Goal: Transaction & Acquisition: Book appointment/travel/reservation

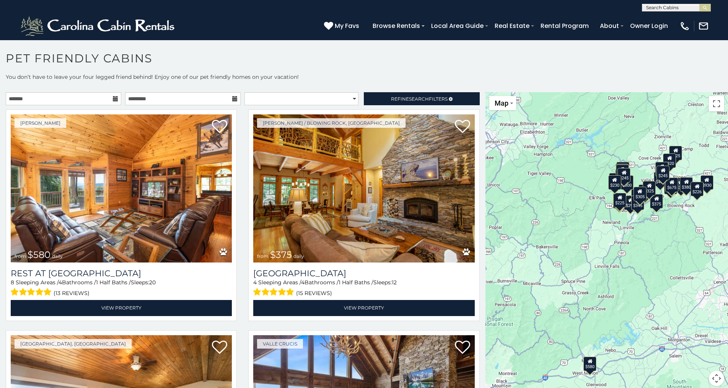
scroll to position [0, 0]
click at [692, 6] on input "text" at bounding box center [675, 9] width 67 height 8
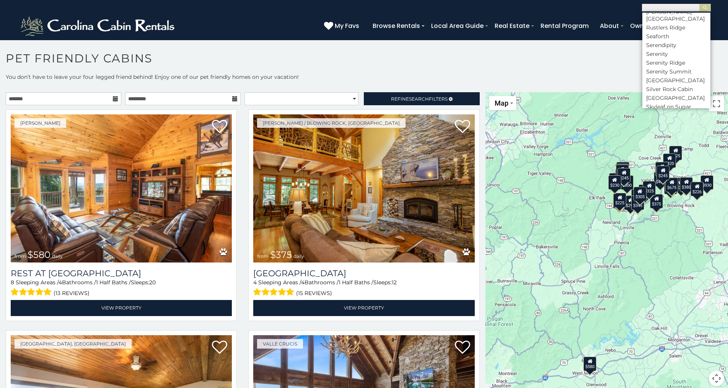
scroll to position [3059, 0]
click at [655, 19] on li "Serenity" at bounding box center [676, 15] width 68 height 7
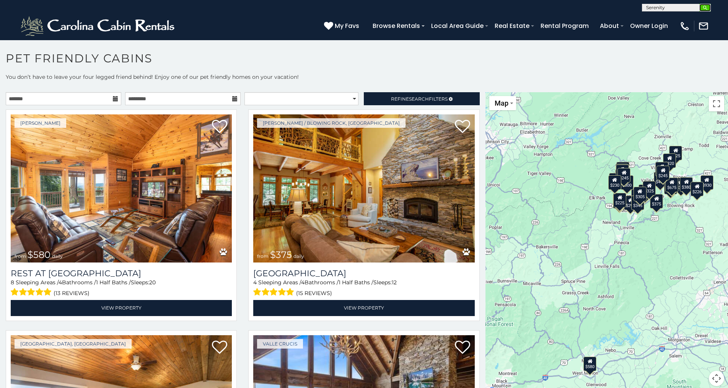
click at [704, 7] on img "submit" at bounding box center [705, 8] width 6 height 6
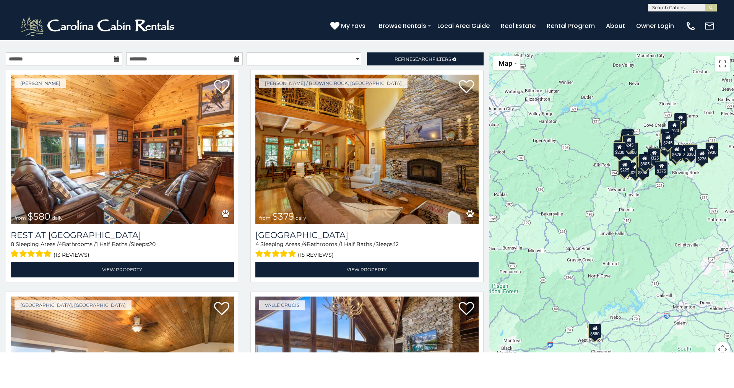
click at [114, 58] on icon at bounding box center [116, 58] width 5 height 5
click at [114, 59] on icon at bounding box center [116, 58] width 5 height 5
click at [114, 58] on icon at bounding box center [116, 58] width 5 height 5
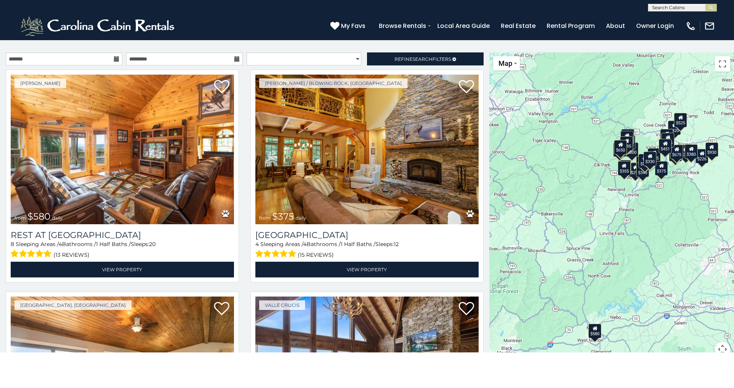
click at [114, 58] on icon at bounding box center [116, 58] width 5 height 5
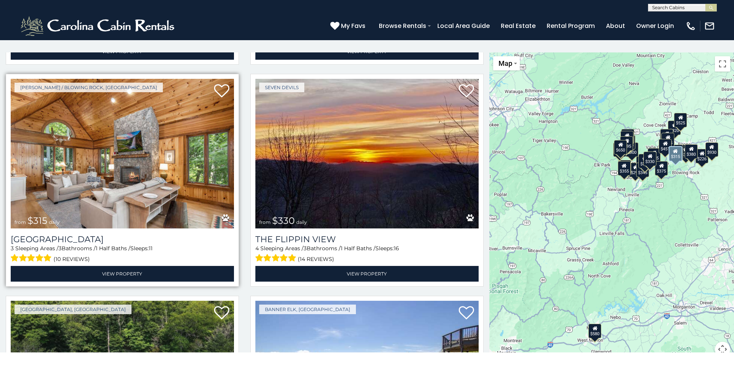
scroll to position [883, 0]
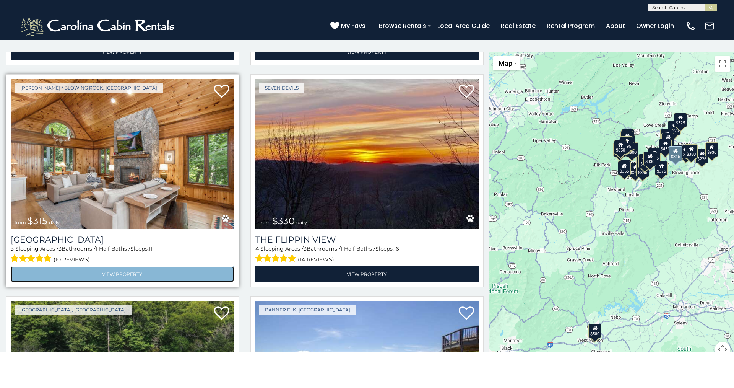
click at [122, 266] on link "View Property" at bounding box center [122, 274] width 223 height 16
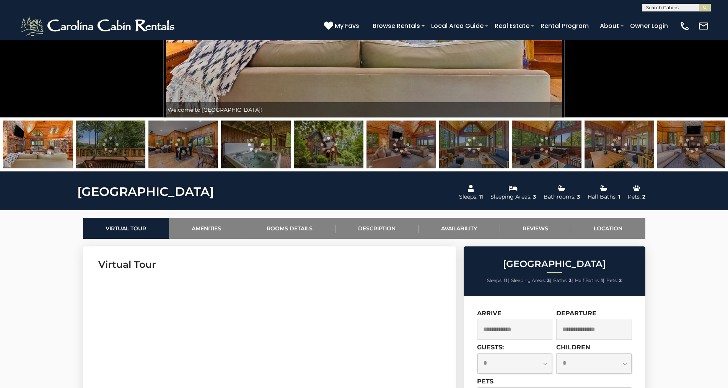
scroll to position [191, 0]
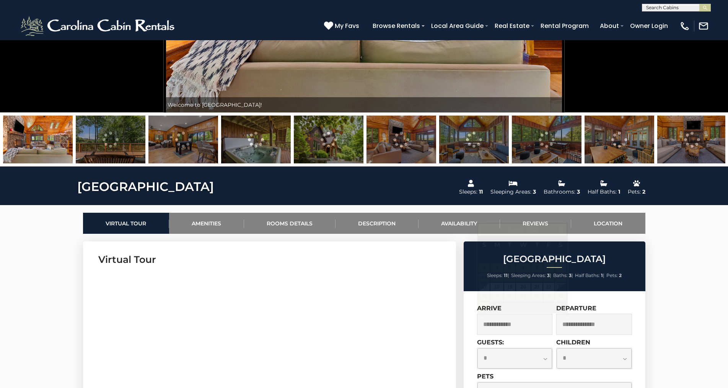
click at [503, 323] on input "text" at bounding box center [515, 324] width 76 height 21
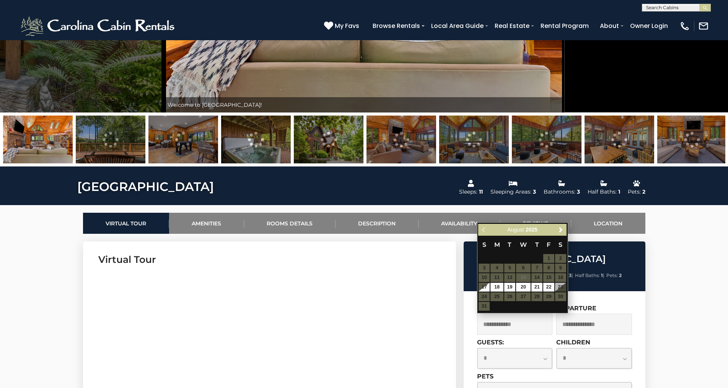
scroll to position [382, 0]
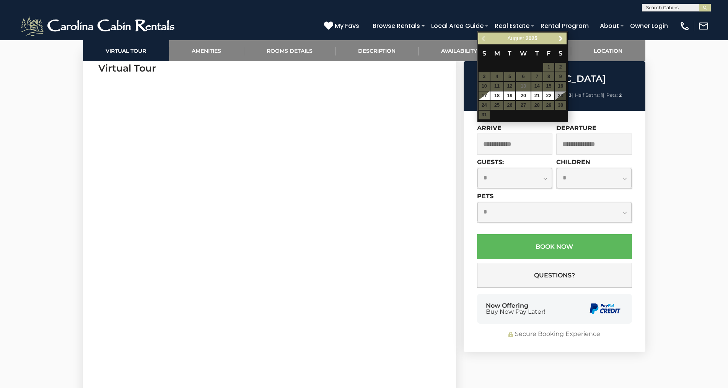
click at [520, 142] on input "text" at bounding box center [515, 143] width 76 height 21
click at [519, 143] on input "text" at bounding box center [515, 143] width 76 height 21
click at [518, 144] on input "text" at bounding box center [515, 143] width 76 height 21
click at [481, 145] on input "text" at bounding box center [515, 143] width 76 height 21
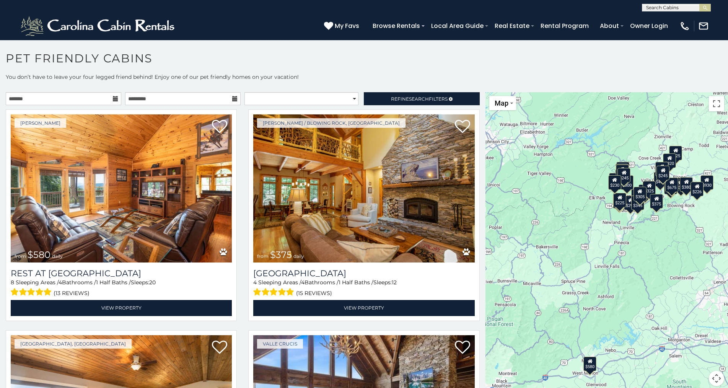
scroll to position [0, 0]
click at [682, 6] on input "text" at bounding box center [675, 9] width 67 height 8
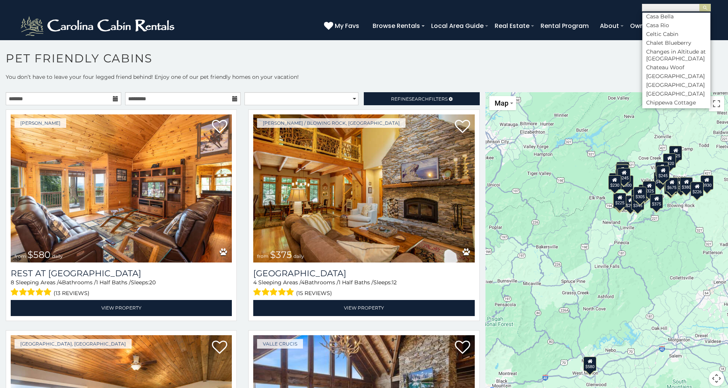
scroll to position [1032, 0]
click at [667, 59] on li "[GEOGRAPHIC_DATA]" at bounding box center [676, 55] width 68 height 7
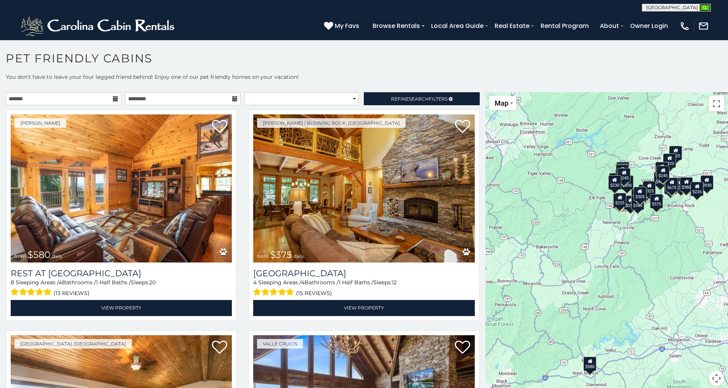
click at [704, 8] on img "submit" at bounding box center [705, 8] width 6 height 6
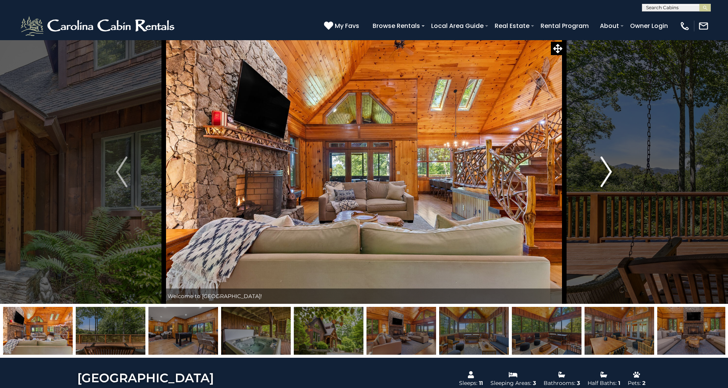
click at [610, 172] on img "Next" at bounding box center [605, 171] width 11 height 31
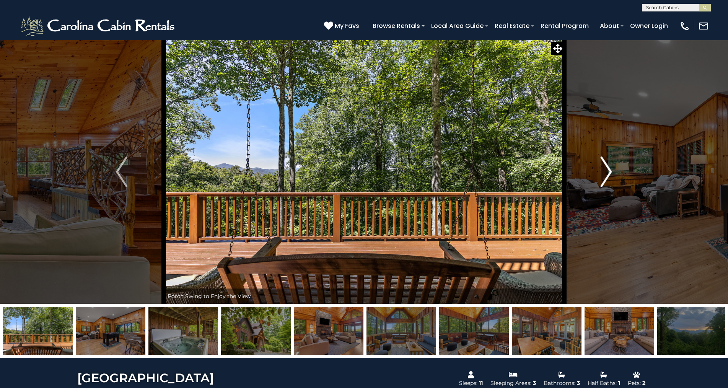
click at [608, 171] on img "Next" at bounding box center [605, 171] width 11 height 31
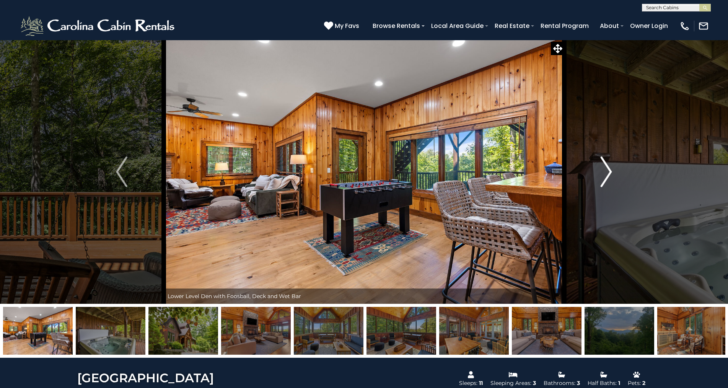
click at [608, 171] on img "Next" at bounding box center [605, 171] width 11 height 31
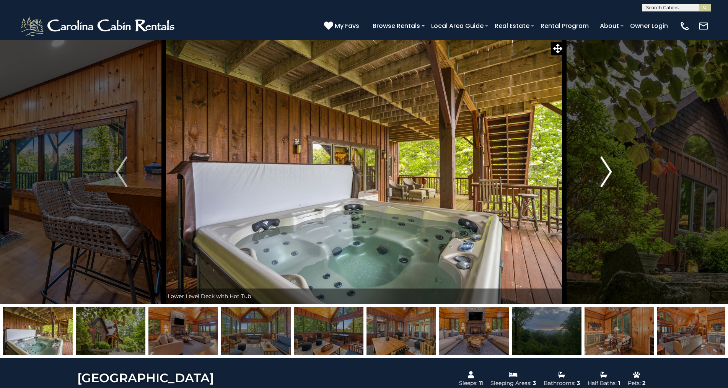
click at [608, 171] on img "Next" at bounding box center [605, 171] width 11 height 31
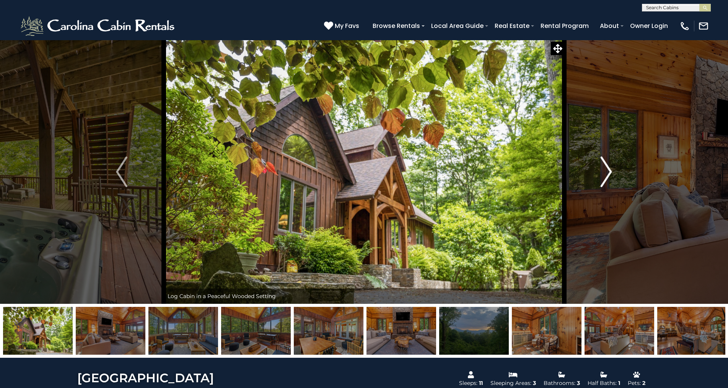
click at [609, 170] on img "Next" at bounding box center [605, 171] width 11 height 31
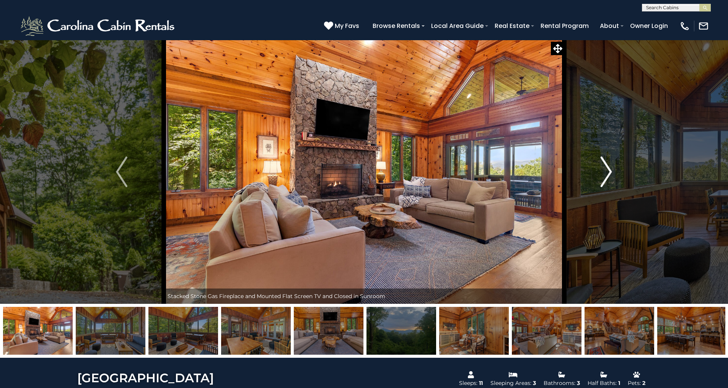
click at [609, 170] on img "Next" at bounding box center [605, 171] width 11 height 31
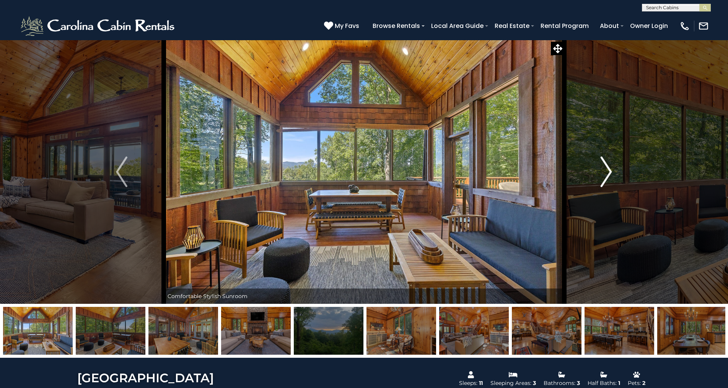
click at [609, 170] on img "Next" at bounding box center [605, 171] width 11 height 31
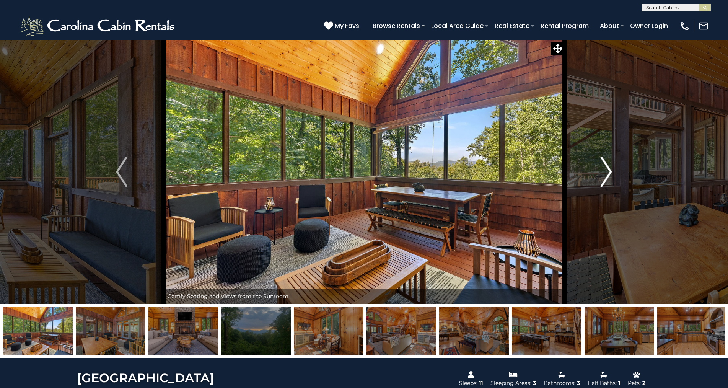
click at [609, 170] on img "Next" at bounding box center [605, 171] width 11 height 31
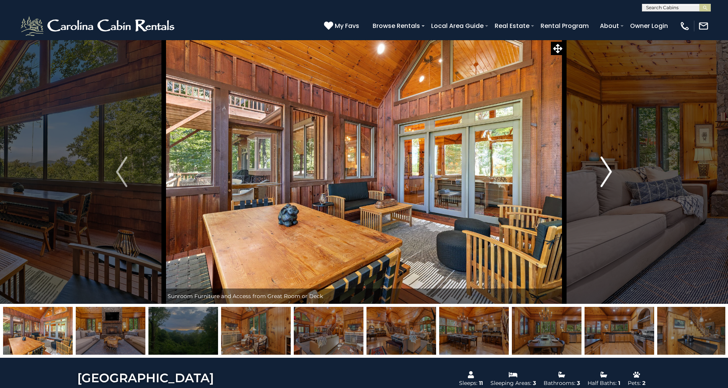
click at [607, 170] on img "Next" at bounding box center [605, 171] width 11 height 31
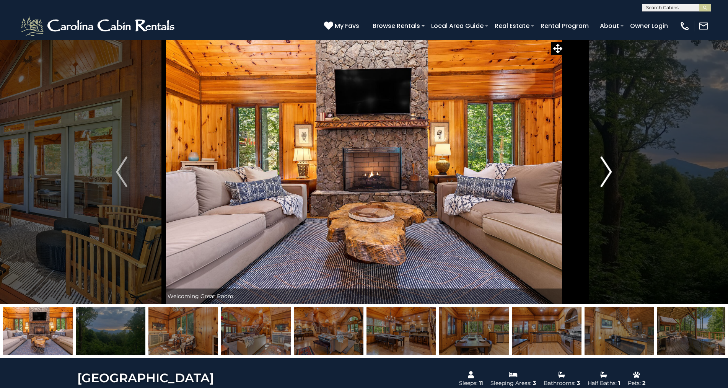
click at [607, 170] on img "Next" at bounding box center [605, 171] width 11 height 31
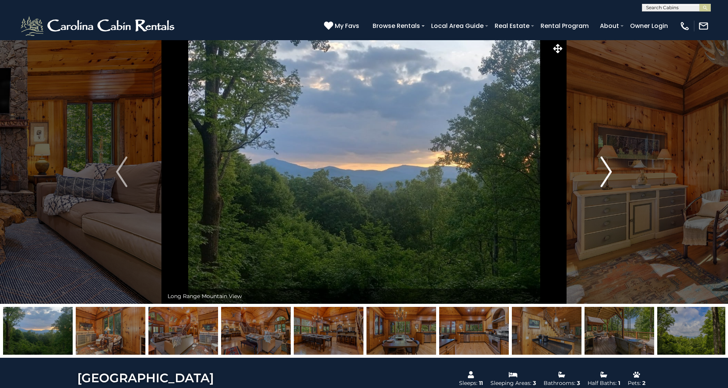
click at [607, 171] on img "Next" at bounding box center [605, 171] width 11 height 31
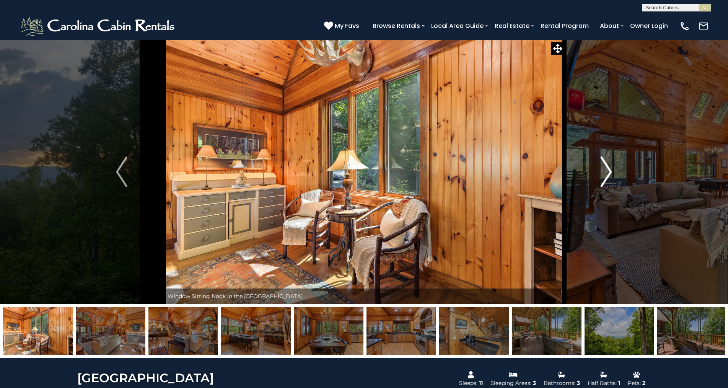
click at [607, 171] on img "Next" at bounding box center [605, 171] width 11 height 31
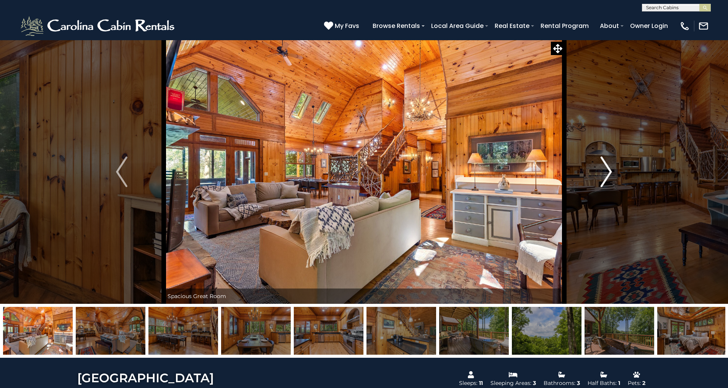
click at [607, 171] on img "Next" at bounding box center [605, 171] width 11 height 31
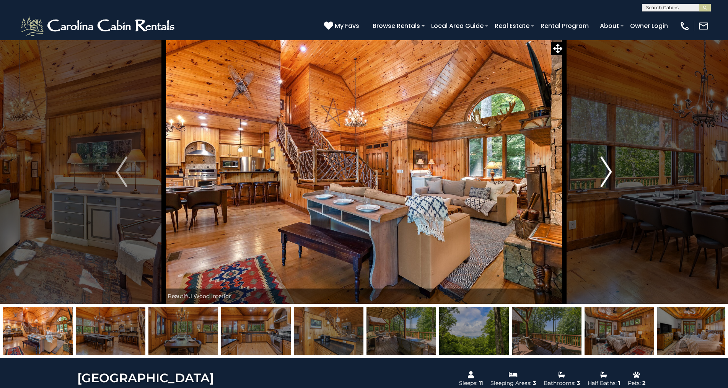
click at [607, 171] on img "Next" at bounding box center [605, 171] width 11 height 31
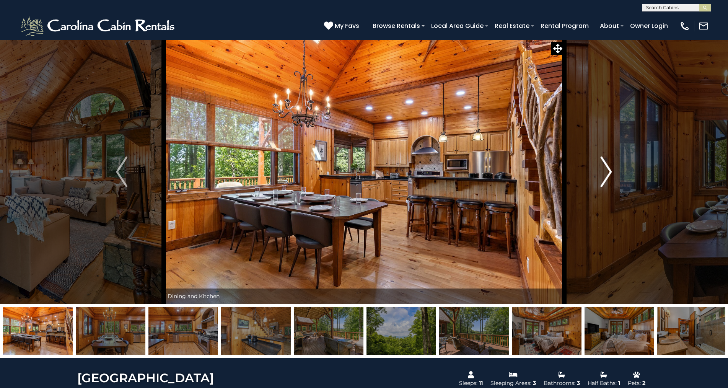
click at [607, 171] on img "Next" at bounding box center [605, 171] width 11 height 31
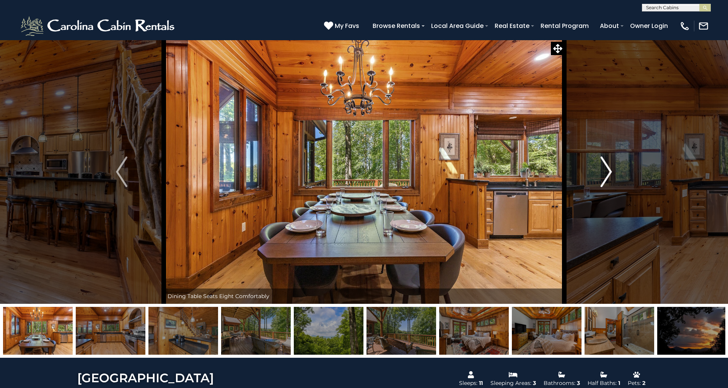
click at [607, 171] on img "Next" at bounding box center [605, 171] width 11 height 31
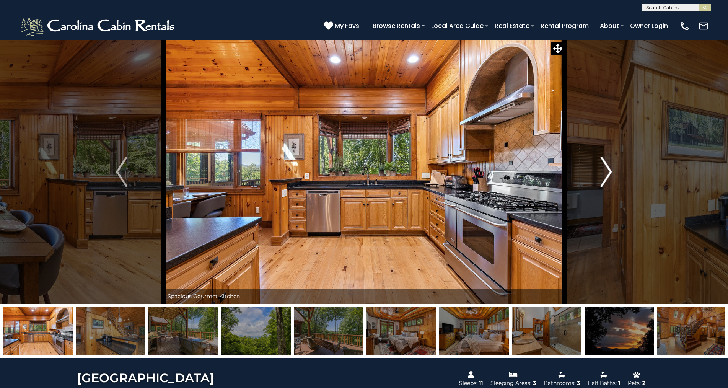
click at [607, 171] on img "Next" at bounding box center [605, 171] width 11 height 31
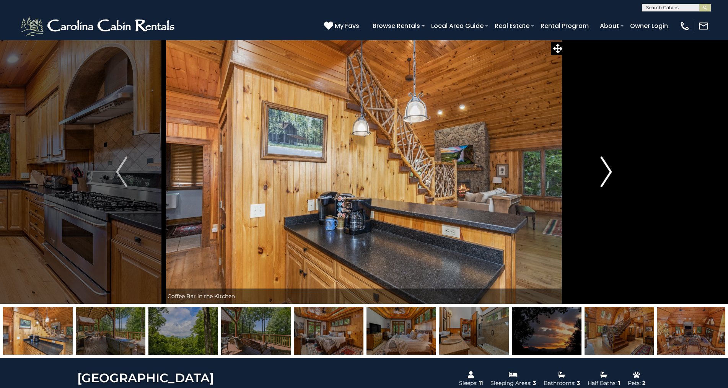
click at [607, 171] on img "Next" at bounding box center [605, 171] width 11 height 31
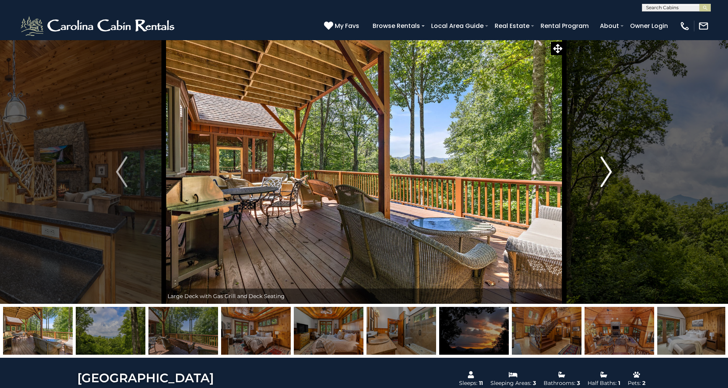
click at [607, 171] on img "Next" at bounding box center [605, 171] width 11 height 31
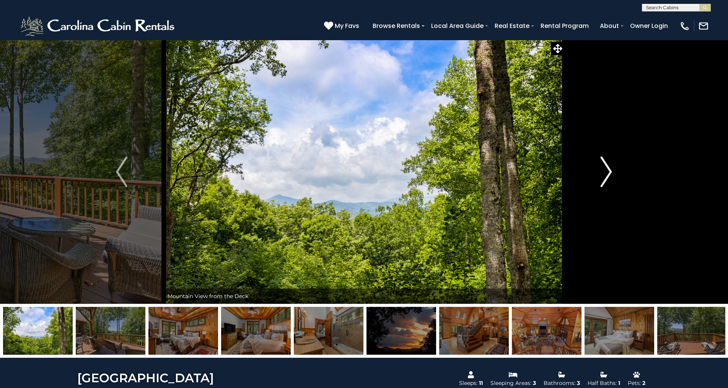
click at [607, 171] on img "Next" at bounding box center [605, 171] width 11 height 31
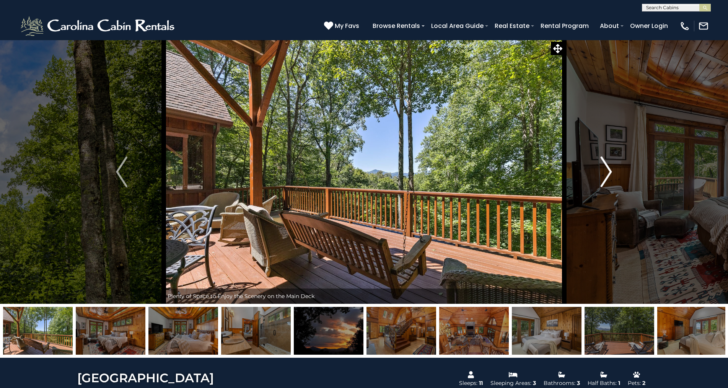
click at [607, 171] on img "Next" at bounding box center [605, 171] width 11 height 31
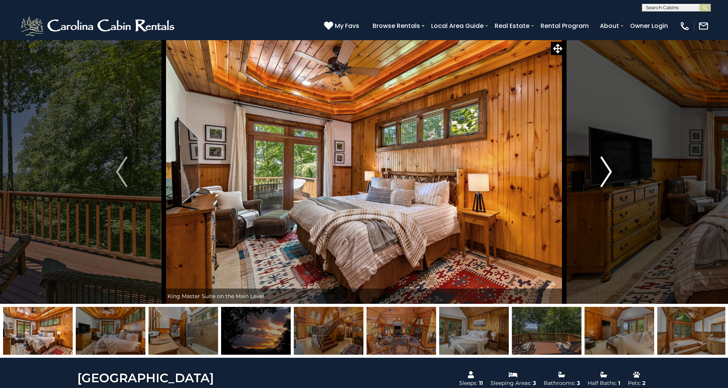
click at [607, 171] on img "Next" at bounding box center [605, 171] width 11 height 31
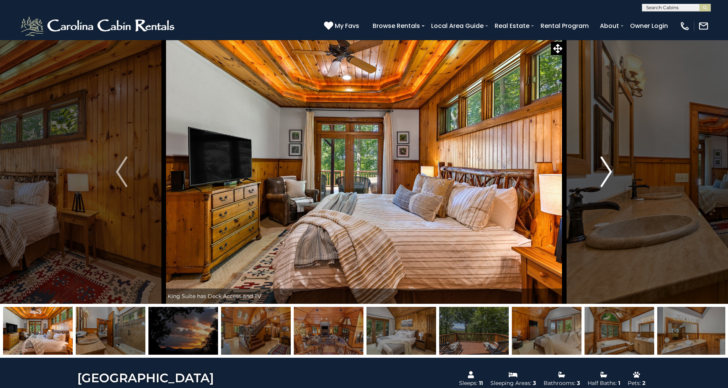
click at [607, 171] on img "Next" at bounding box center [605, 171] width 11 height 31
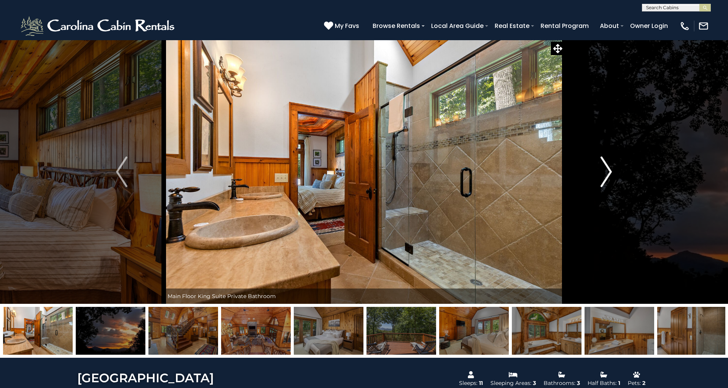
click at [607, 171] on img "Next" at bounding box center [605, 171] width 11 height 31
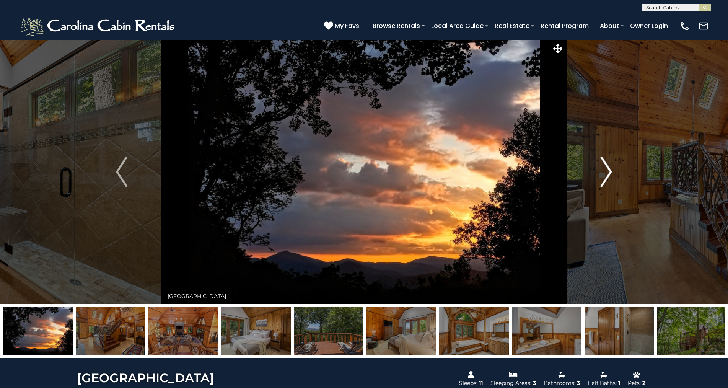
click at [607, 171] on img "Next" at bounding box center [605, 171] width 11 height 31
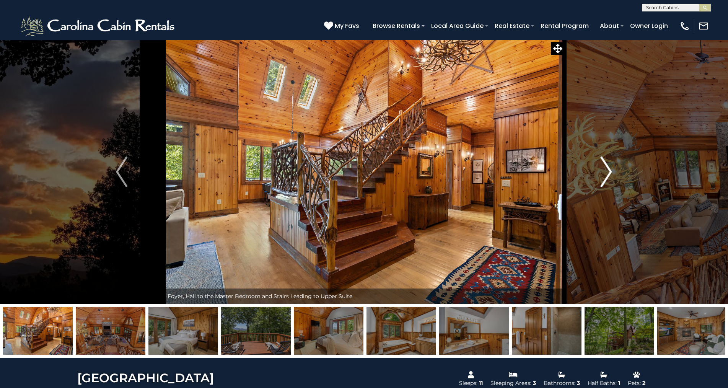
click at [607, 171] on img "Next" at bounding box center [605, 171] width 11 height 31
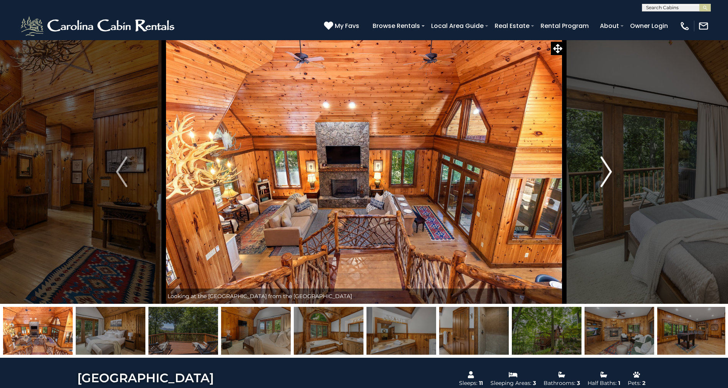
click at [607, 171] on img "Next" at bounding box center [605, 171] width 11 height 31
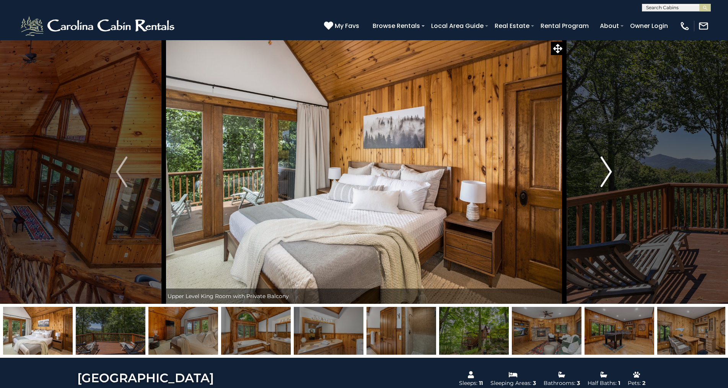
click at [607, 171] on img "Next" at bounding box center [605, 171] width 11 height 31
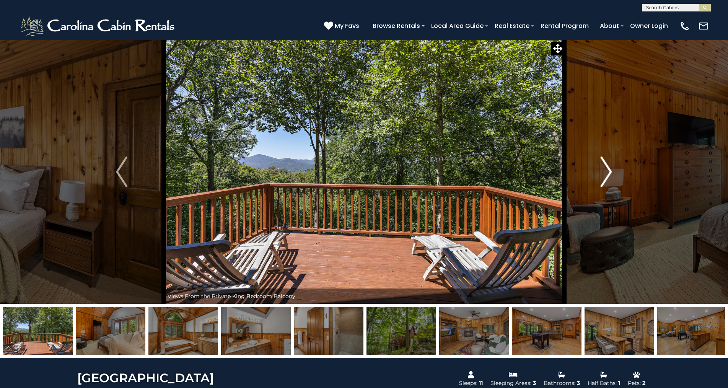
click at [606, 171] on img "Next" at bounding box center [605, 171] width 11 height 31
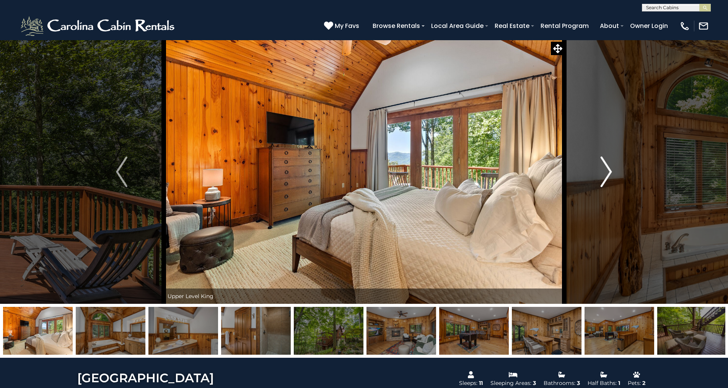
click at [606, 171] on img "Next" at bounding box center [605, 171] width 11 height 31
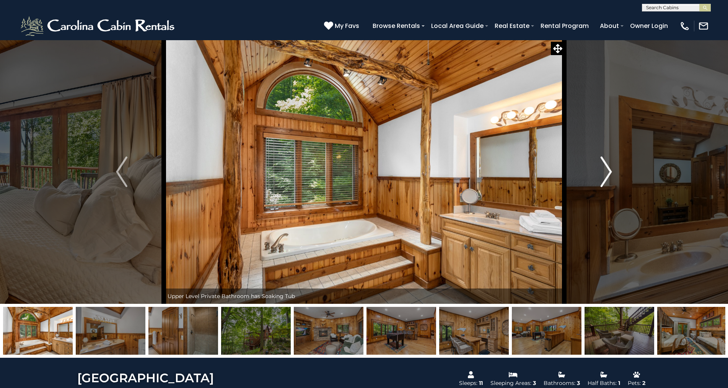
click at [606, 171] on img "Next" at bounding box center [605, 171] width 11 height 31
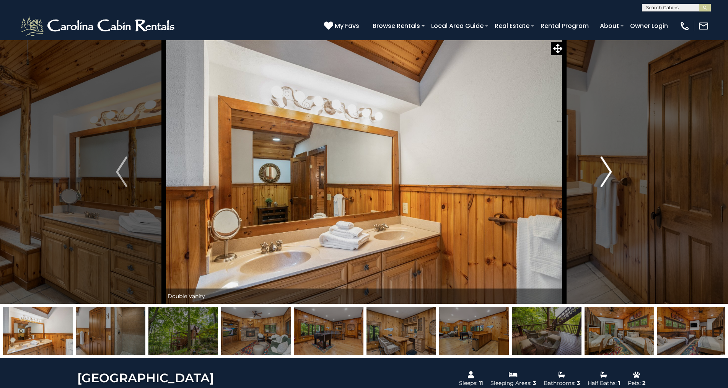
click at [606, 171] on img "Next" at bounding box center [605, 171] width 11 height 31
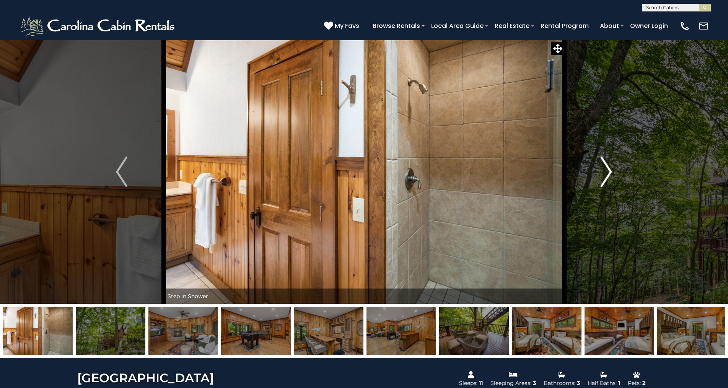
click at [606, 171] on img "Next" at bounding box center [605, 171] width 11 height 31
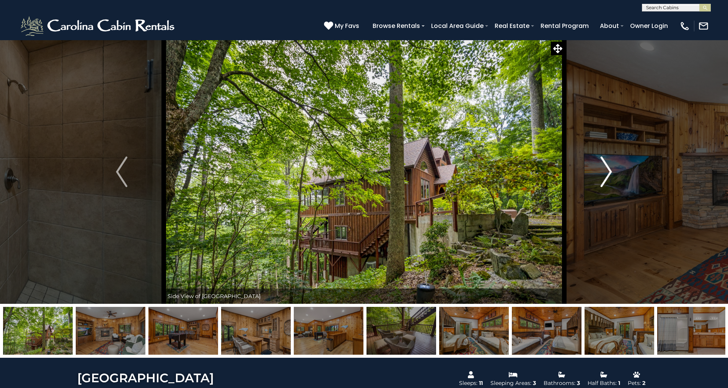
click at [606, 171] on img "Next" at bounding box center [605, 171] width 11 height 31
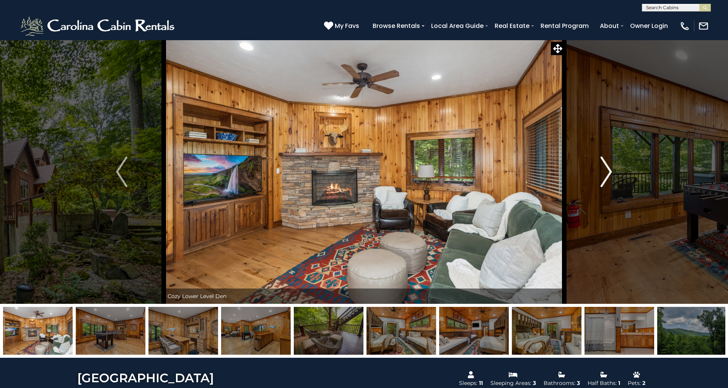
click at [606, 171] on img "Next" at bounding box center [605, 171] width 11 height 31
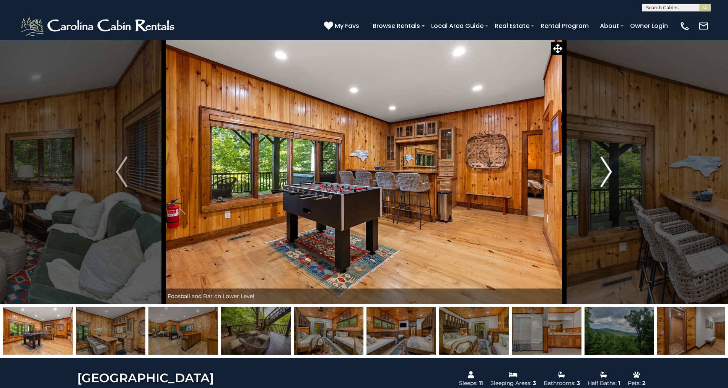
click at [606, 171] on img "Next" at bounding box center [605, 171] width 11 height 31
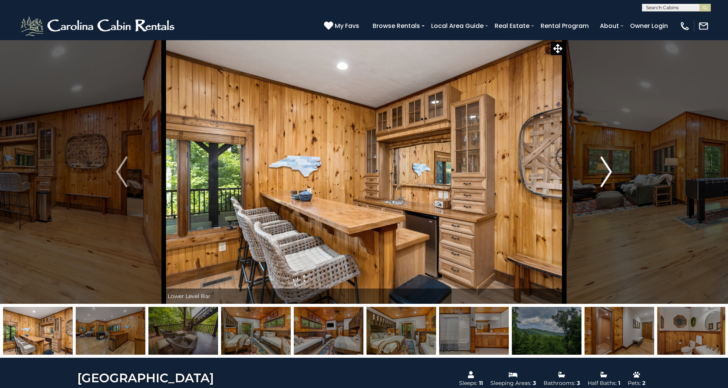
click at [606, 171] on img "Next" at bounding box center [605, 171] width 11 height 31
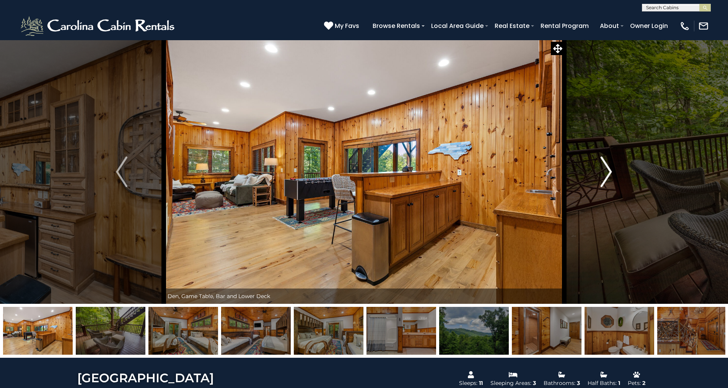
click at [609, 170] on img "Next" at bounding box center [605, 171] width 11 height 31
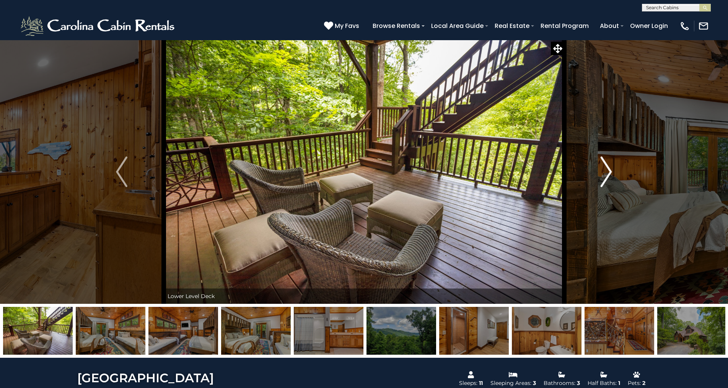
click at [609, 170] on img "Next" at bounding box center [605, 171] width 11 height 31
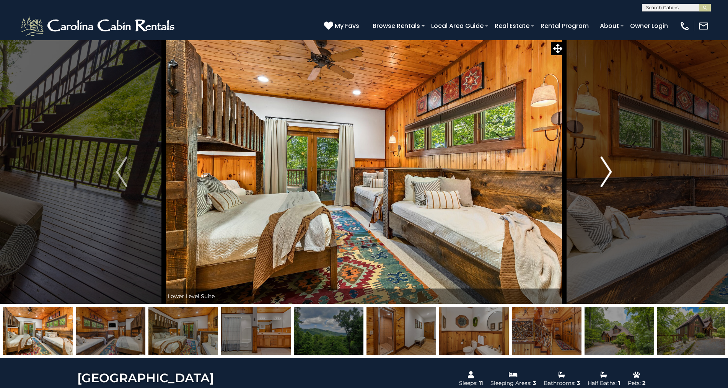
click at [609, 170] on img "Next" at bounding box center [605, 171] width 11 height 31
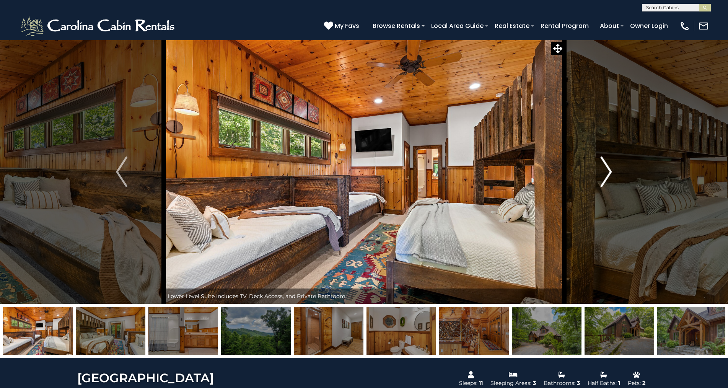
click at [609, 170] on img "Next" at bounding box center [605, 171] width 11 height 31
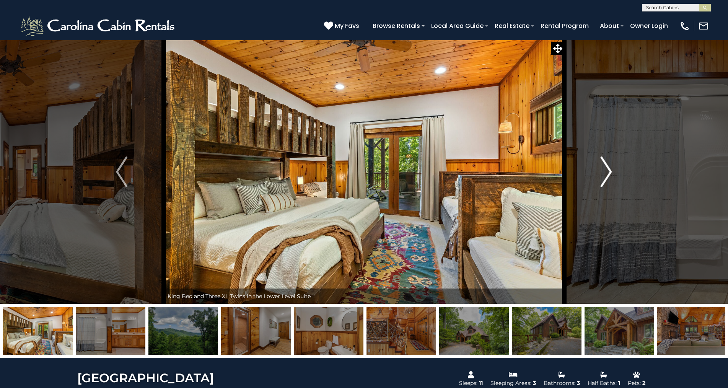
click at [609, 170] on img "Next" at bounding box center [605, 171] width 11 height 31
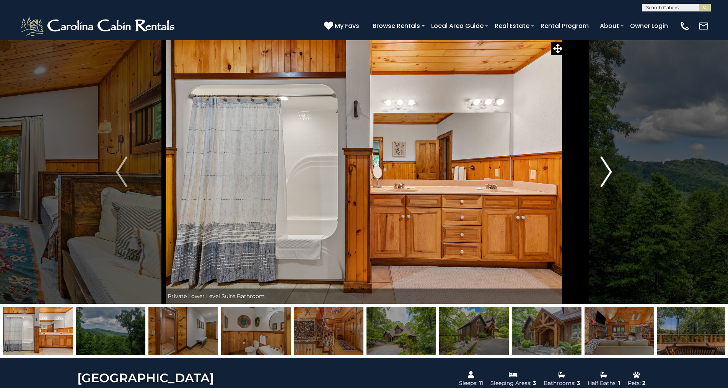
click at [609, 170] on img "Next" at bounding box center [605, 171] width 11 height 31
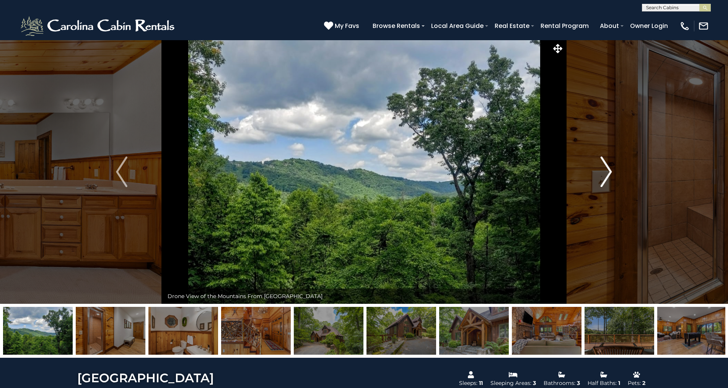
click at [609, 170] on img "Next" at bounding box center [605, 171] width 11 height 31
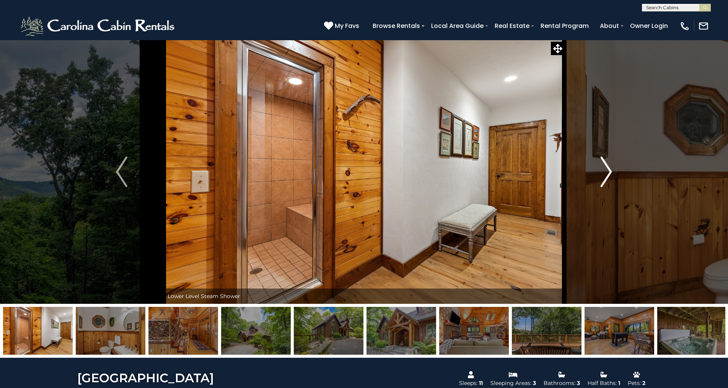
click at [609, 170] on img "Next" at bounding box center [605, 171] width 11 height 31
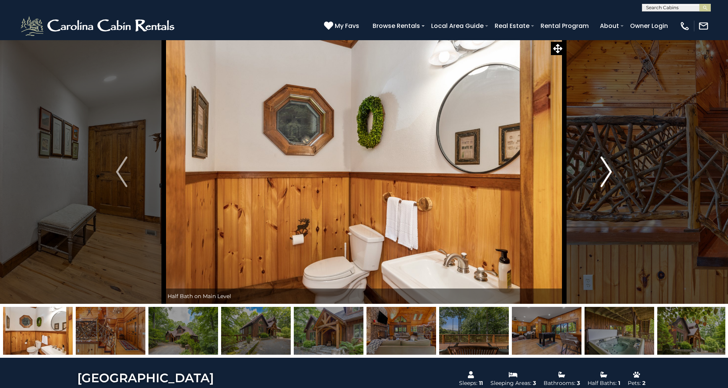
click at [609, 170] on img "Next" at bounding box center [605, 171] width 11 height 31
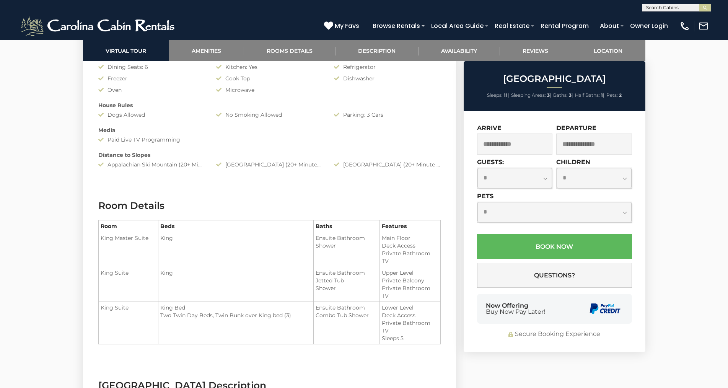
scroll to position [956, 0]
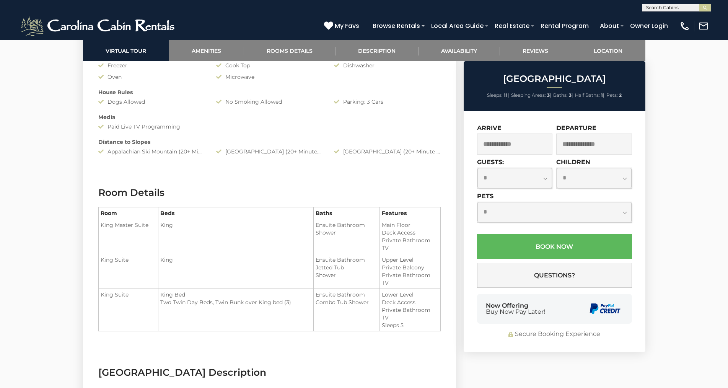
click at [522, 144] on input "text" at bounding box center [515, 143] width 76 height 21
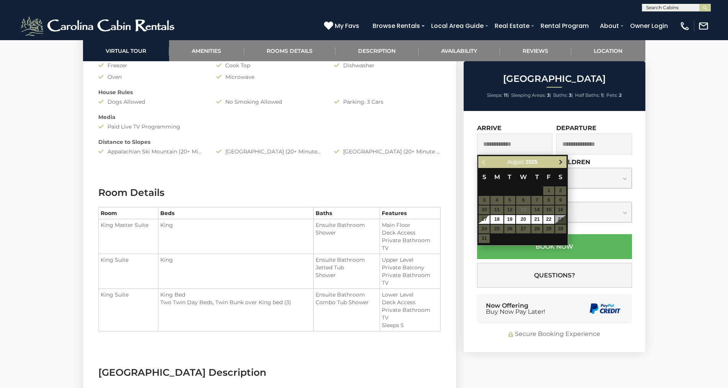
click at [561, 162] on span "Next" at bounding box center [560, 162] width 6 height 6
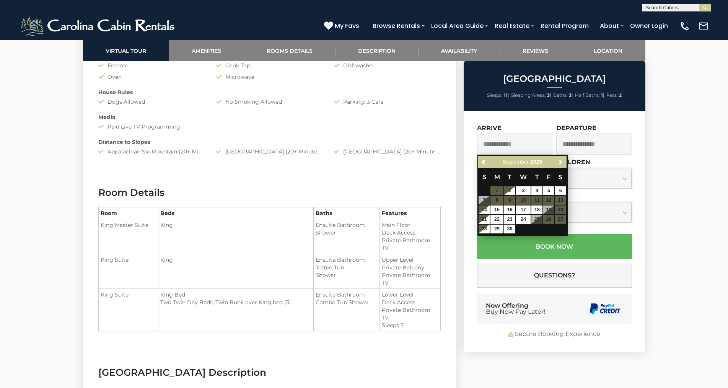
click at [561, 162] on span "Next" at bounding box center [560, 162] width 6 height 6
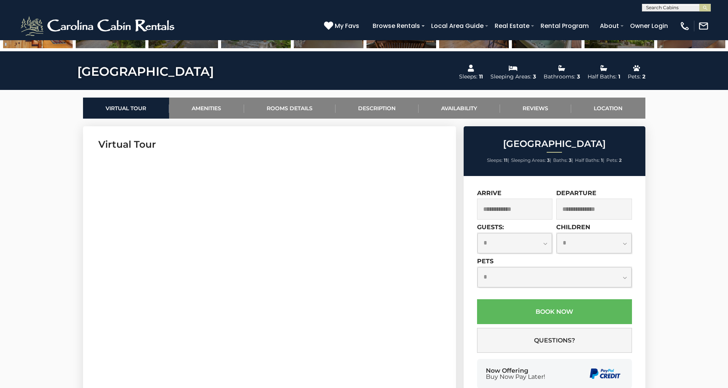
scroll to position [306, 0]
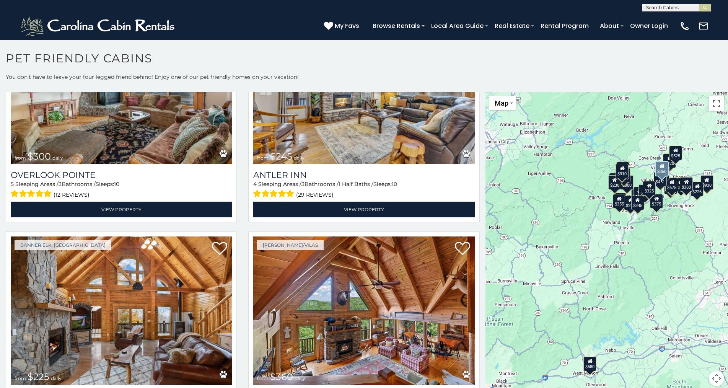
scroll to position [2829, 0]
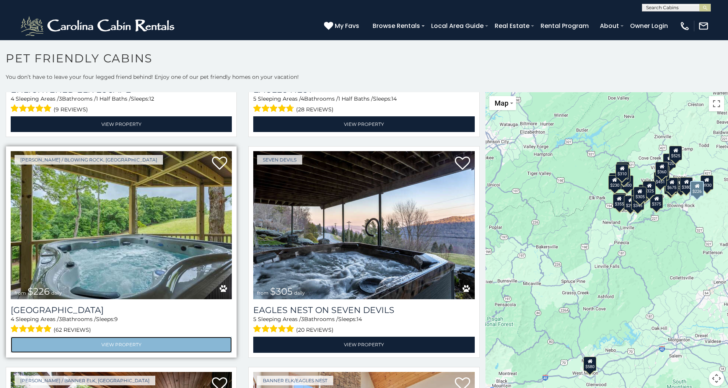
click at [126, 336] on link "View Property" at bounding box center [121, 344] width 221 height 16
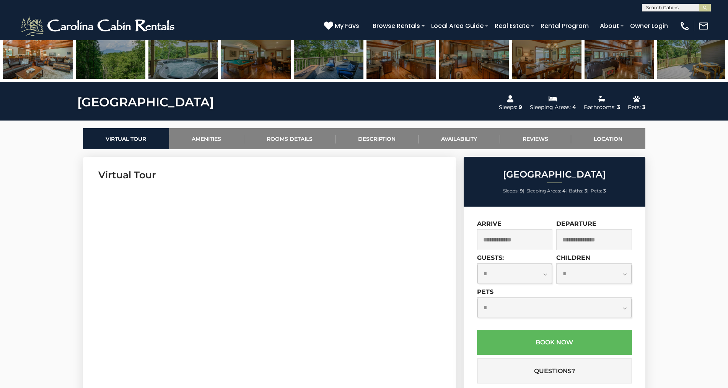
scroll to position [306, 0]
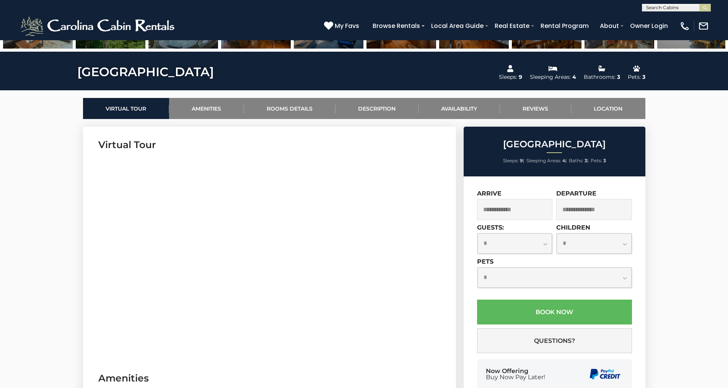
click at [519, 209] on input "text" at bounding box center [515, 209] width 76 height 21
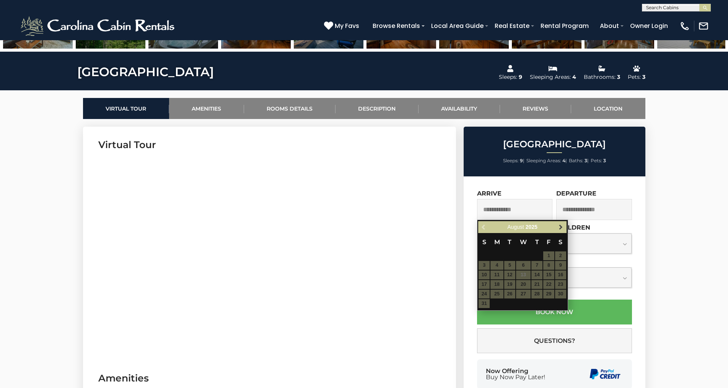
click at [561, 228] on span "Next" at bounding box center [560, 227] width 6 height 6
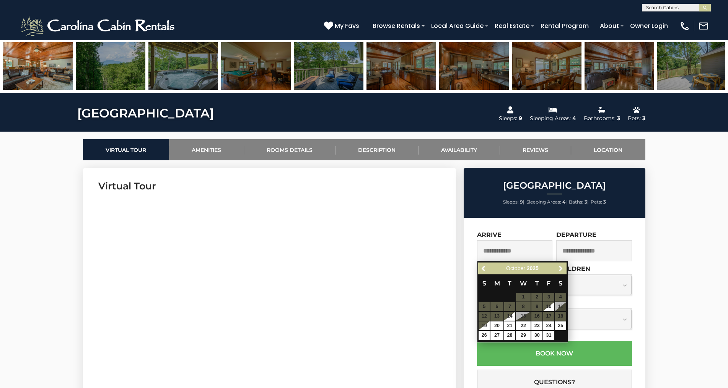
scroll to position [153, 0]
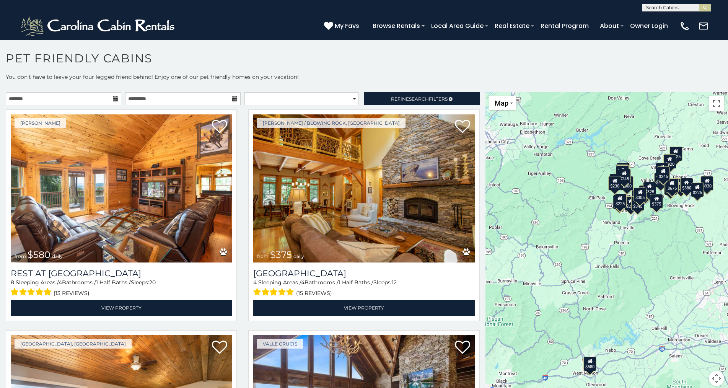
click at [113, 101] on icon at bounding box center [115, 98] width 5 height 5
click at [113, 97] on icon at bounding box center [115, 98] width 5 height 5
click at [420, 98] on span "Search" at bounding box center [419, 99] width 20 height 6
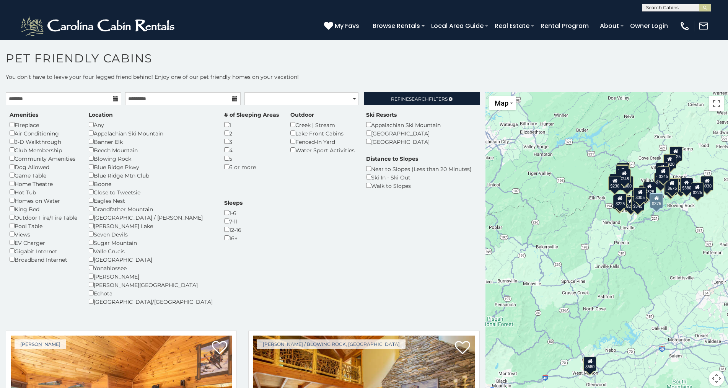
scroll to position [68, 0]
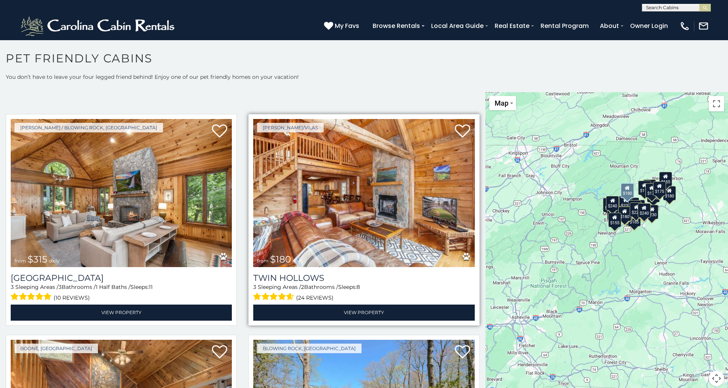
scroll to position [229, 0]
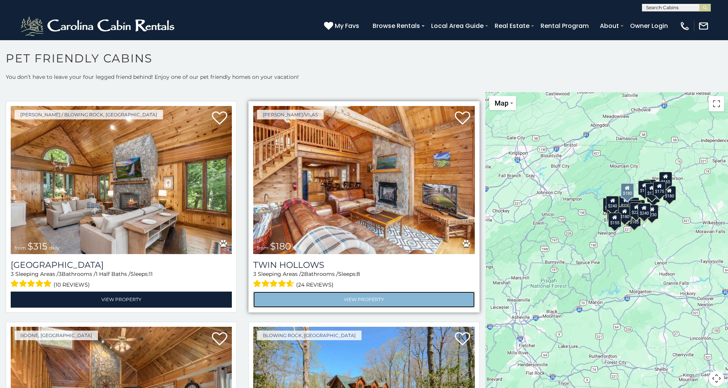
click at [356, 297] on link "View Property" at bounding box center [363, 299] width 221 height 16
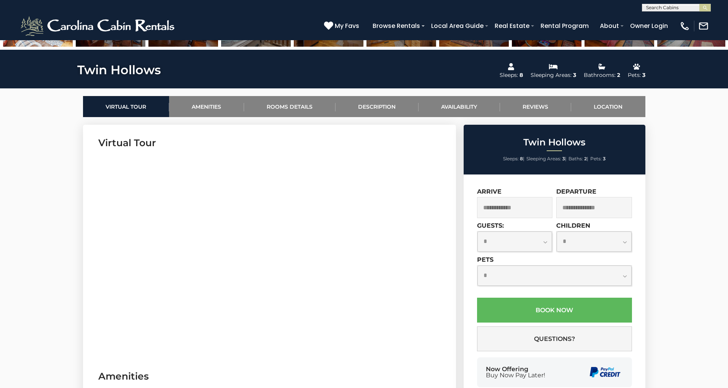
scroll to position [306, 0]
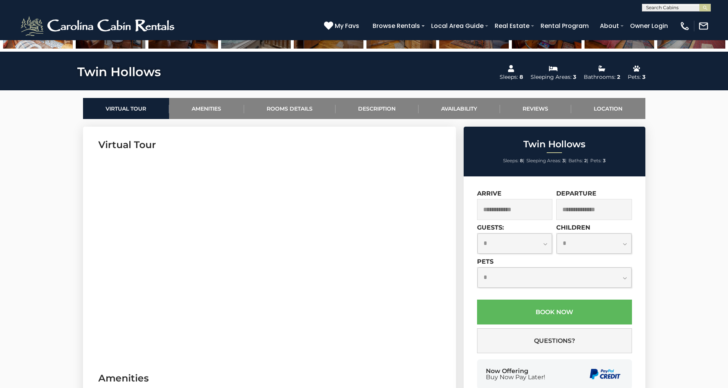
click at [519, 208] on input "text" at bounding box center [515, 209] width 76 height 21
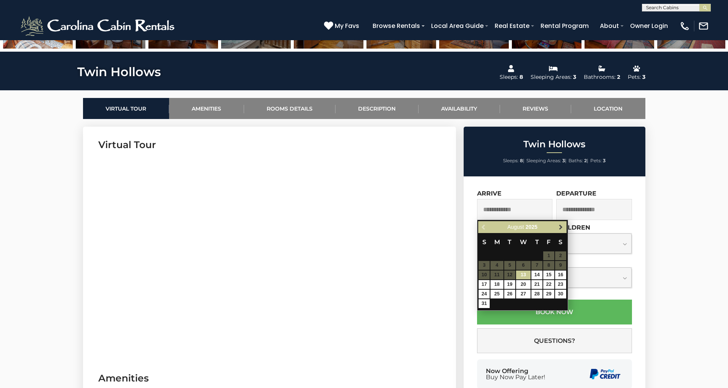
click at [561, 227] on span "Next" at bounding box center [560, 227] width 6 height 6
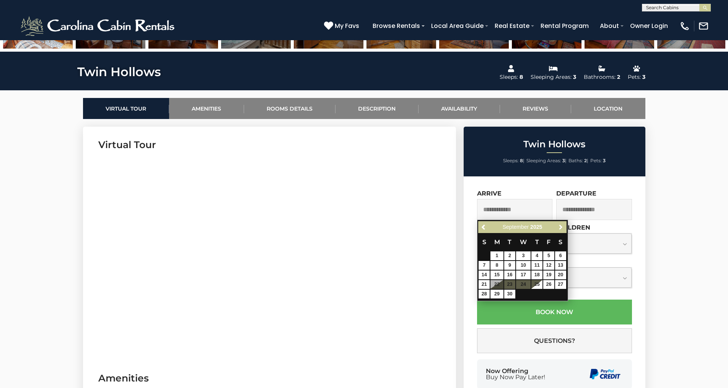
click at [561, 227] on span "Next" at bounding box center [560, 227] width 6 height 6
click at [549, 266] on link "10" at bounding box center [548, 265] width 11 height 9
type input "**********"
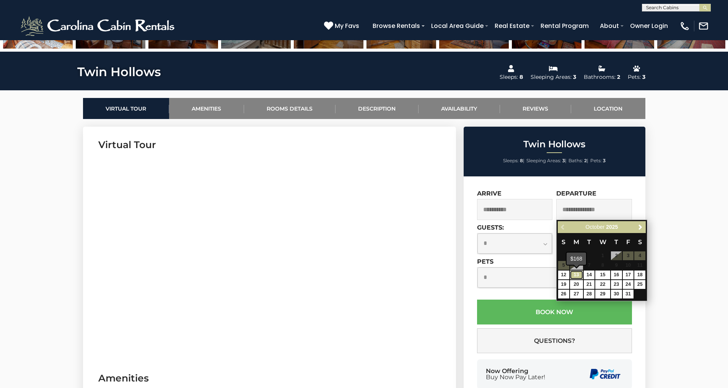
click at [576, 275] on link "13" at bounding box center [576, 274] width 13 height 9
type input "**********"
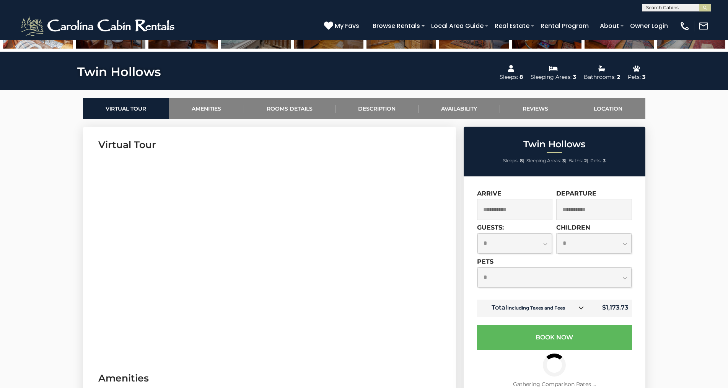
click at [546, 244] on select "**********" at bounding box center [514, 243] width 75 height 20
select select "*"
click at [477, 233] on select "**********" at bounding box center [514, 243] width 75 height 20
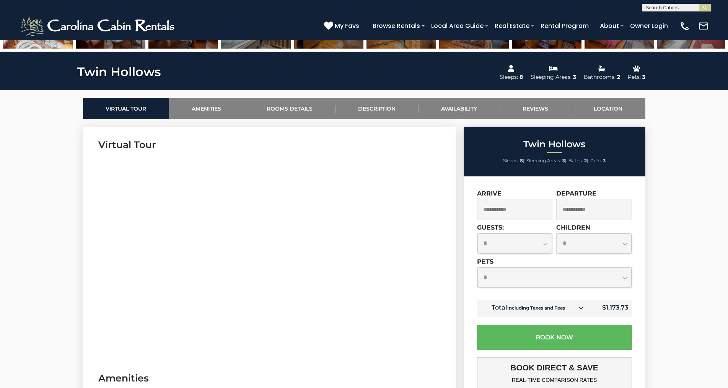
click at [623, 278] on select "**********" at bounding box center [554, 277] width 154 height 20
select select "*"
click at [477, 267] on select "**********" at bounding box center [554, 277] width 154 height 20
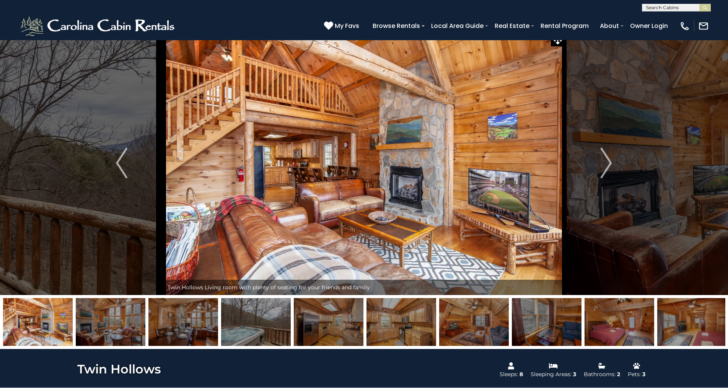
scroll to position [0, 0]
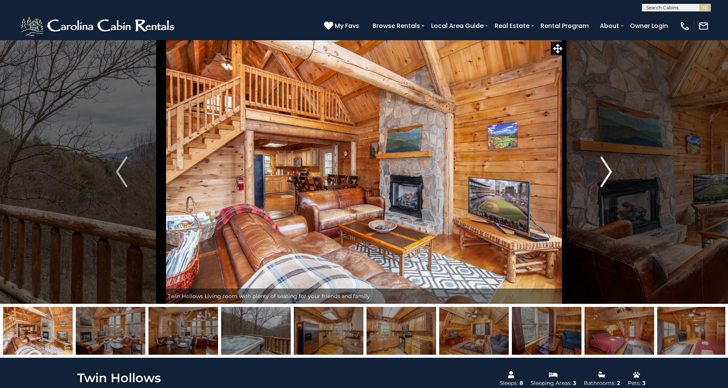
click at [609, 172] on img "Next" at bounding box center [605, 171] width 11 height 31
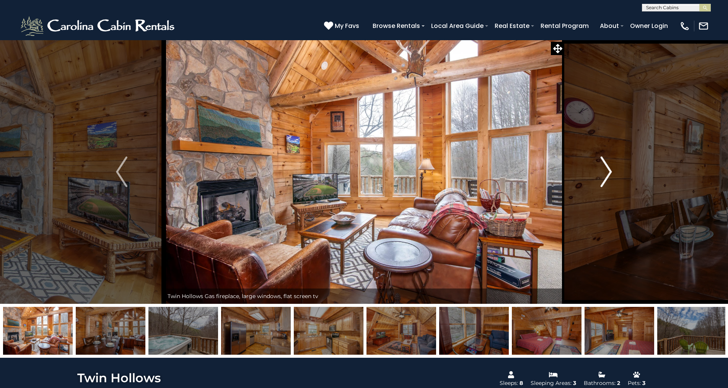
click at [609, 172] on img "Next" at bounding box center [605, 171] width 11 height 31
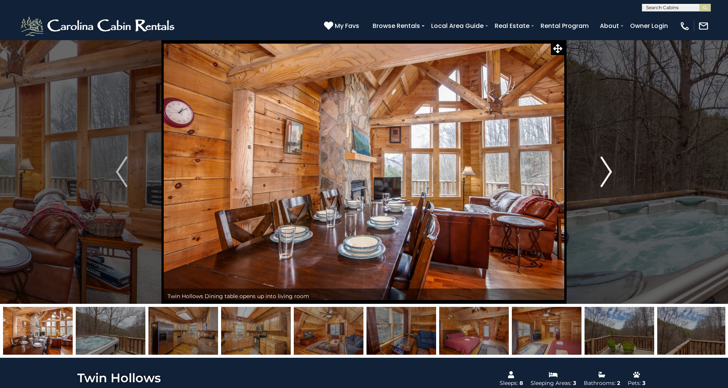
click at [609, 172] on img "Next" at bounding box center [605, 171] width 11 height 31
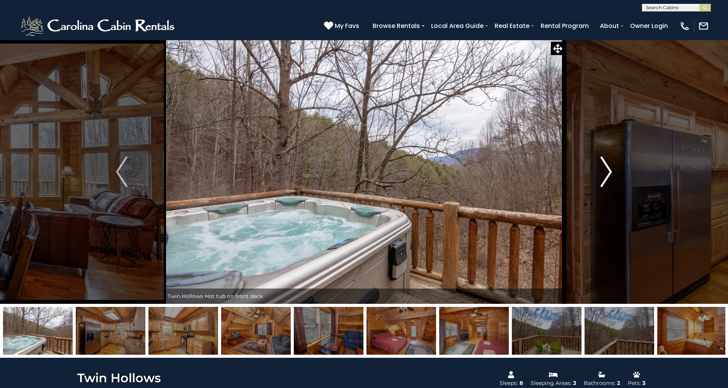
click at [609, 172] on img "Next" at bounding box center [605, 171] width 11 height 31
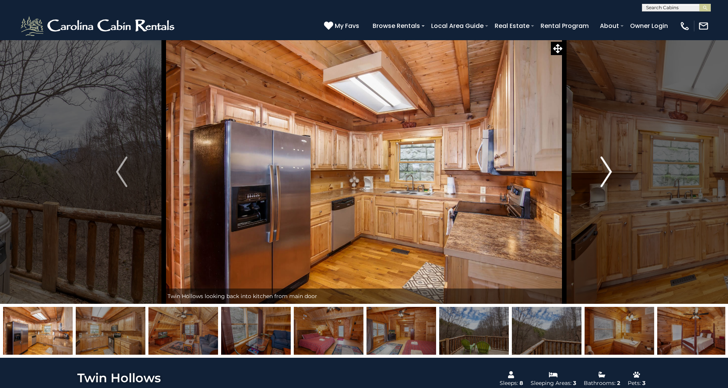
click at [609, 172] on img "Next" at bounding box center [605, 171] width 11 height 31
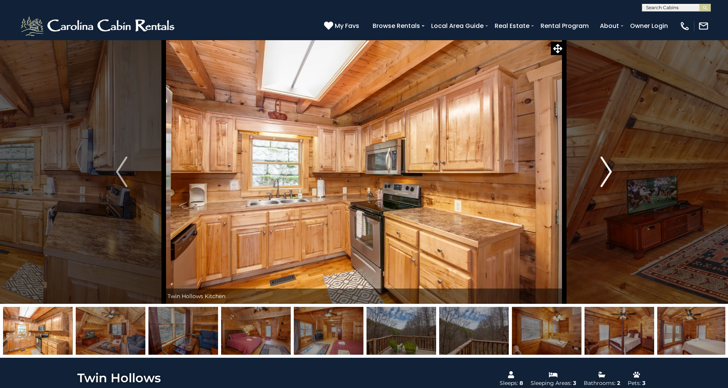
click at [609, 172] on img "Next" at bounding box center [605, 171] width 11 height 31
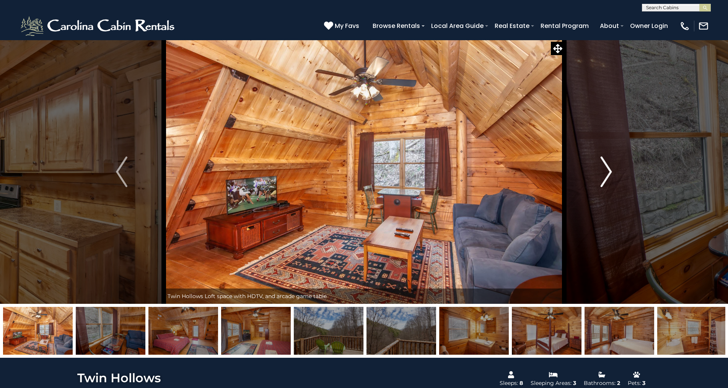
click at [609, 172] on img "Next" at bounding box center [605, 171] width 11 height 31
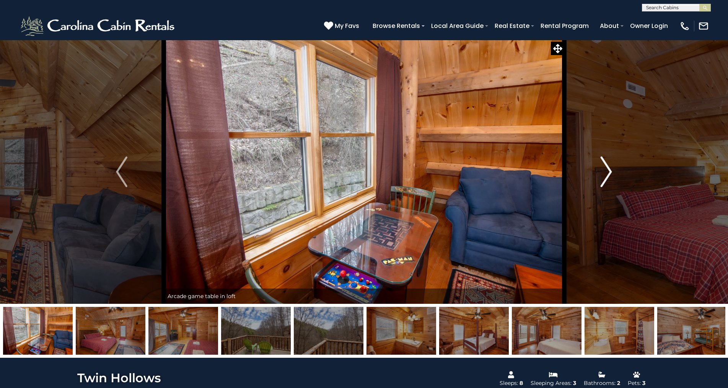
click at [609, 172] on img "Next" at bounding box center [605, 171] width 11 height 31
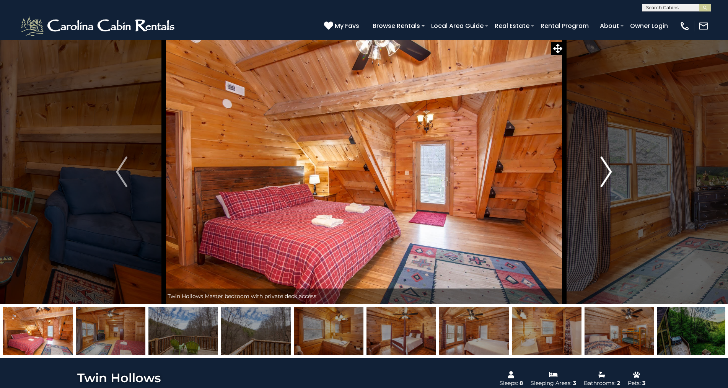
click at [609, 172] on img "Next" at bounding box center [605, 171] width 11 height 31
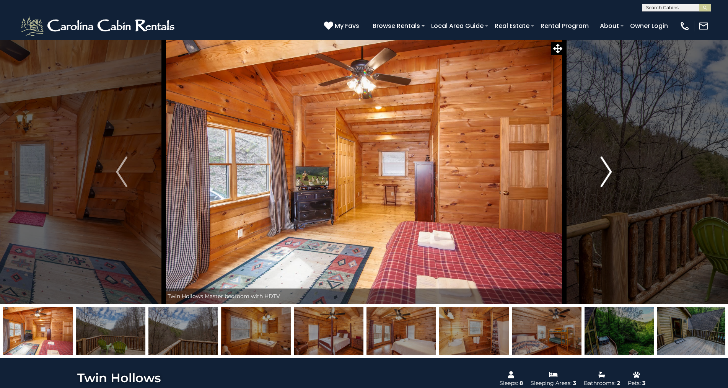
click at [609, 172] on img "Next" at bounding box center [605, 171] width 11 height 31
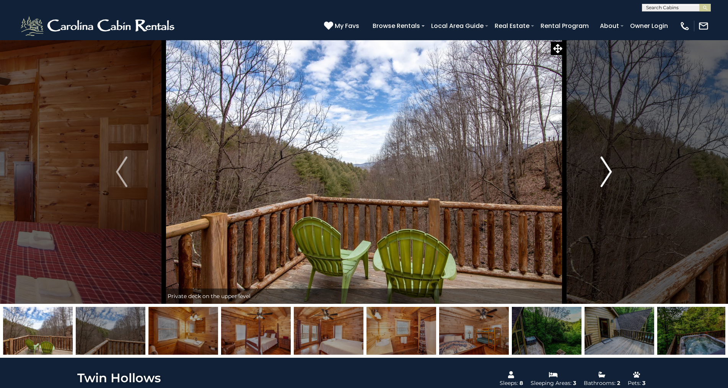
click at [609, 172] on img "Next" at bounding box center [605, 171] width 11 height 31
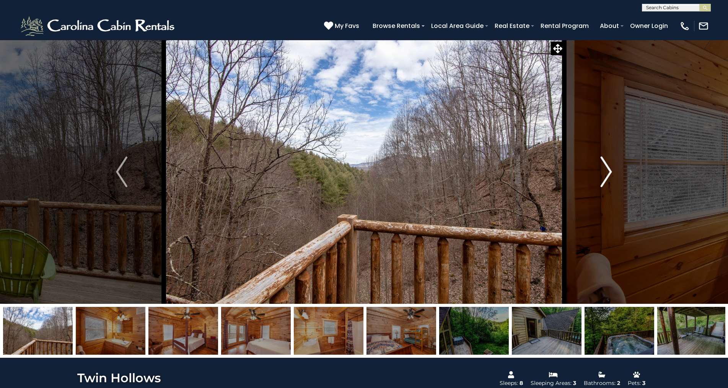
click at [609, 172] on img "Next" at bounding box center [605, 171] width 11 height 31
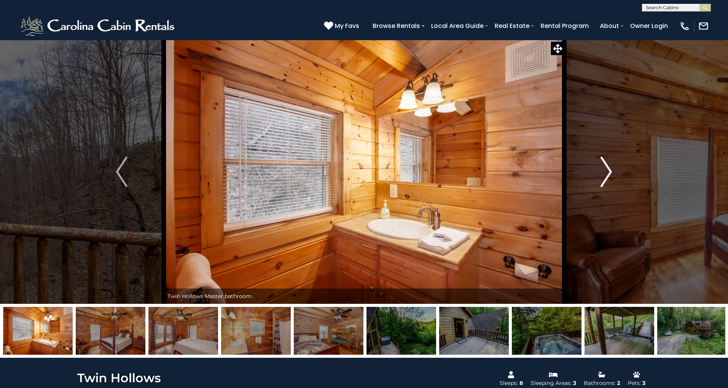
click at [609, 172] on img "Next" at bounding box center [605, 171] width 11 height 31
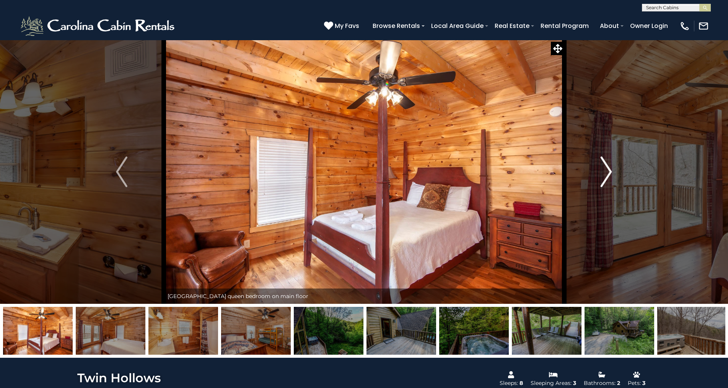
click at [609, 172] on img "Next" at bounding box center [605, 171] width 11 height 31
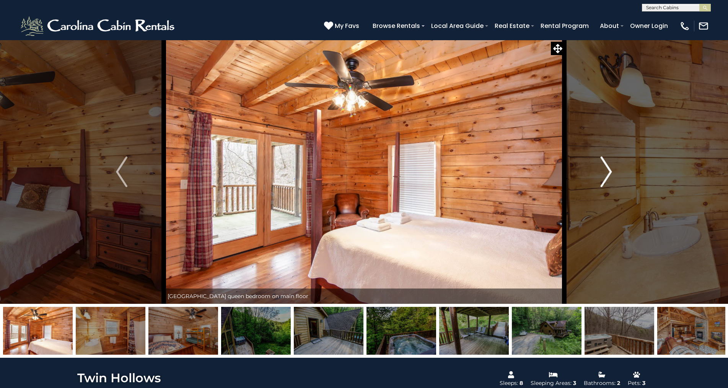
click at [609, 172] on img "Next" at bounding box center [605, 171] width 11 height 31
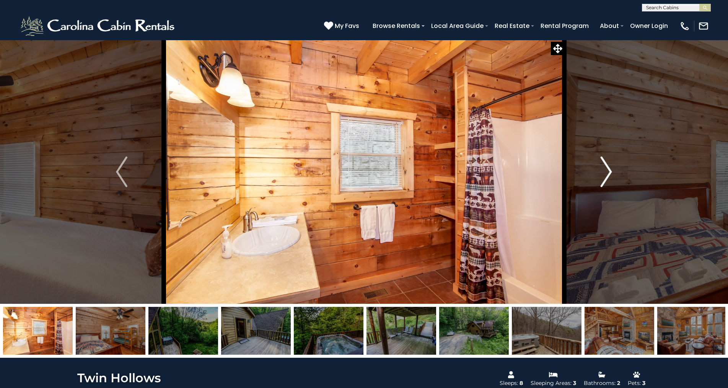
click at [609, 172] on img "Next" at bounding box center [605, 171] width 11 height 31
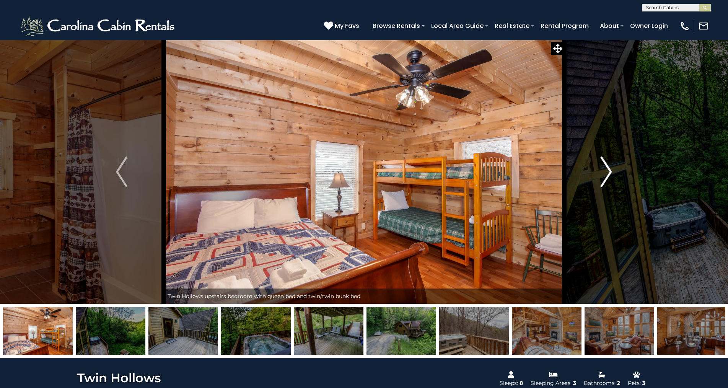
click at [609, 171] on img "Next" at bounding box center [605, 171] width 11 height 31
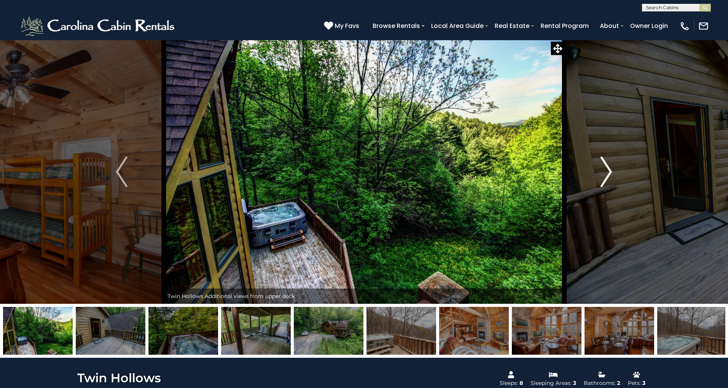
click at [609, 171] on img "Next" at bounding box center [605, 171] width 11 height 31
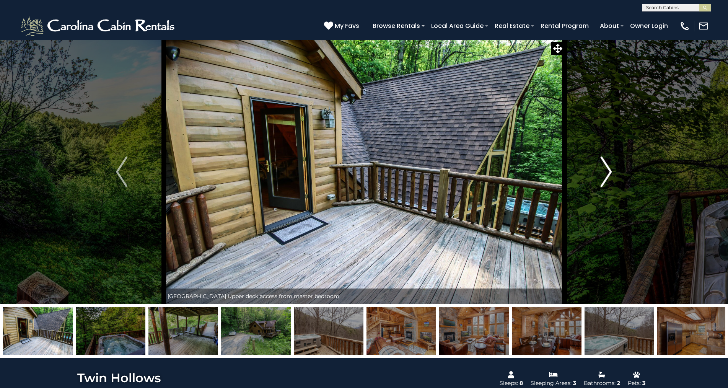
click at [609, 171] on img "Next" at bounding box center [605, 171] width 11 height 31
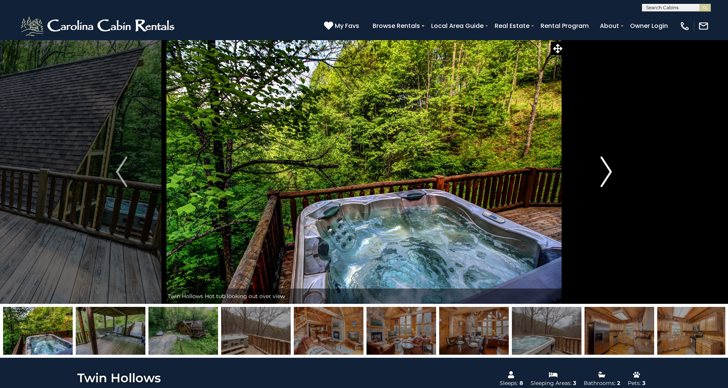
click at [609, 171] on img "Next" at bounding box center [605, 171] width 11 height 31
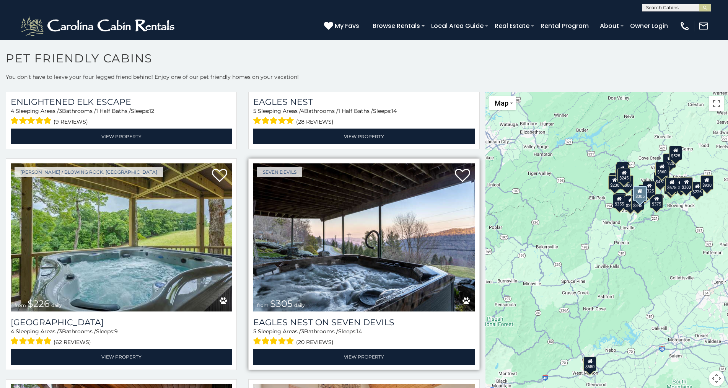
scroll to position [2829, 0]
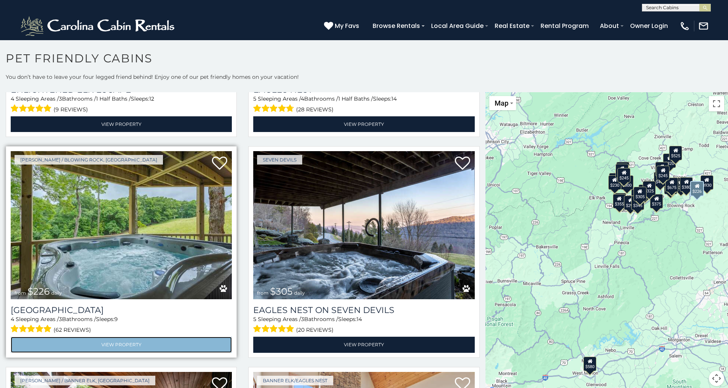
click at [116, 336] on link "View Property" at bounding box center [121, 344] width 221 height 16
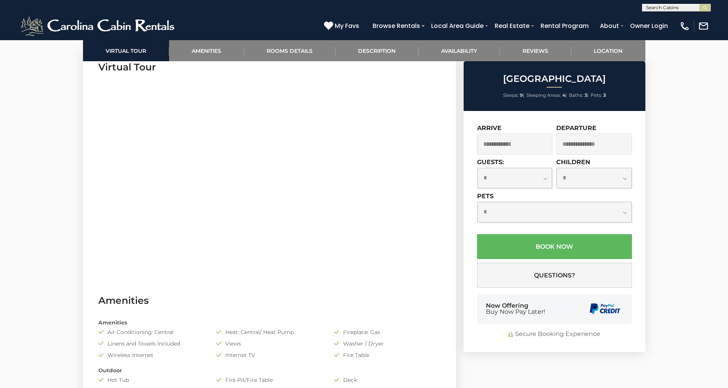
scroll to position [382, 0]
click at [520, 142] on input "text" at bounding box center [515, 143] width 76 height 21
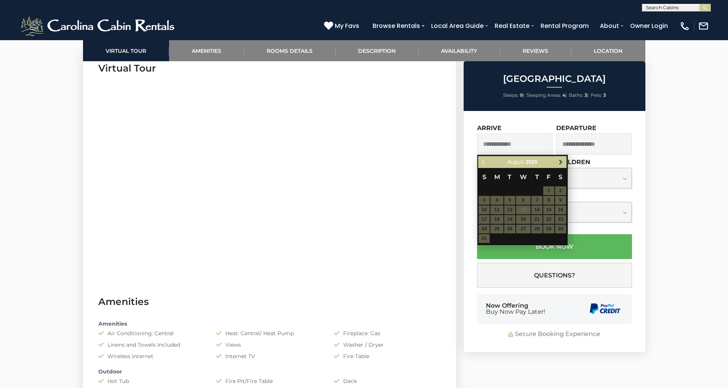
click at [559, 162] on span "Next" at bounding box center [560, 162] width 6 height 6
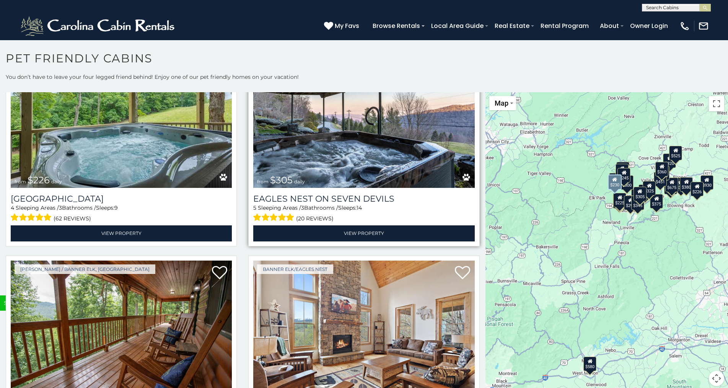
scroll to position [2944, 0]
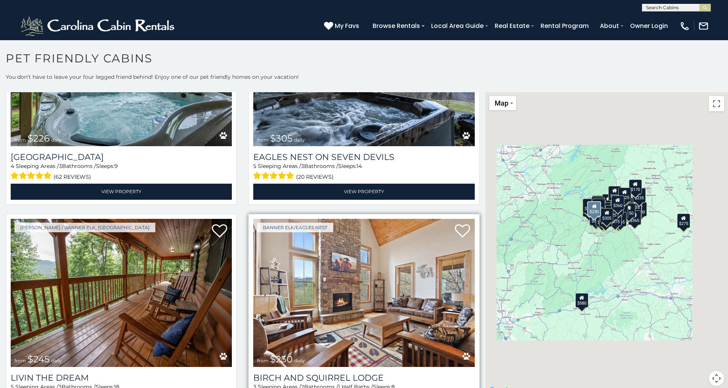
scroll to position [2986, 0]
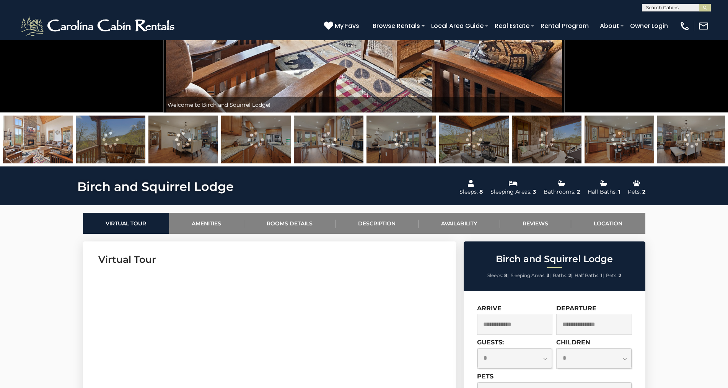
scroll to position [191, 0]
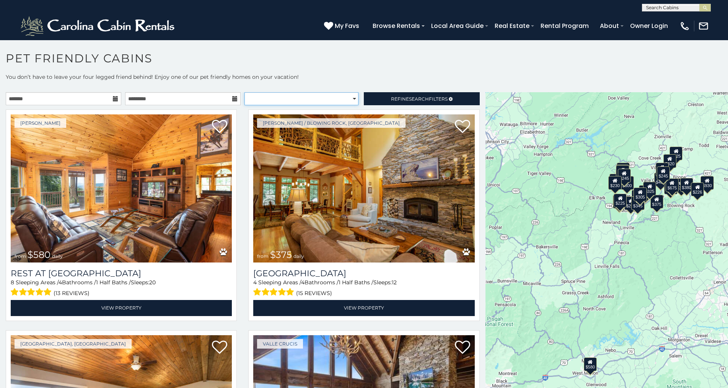
click at [349, 97] on select "**********" at bounding box center [301, 98] width 114 height 13
select select "**********"
click at [244, 92] on select "**********" at bounding box center [301, 98] width 114 height 13
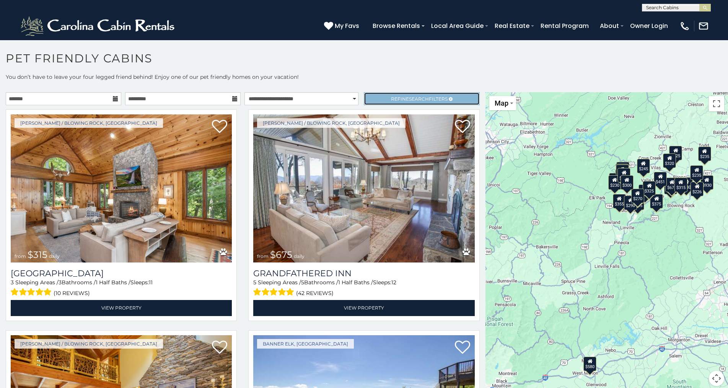
click at [427, 97] on span "Refine Search Filters" at bounding box center [419, 99] width 57 height 6
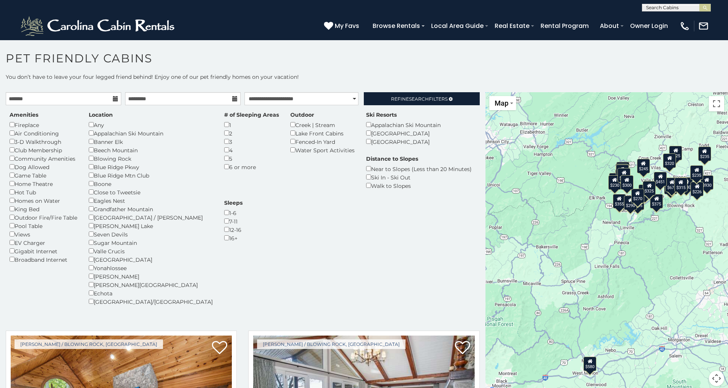
click at [411, 222] on div "Amenities Fireplace Air Conditioning 3-D Walkthrough Club Membership Community …" at bounding box center [243, 213] width 478 height 204
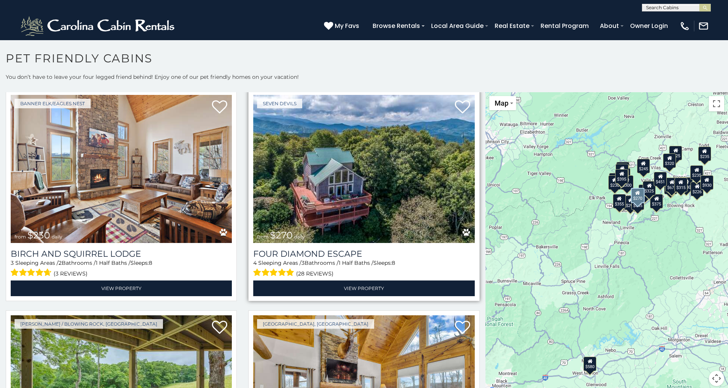
scroll to position [2676, 0]
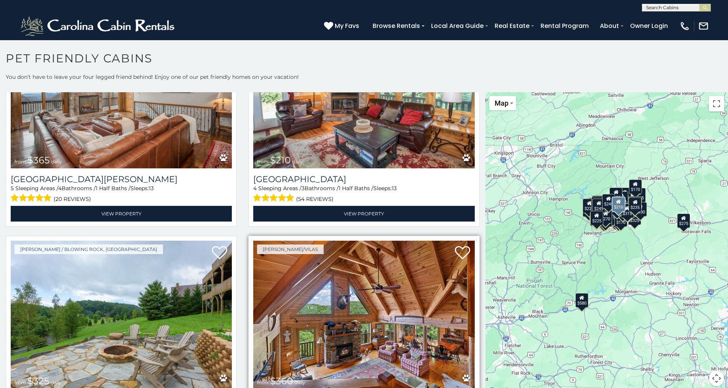
scroll to position [4091, 0]
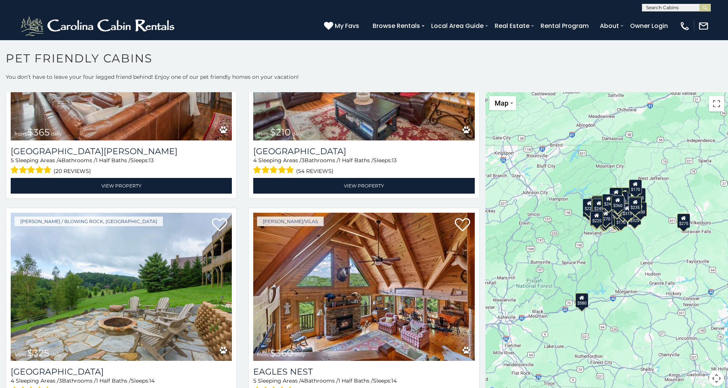
click at [593, 220] on div "$225" at bounding box center [596, 218] width 13 height 15
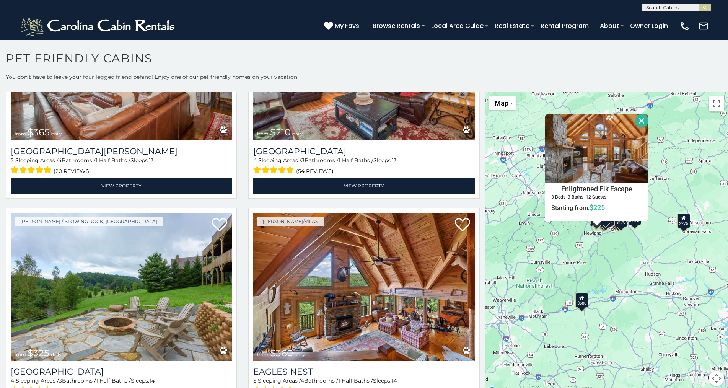
click at [593, 216] on div "Enlightened Elk Escape 3 Beds | 3 Baths | 12 Guests Distance from your point: %…" at bounding box center [596, 167] width 103 height 107
click at [664, 187] on div "$315 $675 $375 $355 $325 $310 $380 $395 $650 $315 $330 $451 $460 $580 $525 $930…" at bounding box center [606, 243] width 242 height 303
click at [636, 123] on button "Close" at bounding box center [641, 121] width 13 height 13
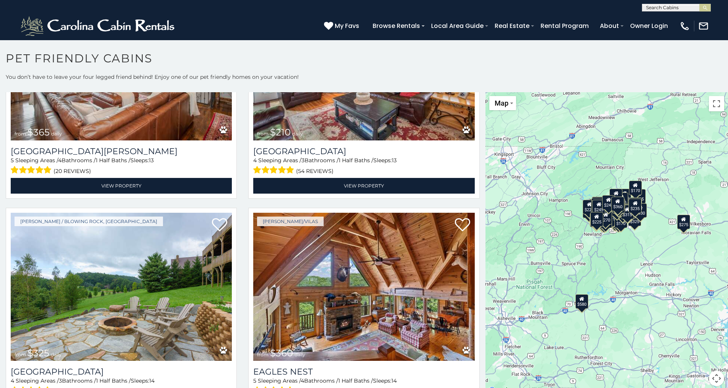
click at [583, 209] on div "$220" at bounding box center [588, 207] width 13 height 15
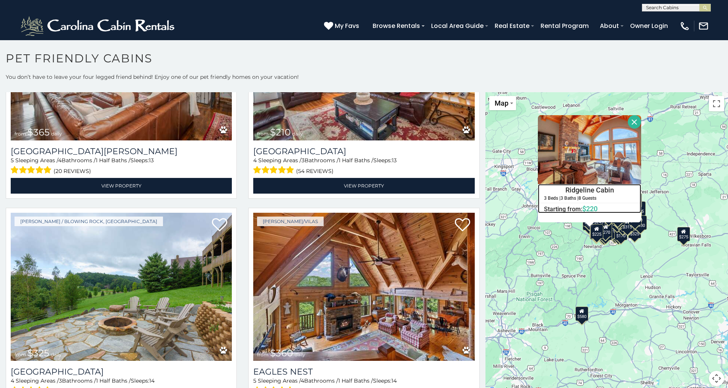
click at [587, 189] on h4 "Ridgeline Cabin" at bounding box center [589, 189] width 102 height 11
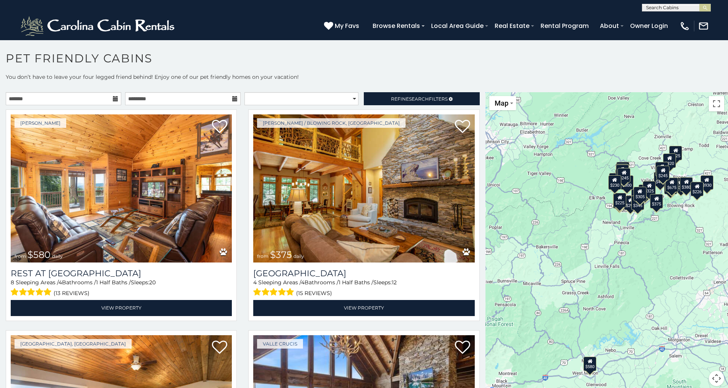
click at [610, 184] on div "$230" at bounding box center [614, 182] width 13 height 15
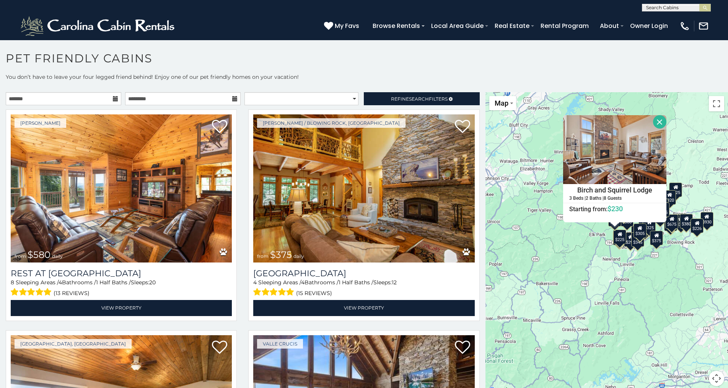
click at [655, 122] on button "Close" at bounding box center [659, 121] width 13 height 13
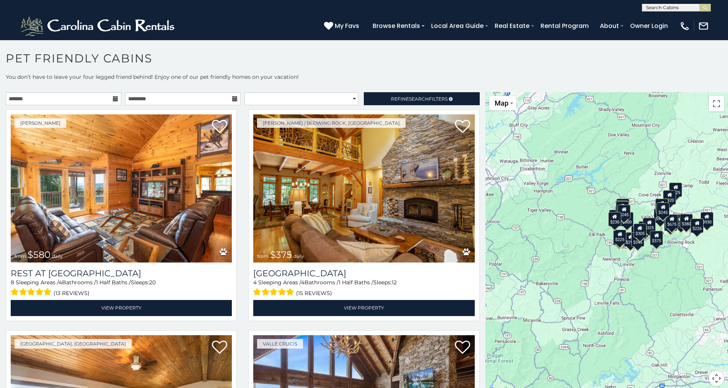
click at [616, 240] on div "$225" at bounding box center [619, 236] width 13 height 15
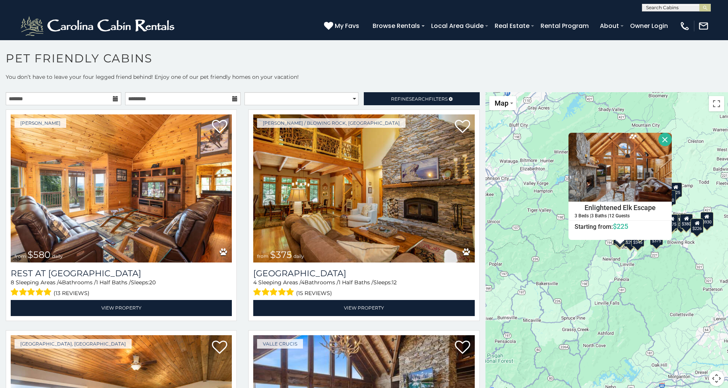
click at [661, 140] on button "Close" at bounding box center [664, 139] width 13 height 13
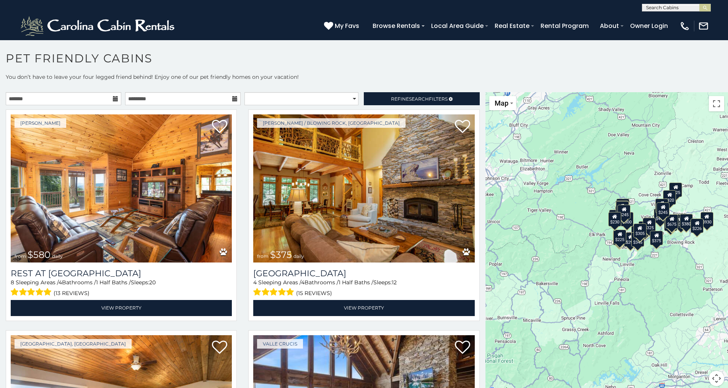
click at [693, 226] on div "$226" at bounding box center [696, 225] width 13 height 15
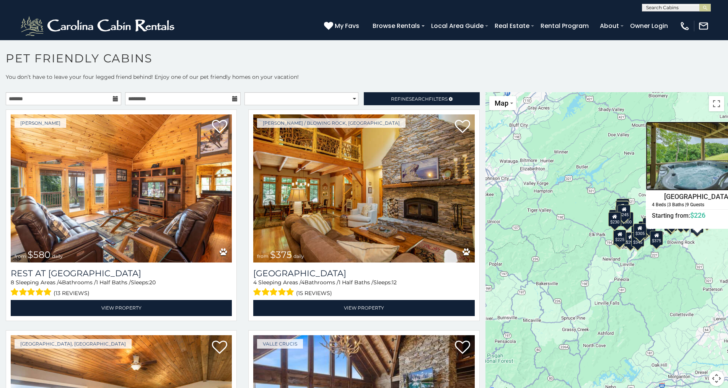
click at [720, 125] on img at bounding box center [696, 156] width 103 height 69
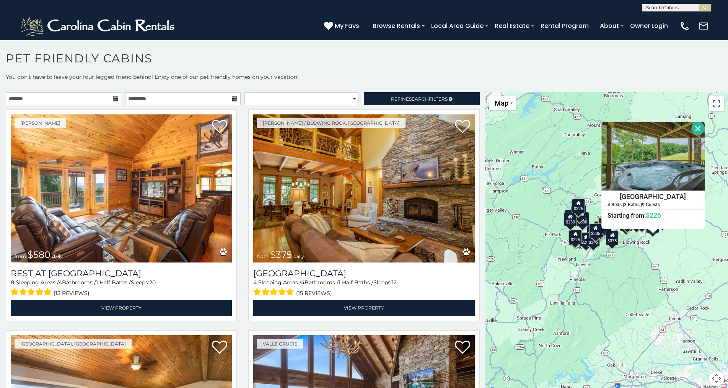
click at [562, 163] on div "$580 $375 $325 $451 $460 $525 $315 $310 $315 $330 $395 $355 $650 $380 $675 $930…" at bounding box center [606, 243] width 242 height 303
click at [693, 126] on button "Close" at bounding box center [697, 128] width 13 height 13
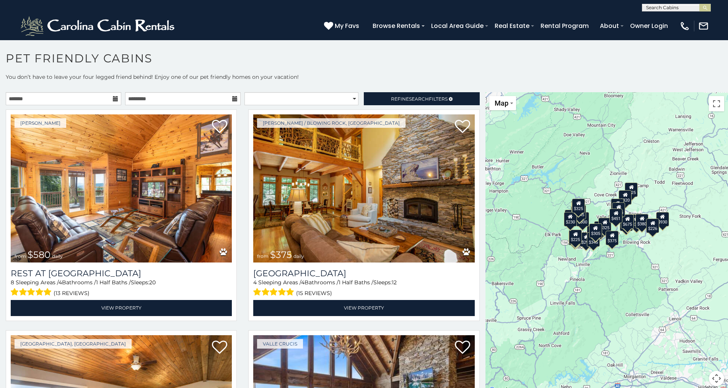
click at [581, 245] on div "$290" at bounding box center [585, 239] width 13 height 15
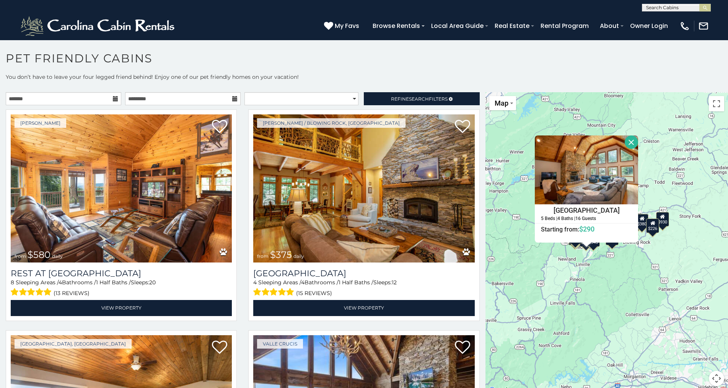
click at [627, 143] on button "Close" at bounding box center [630, 141] width 13 height 13
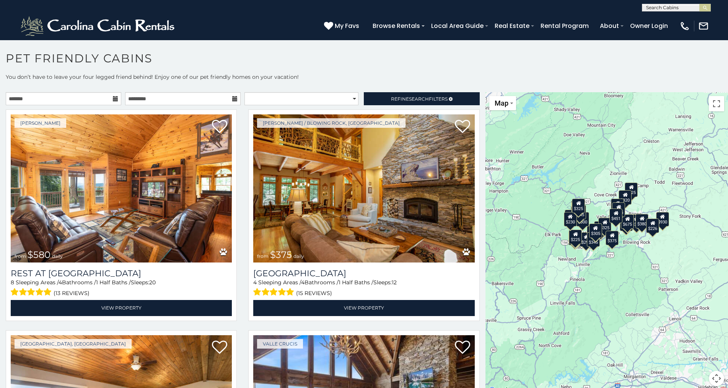
click at [619, 208] on div "$245" at bounding box center [618, 209] width 13 height 15
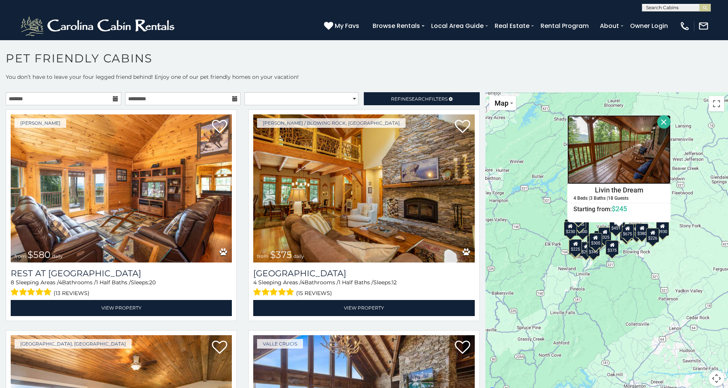
click at [640, 151] on img at bounding box center [618, 149] width 103 height 69
click at [598, 296] on div "$580 $375 $325 $451 $460 $525 $315 $310 $315 $330 $395 $355 $650 $380 $675 $930…" at bounding box center [606, 243] width 242 height 303
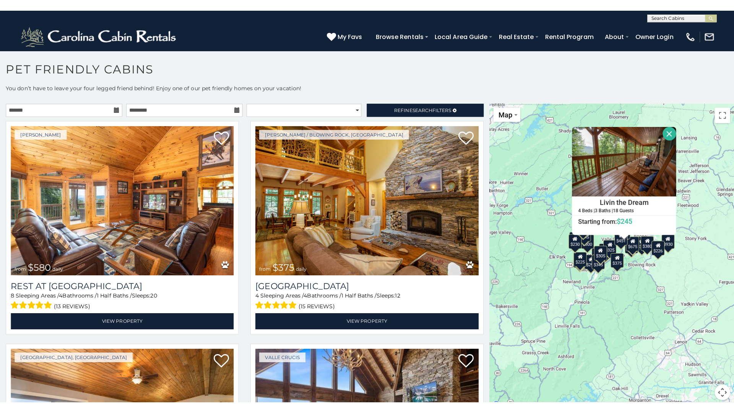
scroll to position [3, 0]
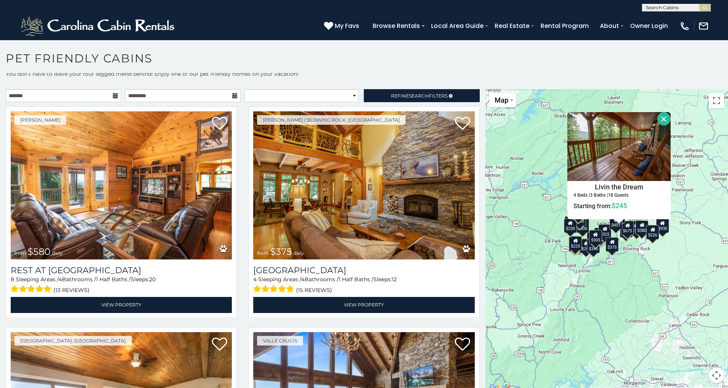
click at [660, 121] on button "Close" at bounding box center [663, 118] width 13 height 13
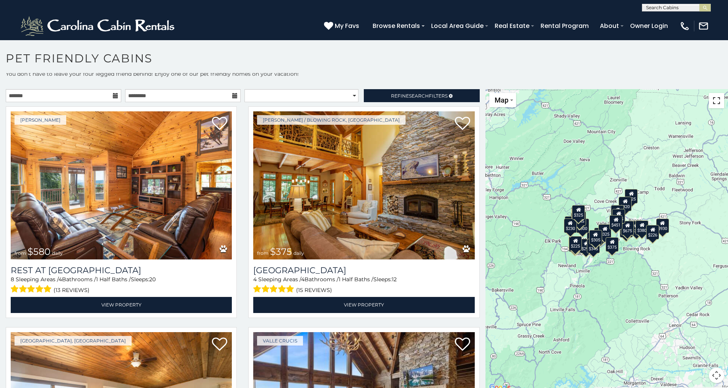
click at [711, 102] on button "Toggle fullscreen view" at bounding box center [715, 100] width 15 height 15
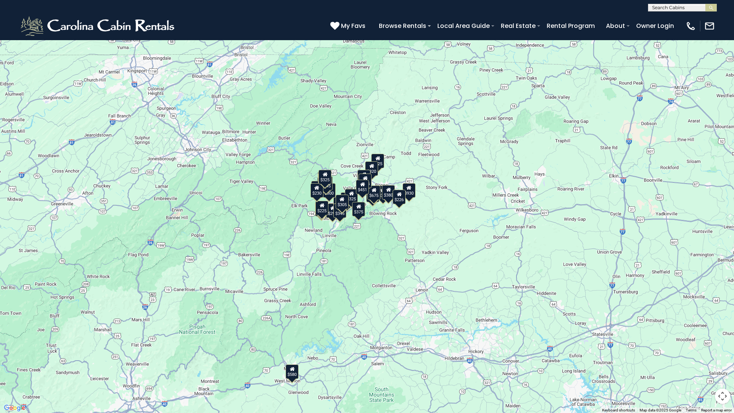
drag, startPoint x: 333, startPoint y: 195, endPoint x: 317, endPoint y: 194, distance: 15.7
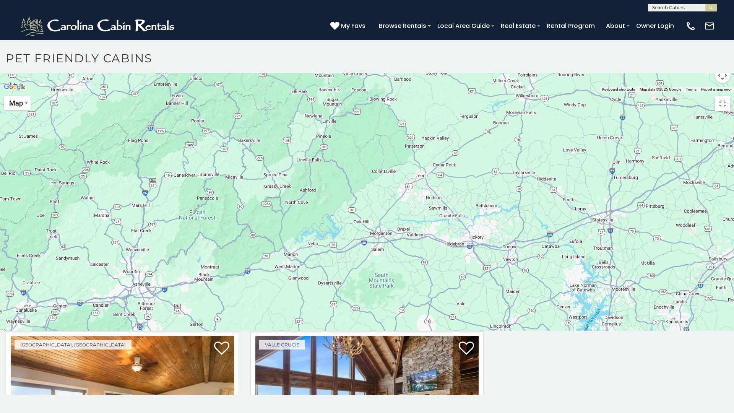
drag, startPoint x: 354, startPoint y: 210, endPoint x: 387, endPoint y: 202, distance: 33.3
click at [362, 92] on div at bounding box center [367, 92] width 734 height 0
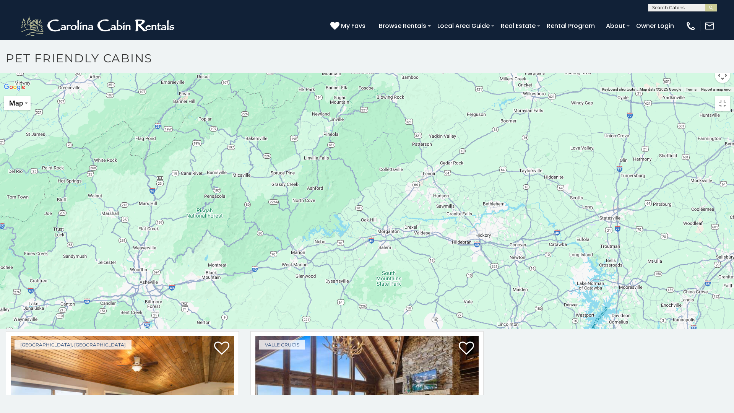
click at [453, 92] on div at bounding box center [367, 92] width 734 height 0
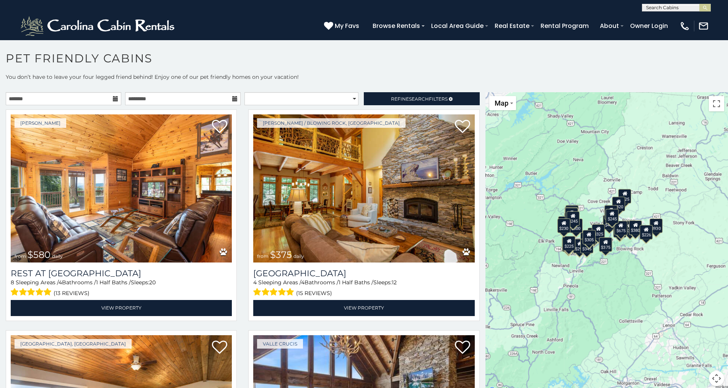
click at [113, 99] on icon at bounding box center [115, 98] width 5 height 5
click at [349, 97] on select "**********" at bounding box center [301, 98] width 114 height 13
click at [244, 92] on select "**********" at bounding box center [301, 98] width 114 height 13
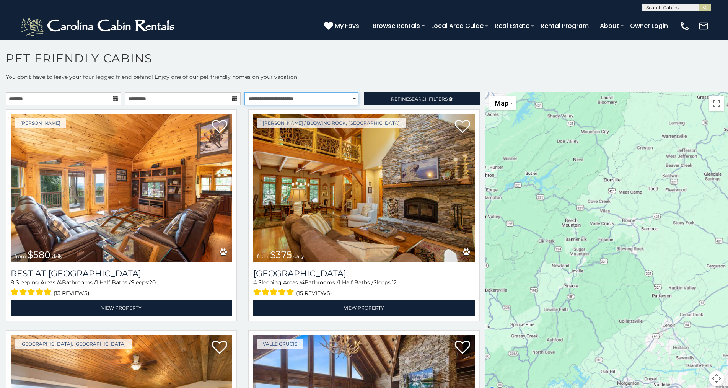
click at [350, 99] on select "**********" at bounding box center [301, 98] width 114 height 13
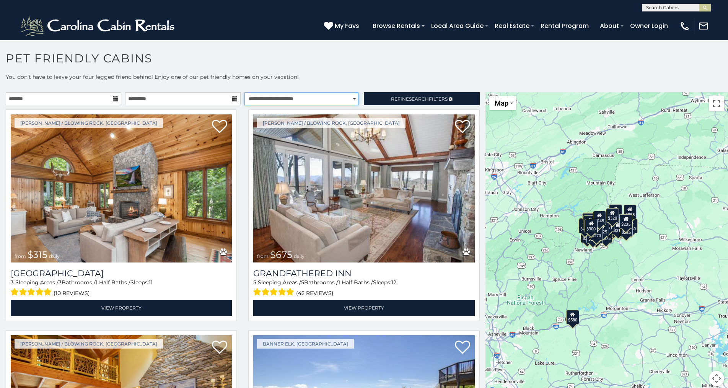
select select "*********"
click at [244, 92] on select "**********" at bounding box center [301, 98] width 114 height 13
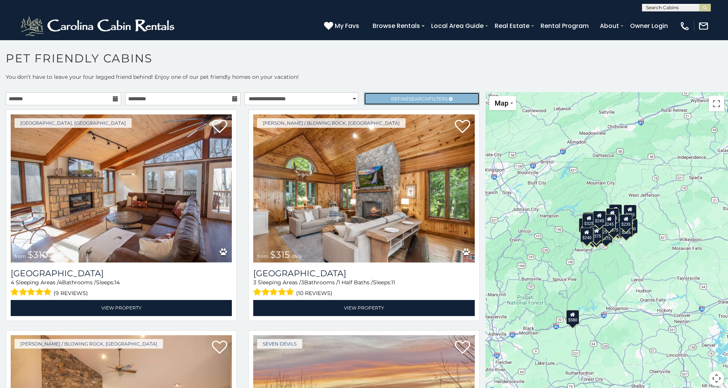
click at [419, 99] on span "Search" at bounding box center [419, 99] width 20 height 6
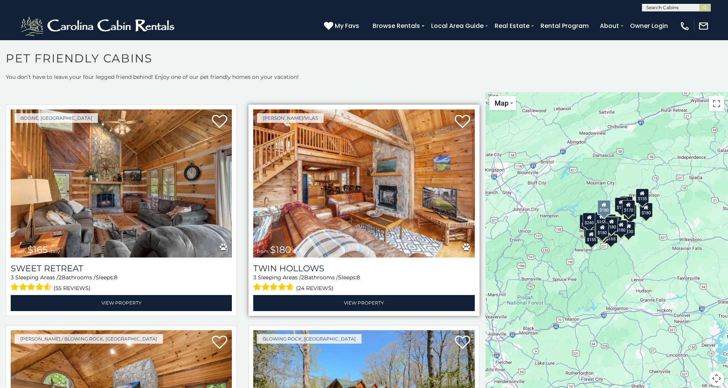
scroll to position [229, 0]
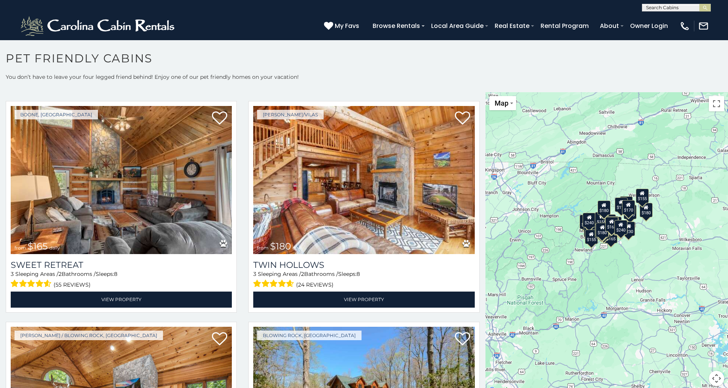
click at [606, 225] on div "$165" at bounding box center [611, 224] width 13 height 15
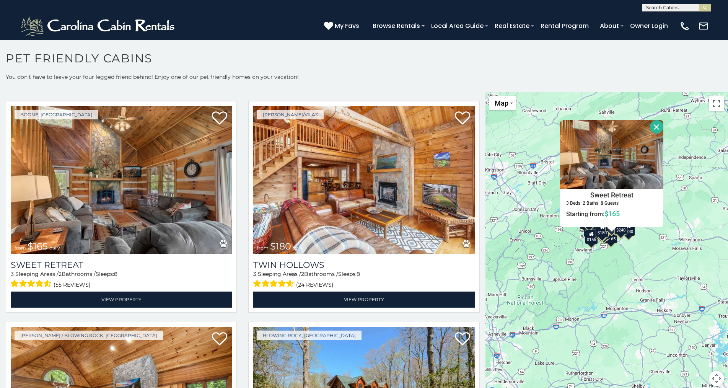
click at [651, 128] on button "Close" at bounding box center [656, 126] width 13 height 13
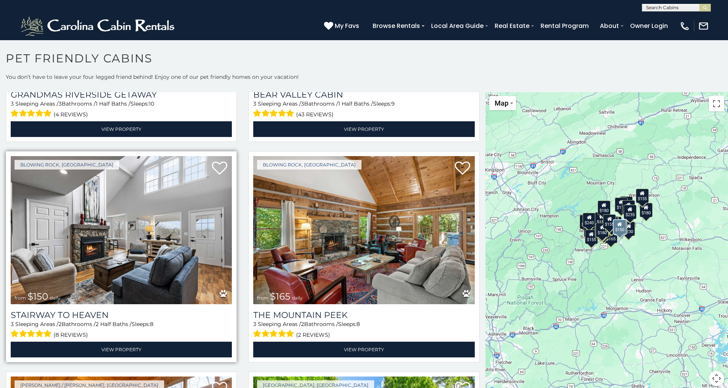
scroll to position [841, 0]
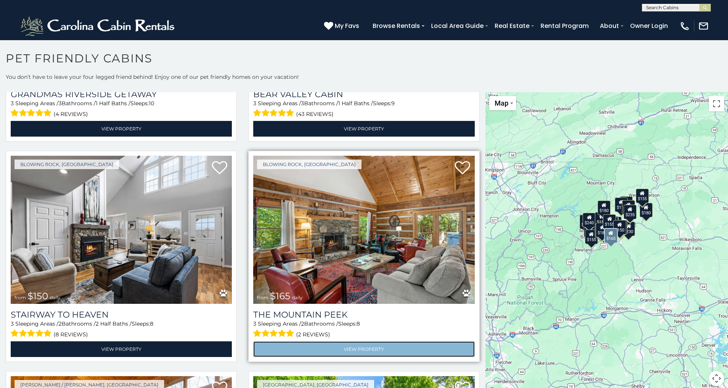
click at [365, 341] on link "View Property" at bounding box center [363, 349] width 221 height 16
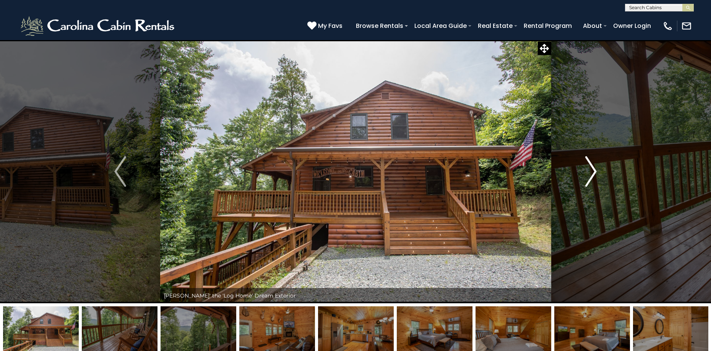
click at [592, 171] on img "Next" at bounding box center [590, 171] width 11 height 31
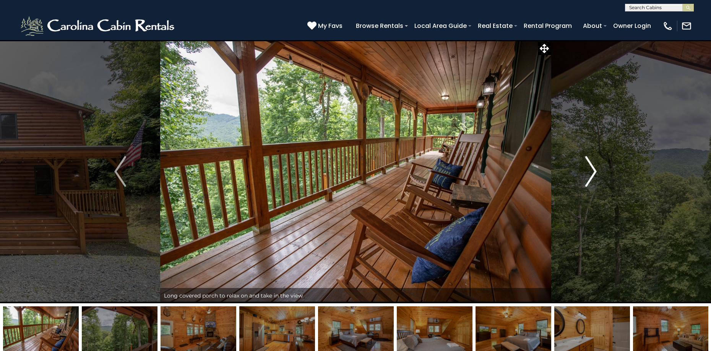
click at [592, 171] on img "Next" at bounding box center [590, 171] width 11 height 31
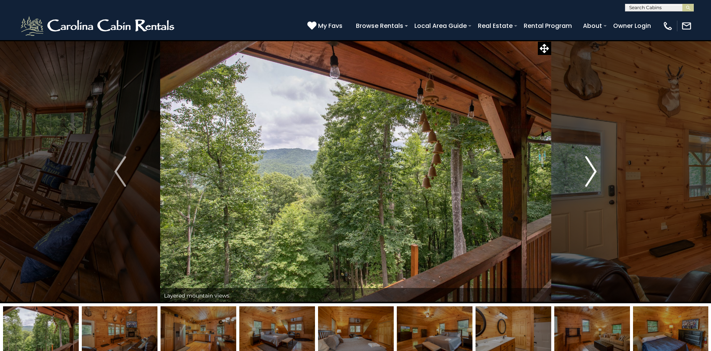
click at [592, 171] on img "Next" at bounding box center [590, 171] width 11 height 31
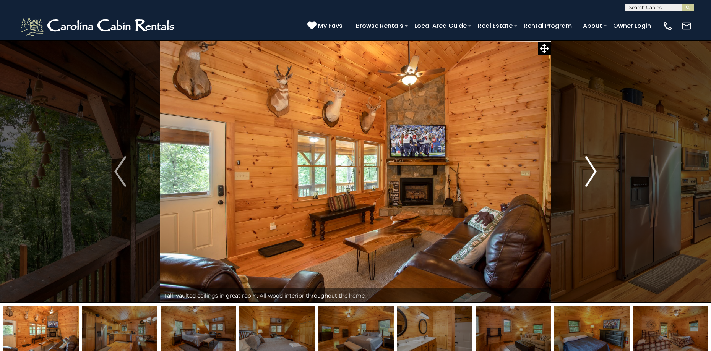
click at [592, 171] on img "Next" at bounding box center [590, 171] width 11 height 31
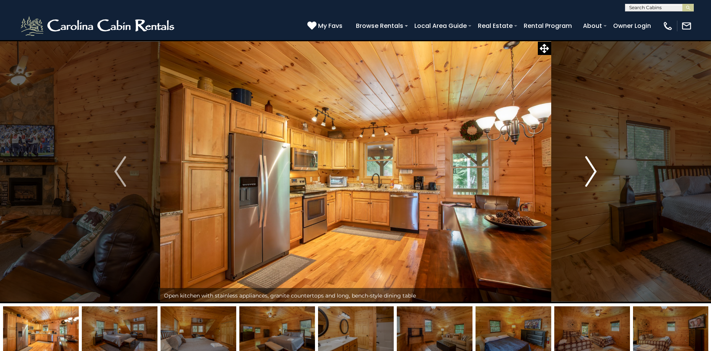
click at [592, 171] on img "Next" at bounding box center [590, 171] width 11 height 31
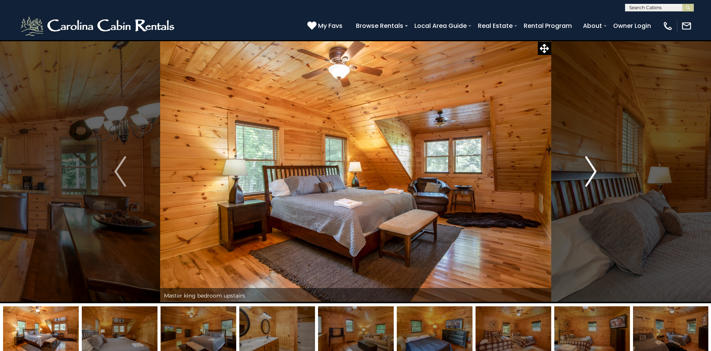
click at [593, 171] on img "Next" at bounding box center [590, 171] width 11 height 31
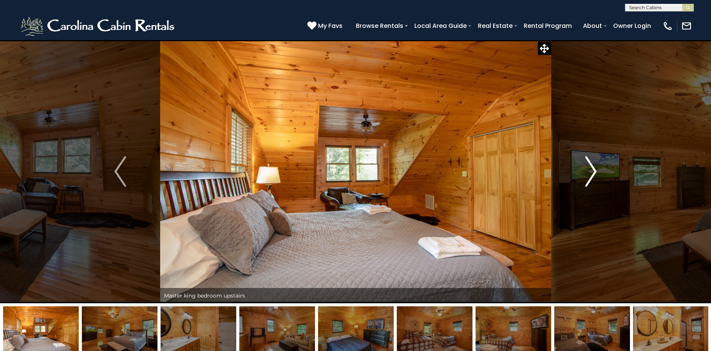
click at [593, 171] on img "Next" at bounding box center [590, 171] width 11 height 31
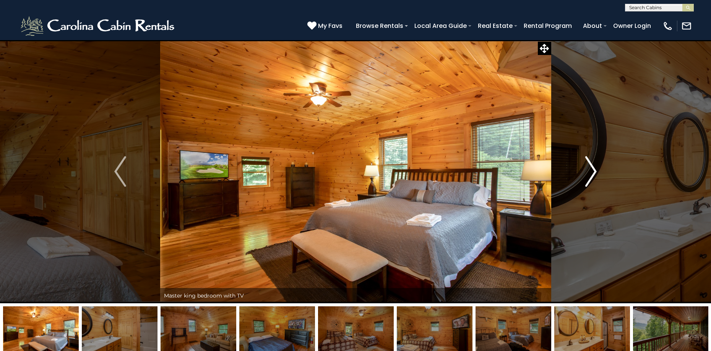
click at [593, 171] on img "Next" at bounding box center [590, 171] width 11 height 31
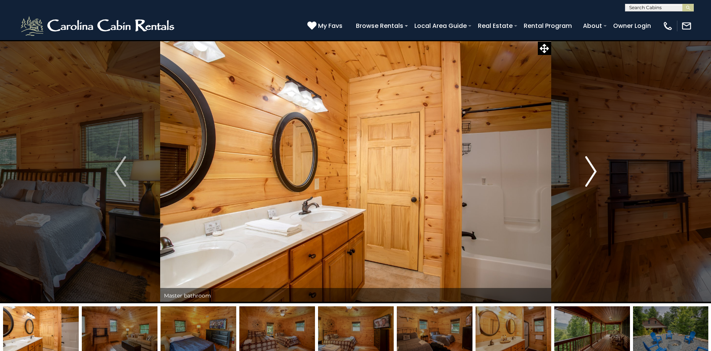
click at [593, 171] on img "Next" at bounding box center [590, 171] width 11 height 31
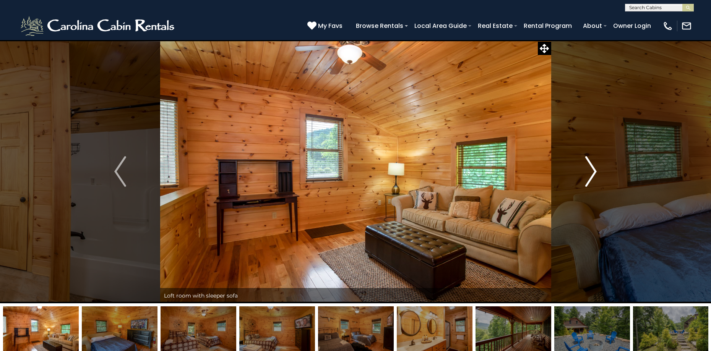
click at [593, 171] on img "Next" at bounding box center [590, 171] width 11 height 31
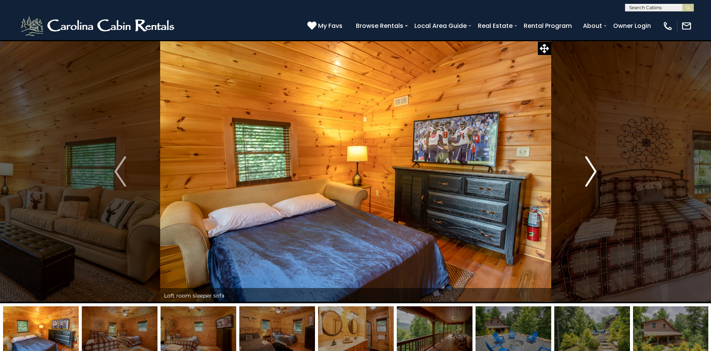
click at [593, 171] on img "Next" at bounding box center [590, 171] width 11 height 31
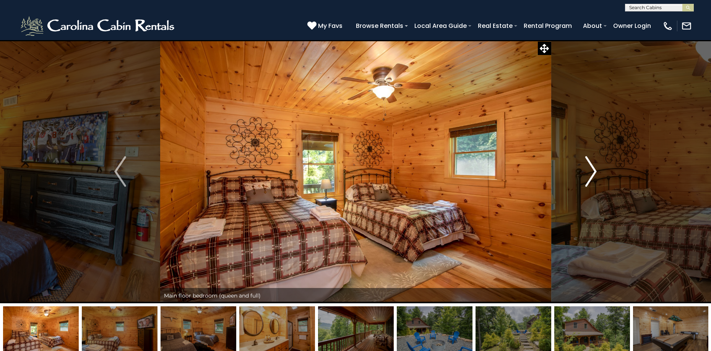
click at [593, 171] on img "Next" at bounding box center [590, 171] width 11 height 31
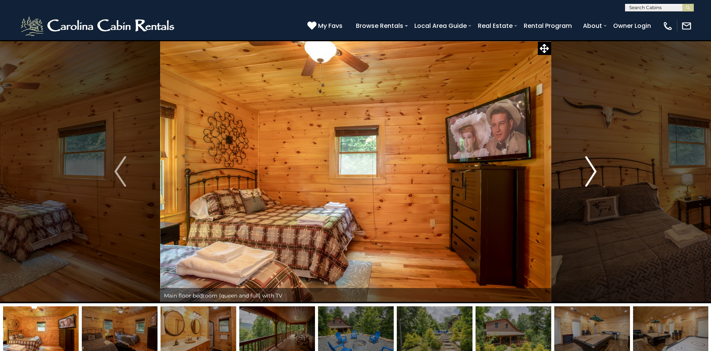
click at [593, 171] on img "Next" at bounding box center [590, 171] width 11 height 31
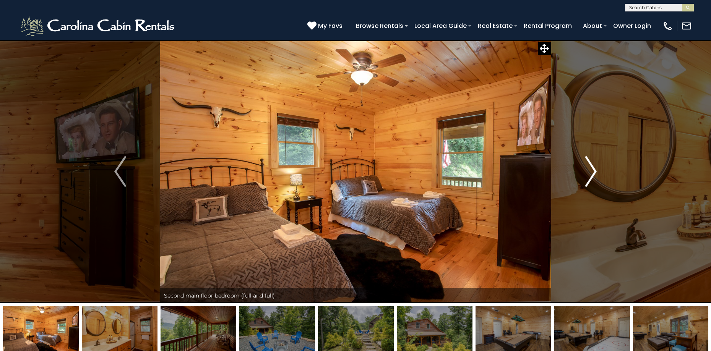
click at [593, 171] on img "Next" at bounding box center [590, 171] width 11 height 31
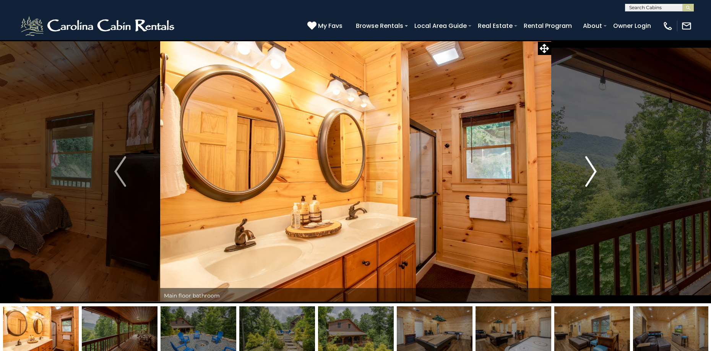
click at [593, 171] on img "Next" at bounding box center [590, 171] width 11 height 31
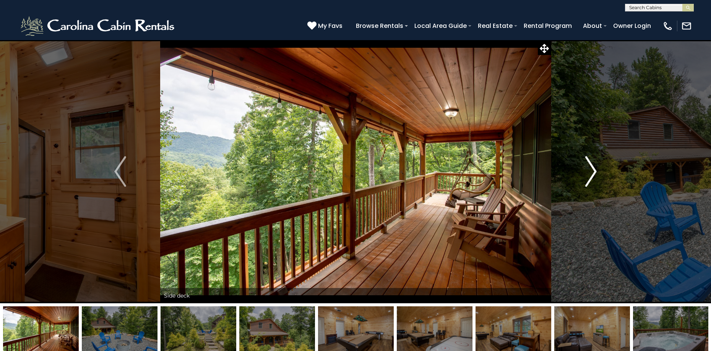
click at [593, 171] on img "Next" at bounding box center [590, 171] width 11 height 31
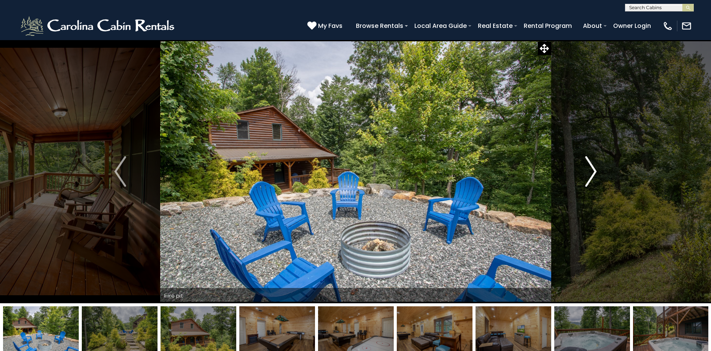
click at [593, 171] on img "Next" at bounding box center [590, 171] width 11 height 31
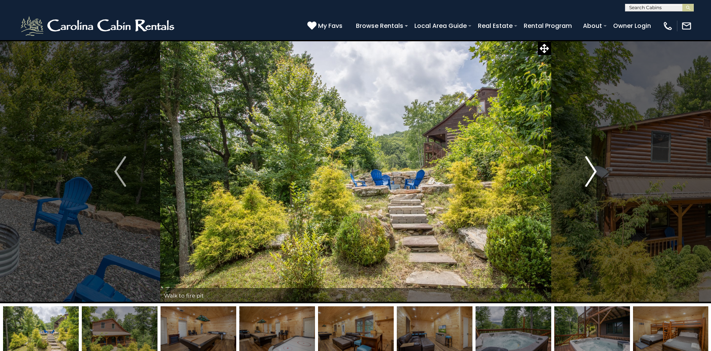
click at [593, 171] on img "Next" at bounding box center [590, 171] width 11 height 31
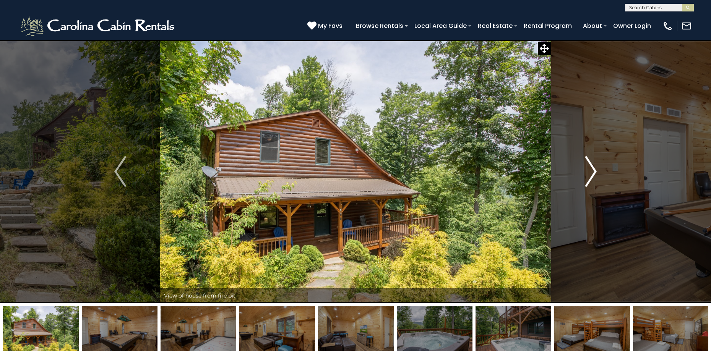
click at [593, 171] on img "Next" at bounding box center [590, 171] width 11 height 31
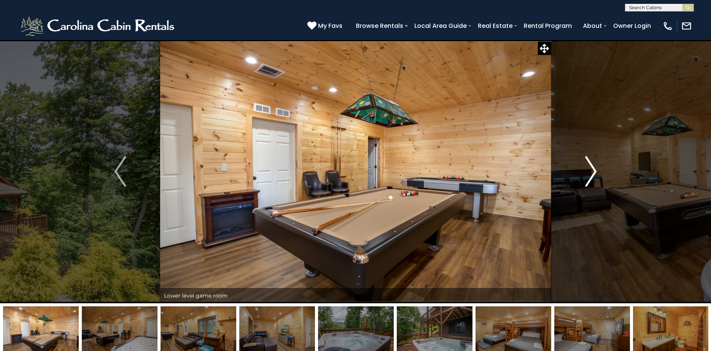
click at [593, 171] on img "Next" at bounding box center [590, 171] width 11 height 31
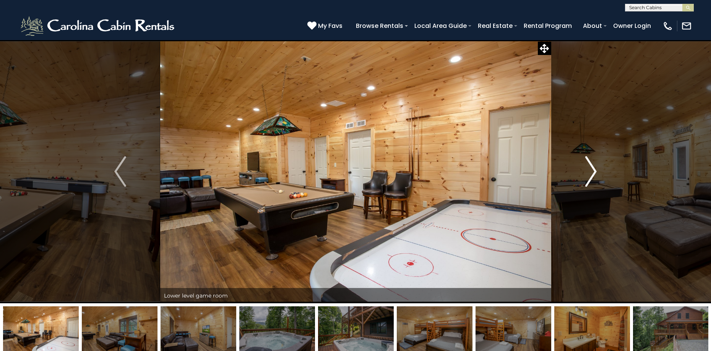
click at [593, 171] on img "Next" at bounding box center [590, 171] width 11 height 31
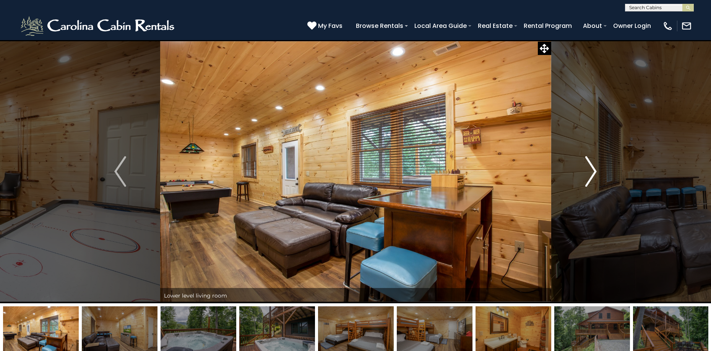
click at [593, 171] on img "Next" at bounding box center [590, 171] width 11 height 31
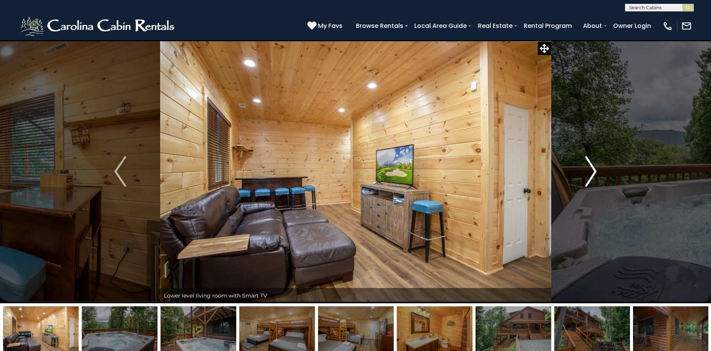
click at [593, 171] on img "Next" at bounding box center [590, 171] width 11 height 31
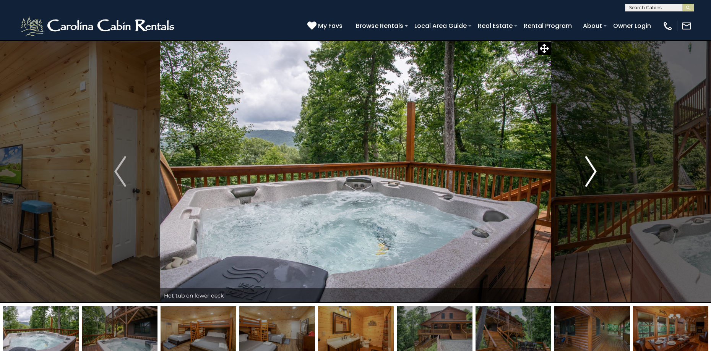
click at [593, 171] on img "Next" at bounding box center [590, 171] width 11 height 31
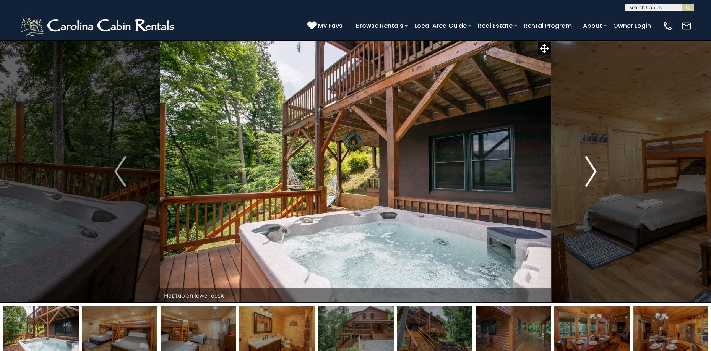
click at [593, 171] on img "Next" at bounding box center [590, 171] width 11 height 31
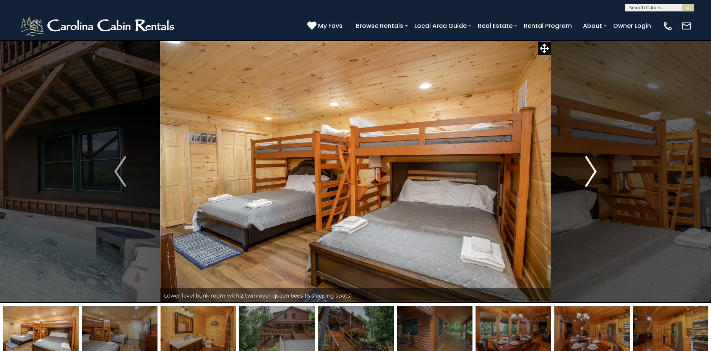
click at [593, 171] on img "Next" at bounding box center [590, 171] width 11 height 31
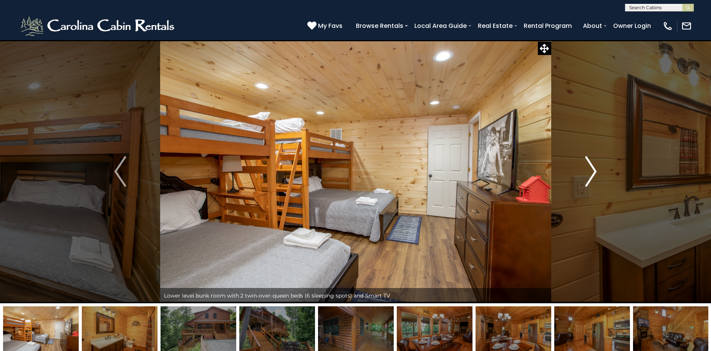
click at [593, 171] on img "Next" at bounding box center [590, 171] width 11 height 31
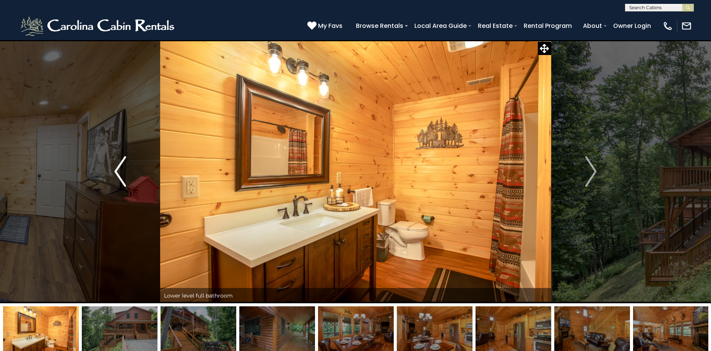
click at [115, 171] on img "Previous" at bounding box center [119, 171] width 11 height 31
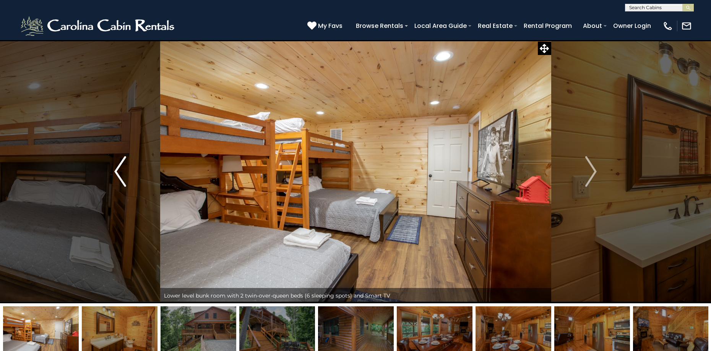
click at [115, 171] on img "Previous" at bounding box center [119, 171] width 11 height 31
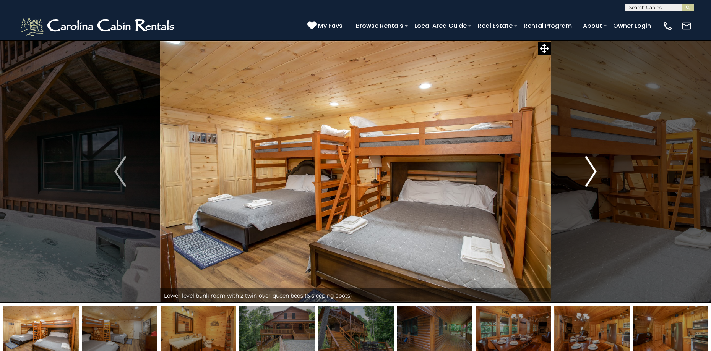
click at [595, 172] on img "Next" at bounding box center [590, 171] width 11 height 31
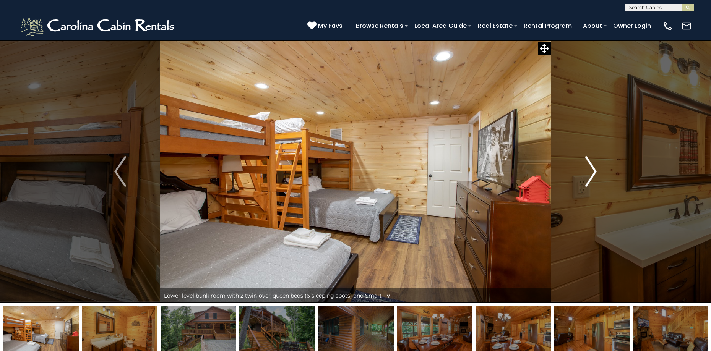
click at [595, 172] on img "Next" at bounding box center [590, 171] width 11 height 31
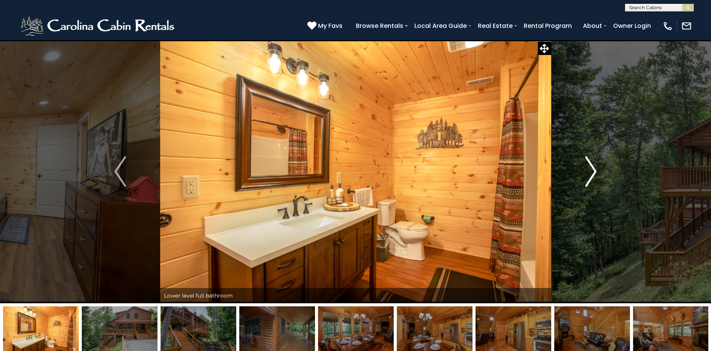
click at [595, 172] on img "Next" at bounding box center [590, 171] width 11 height 31
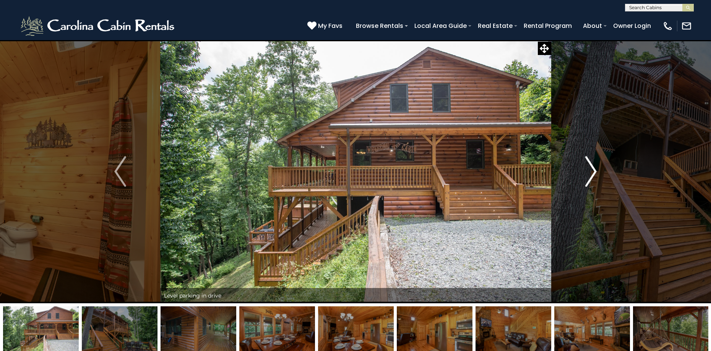
click at [595, 172] on img "Next" at bounding box center [590, 171] width 11 height 31
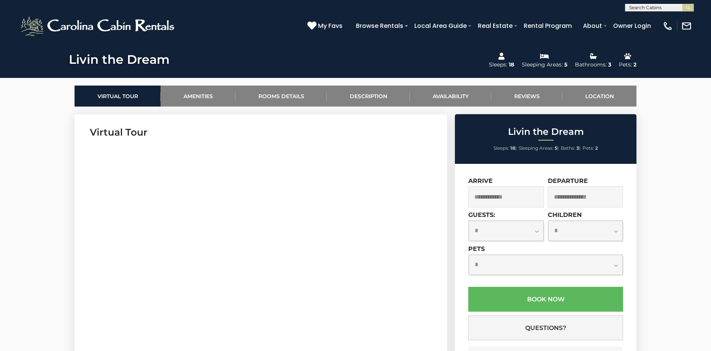
scroll to position [344, 0]
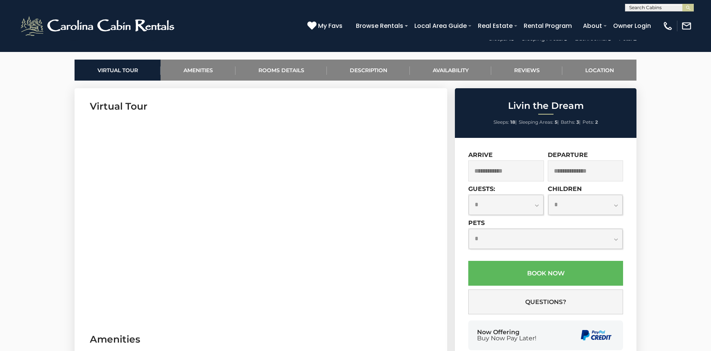
click at [513, 170] on input "text" at bounding box center [506, 171] width 76 height 21
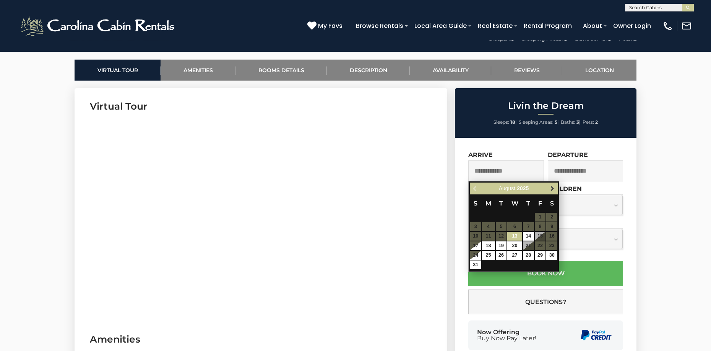
click at [551, 188] on span "Next" at bounding box center [552, 189] width 6 height 6
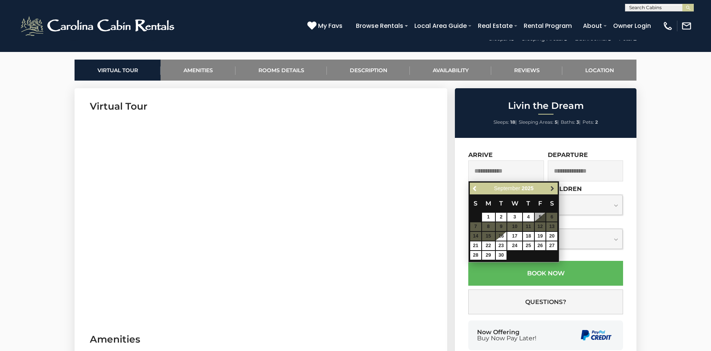
click at [552, 188] on span "Next" at bounding box center [552, 189] width 6 height 6
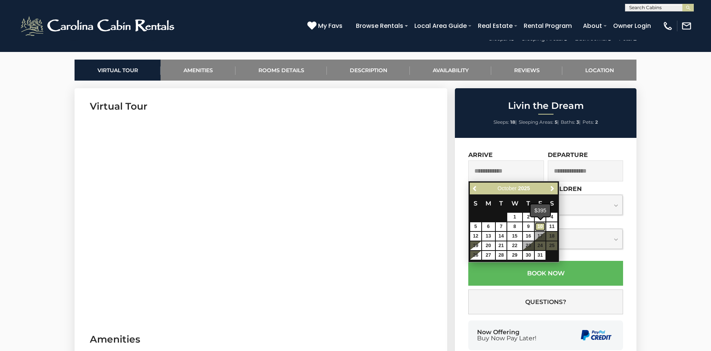
click at [540, 226] on link "10" at bounding box center [540, 227] width 11 height 9
type input "**********"
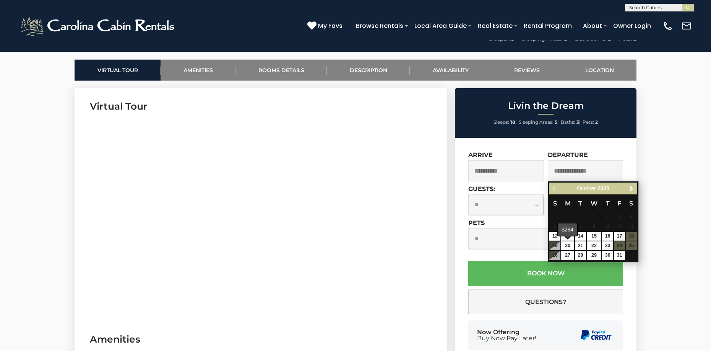
click at [569, 235] on div "$284" at bounding box center [567, 230] width 19 height 12
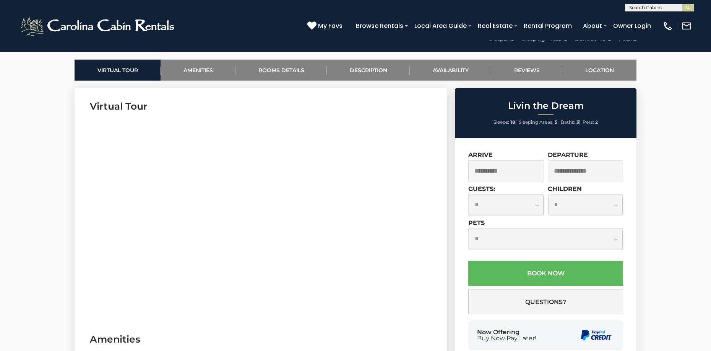
click at [538, 205] on select "**********" at bounding box center [506, 205] width 75 height 20
select select "*"
click at [469, 195] on select "**********" at bounding box center [506, 205] width 75 height 20
click at [616, 238] on select "**********" at bounding box center [546, 239] width 154 height 20
select select "*"
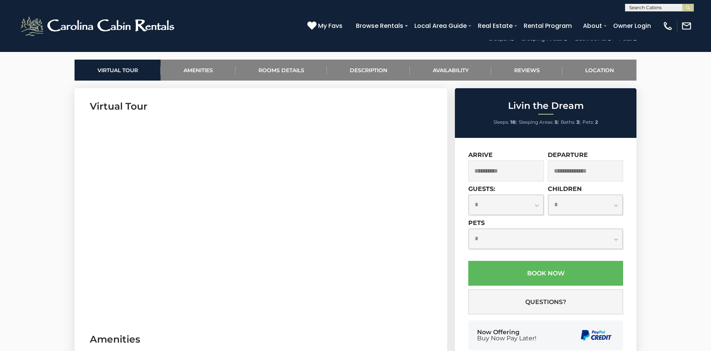
click at [469, 229] on select "**********" at bounding box center [546, 239] width 154 height 20
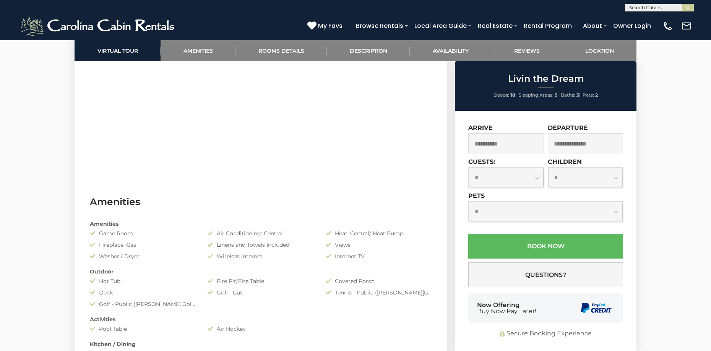
scroll to position [512, 0]
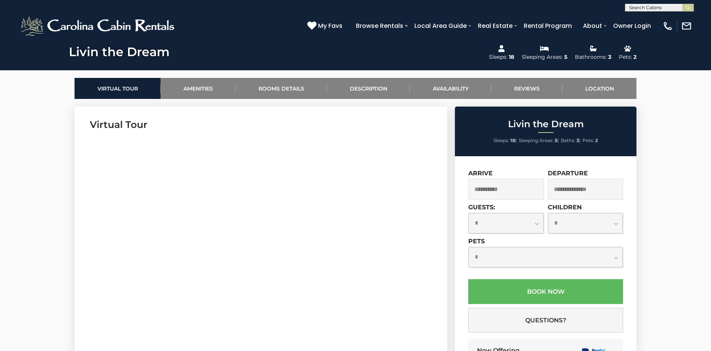
scroll to position [321, 0]
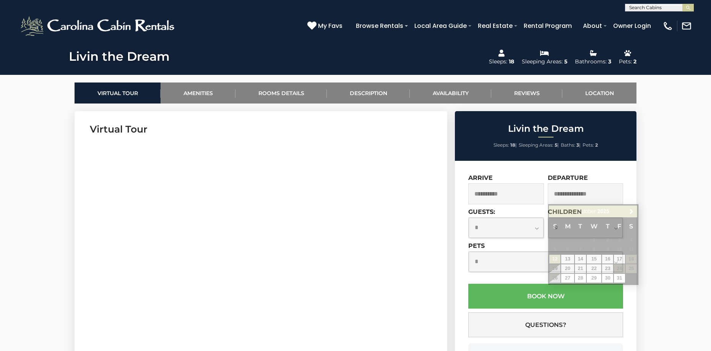
click at [602, 192] on input "text" at bounding box center [586, 194] width 76 height 21
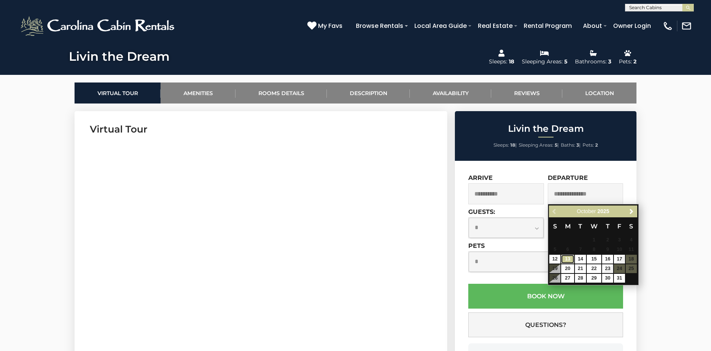
click at [567, 259] on link "13" at bounding box center [567, 259] width 13 height 9
type input "**********"
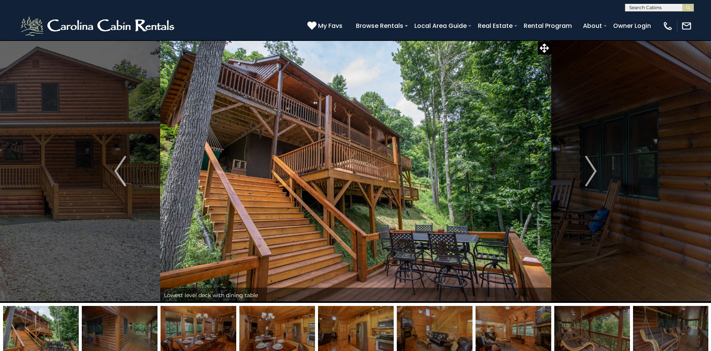
scroll to position [0, 0]
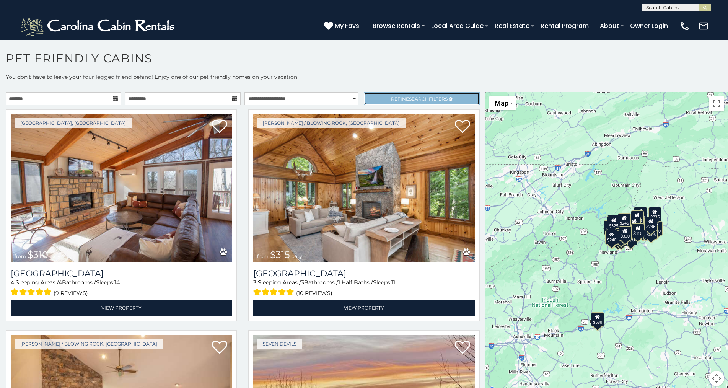
click at [426, 97] on span "Refine Search Filters" at bounding box center [419, 99] width 57 height 6
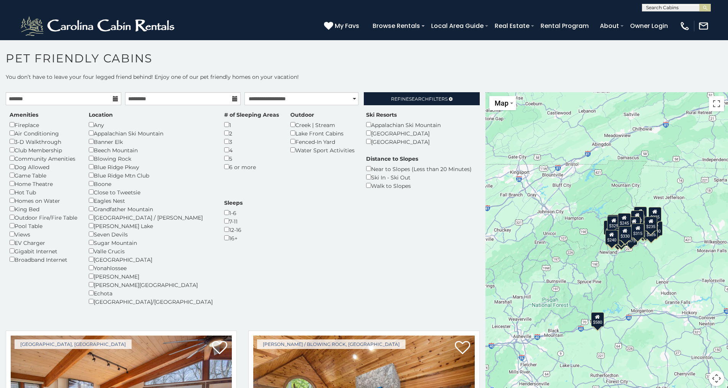
click at [351, 249] on div "Amenities Fireplace Air Conditioning 3-D Walkthrough Club Membership Community …" at bounding box center [243, 213] width 478 height 204
click at [349, 98] on select "**********" at bounding box center [301, 98] width 114 height 13
click at [244, 92] on select "**********" at bounding box center [301, 98] width 114 height 13
click at [432, 100] on span "Refine Search Filters" at bounding box center [419, 99] width 57 height 6
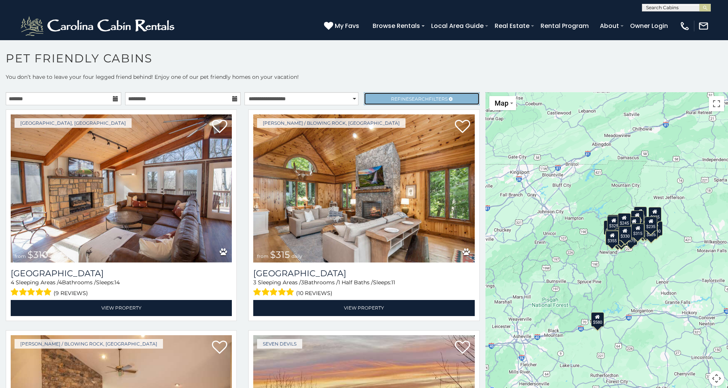
click at [411, 100] on span "Search" at bounding box center [419, 99] width 20 height 6
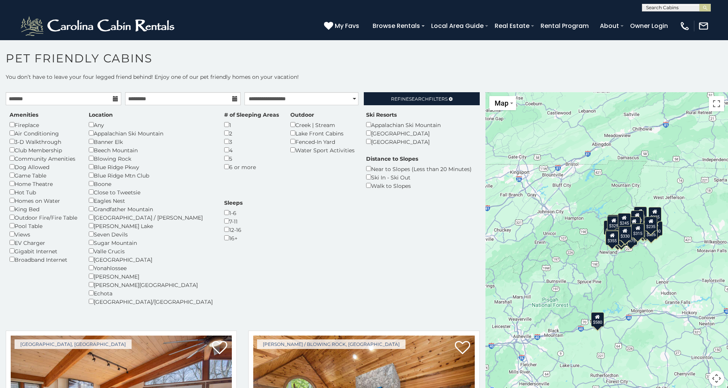
click at [412, 233] on div "Amenities Fireplace Air Conditioning 3-D Walkthrough Club Membership Community …" at bounding box center [243, 213] width 478 height 204
click at [400, 261] on div "Amenities Fireplace Air Conditioning 3-D Walkthrough Club Membership Community …" at bounding box center [243, 213] width 478 height 204
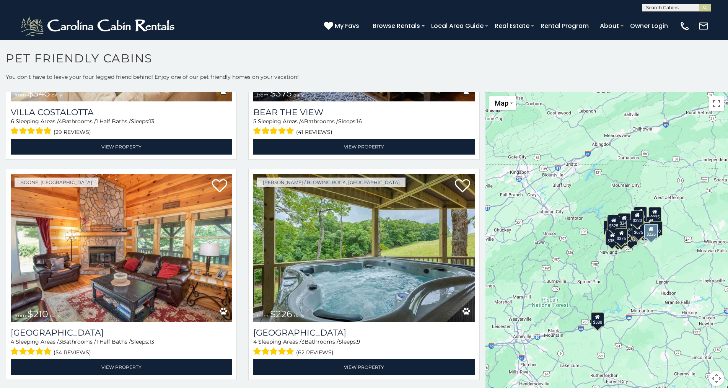
scroll to position [2600, 0]
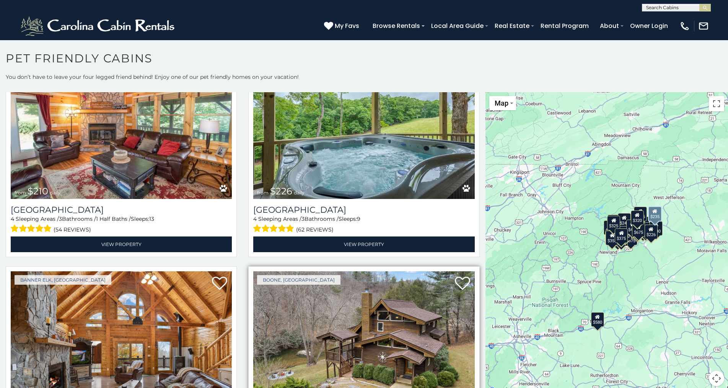
scroll to position [2753, 0]
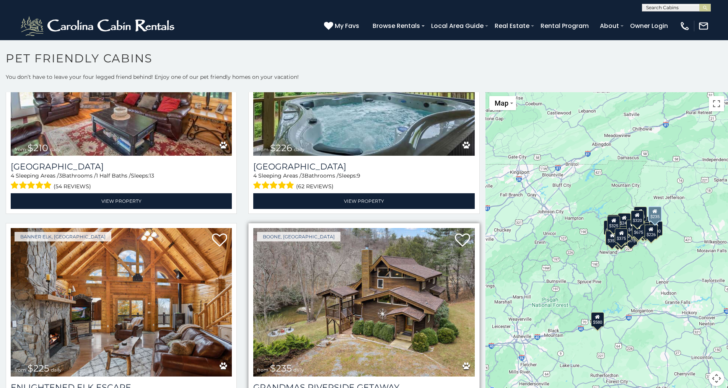
select select "**********"
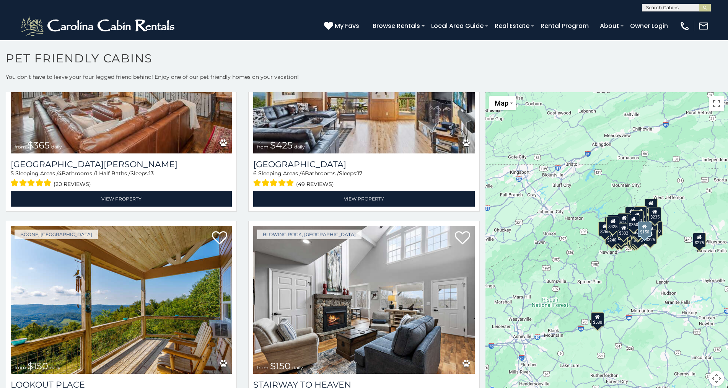
scroll to position [4741, 0]
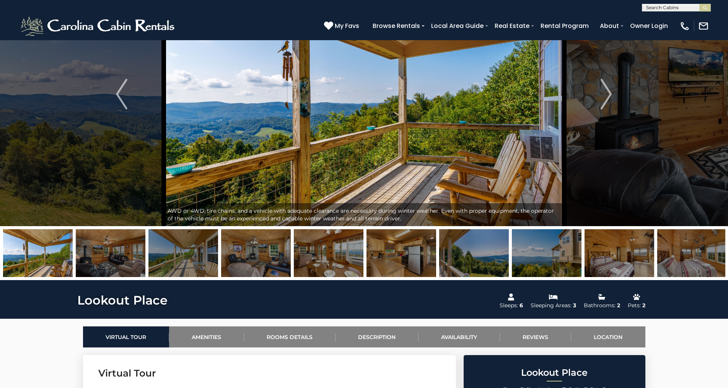
scroll to position [76, 0]
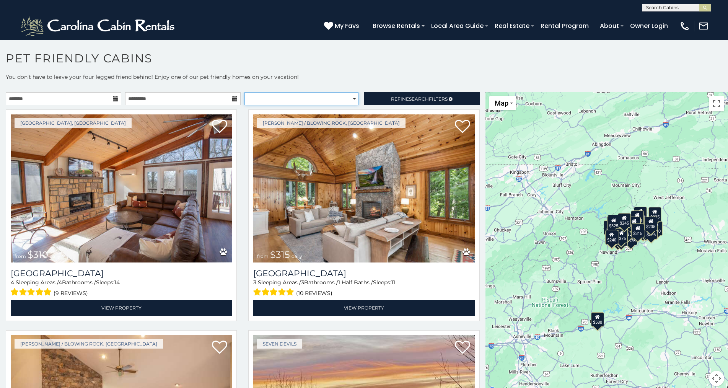
click at [349, 99] on select "**********" at bounding box center [301, 98] width 114 height 13
click at [244, 92] on select "**********" at bounding box center [301, 98] width 114 height 13
click at [434, 99] on span "Refine Search Filters" at bounding box center [419, 99] width 57 height 6
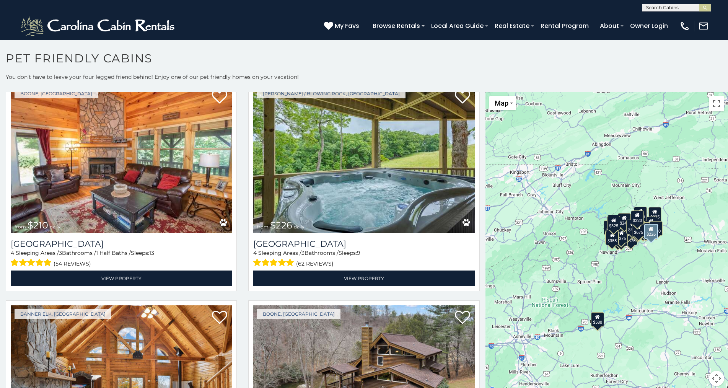
scroll to position [2676, 0]
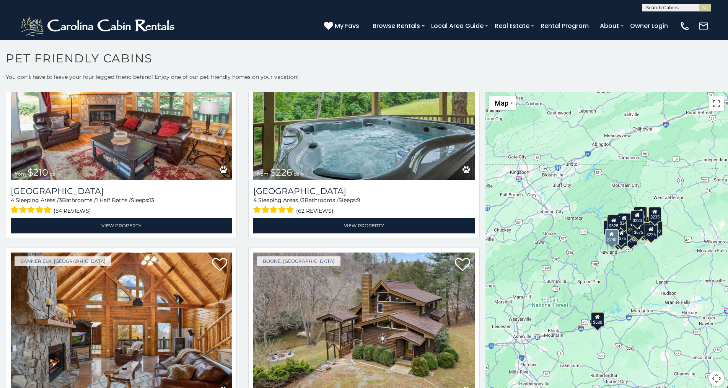
scroll to position [2829, 0]
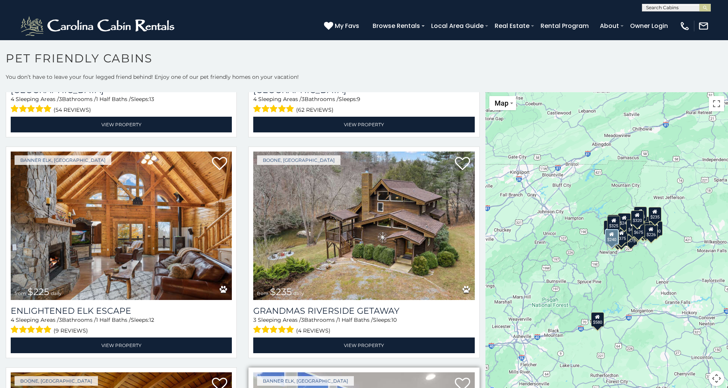
select select "**********"
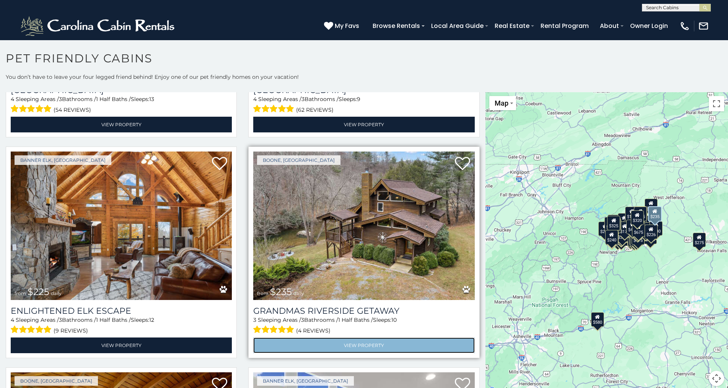
click at [361, 337] on link "View Property" at bounding box center [363, 345] width 221 height 16
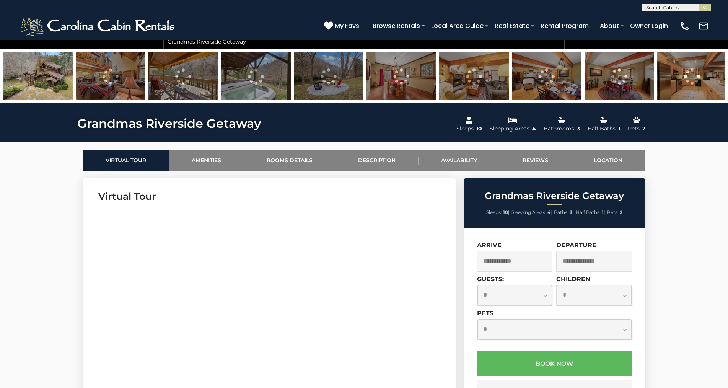
scroll to position [268, 0]
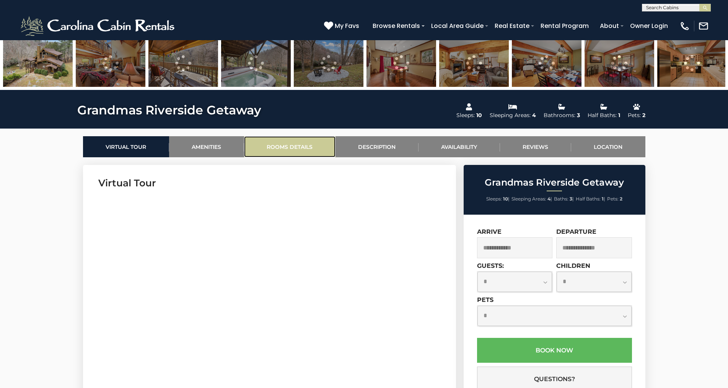
click at [294, 144] on link "Rooms Details" at bounding box center [289, 146] width 91 height 21
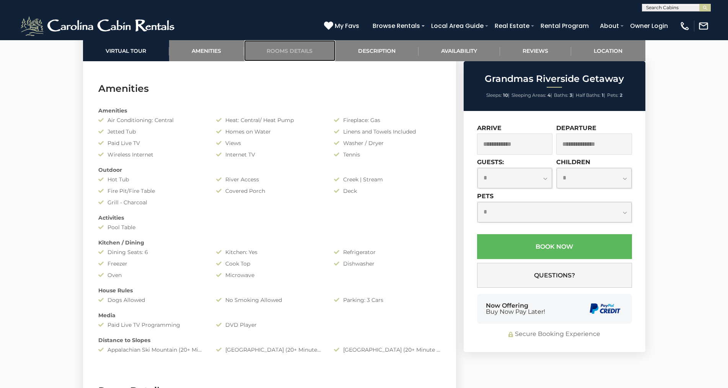
scroll to position [910, 0]
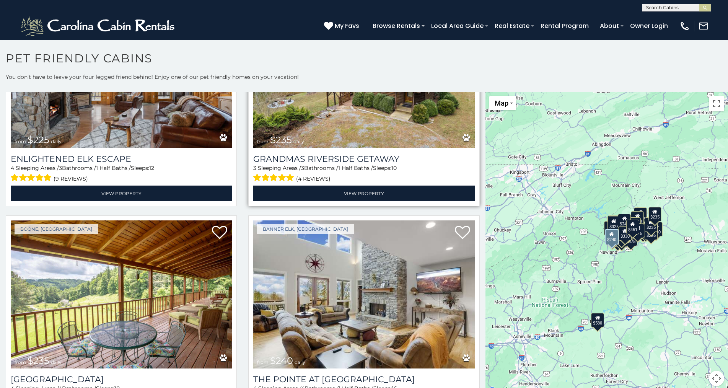
scroll to position [2753, 0]
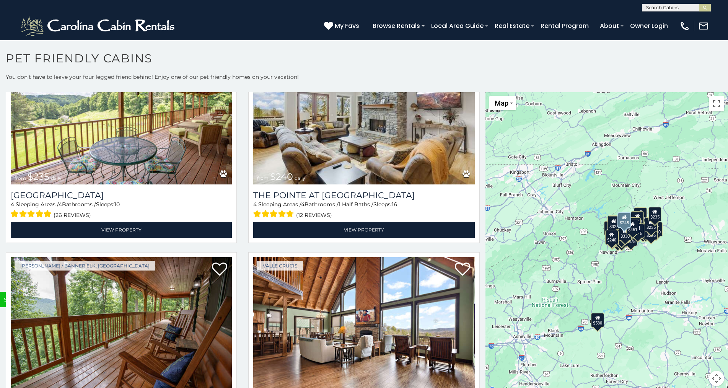
scroll to position [2986, 0]
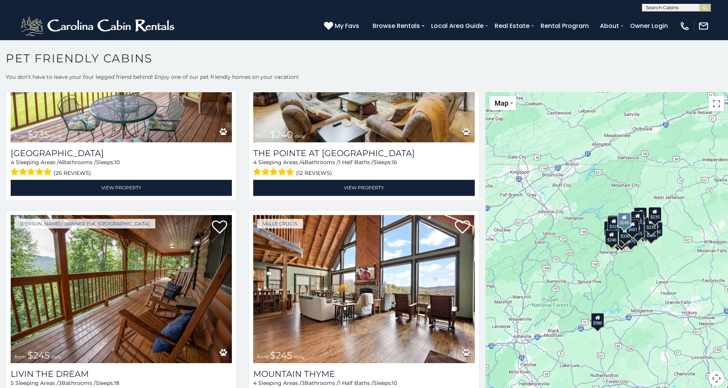
select select "**********"
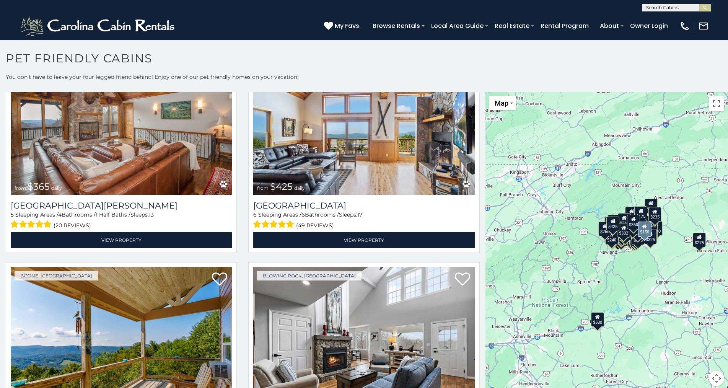
scroll to position [4515, 0]
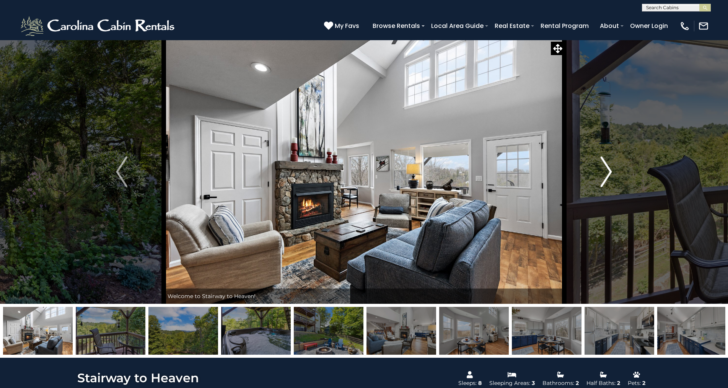
click at [609, 171] on img "Next" at bounding box center [605, 171] width 11 height 31
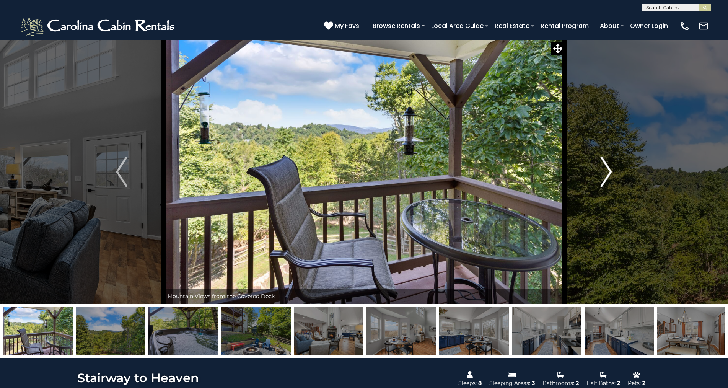
click at [609, 171] on img "Next" at bounding box center [605, 171] width 11 height 31
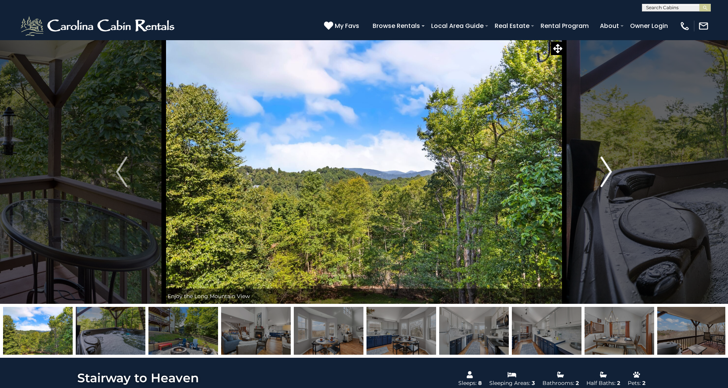
click at [609, 171] on img "Next" at bounding box center [605, 171] width 11 height 31
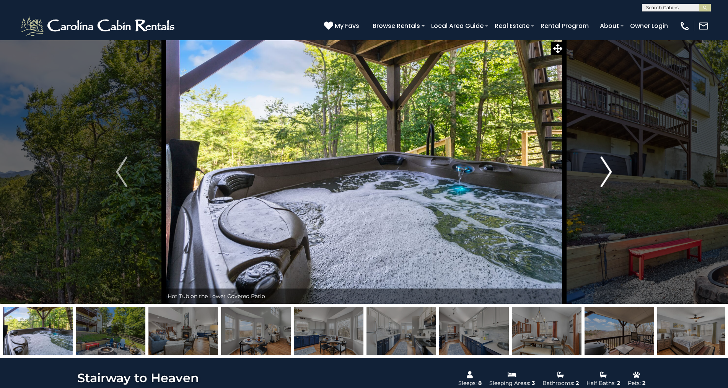
click at [609, 171] on img "Next" at bounding box center [605, 171] width 11 height 31
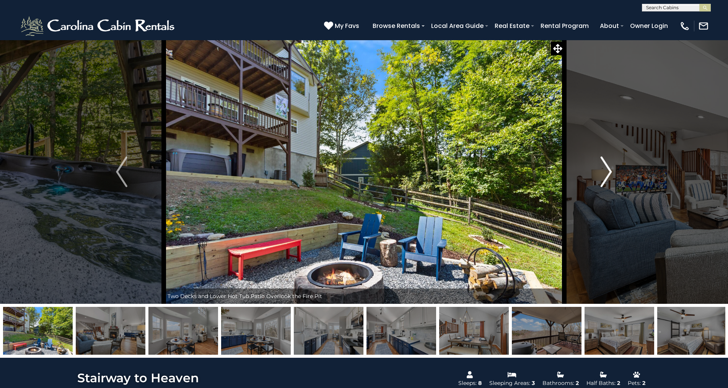
click at [609, 171] on img "Next" at bounding box center [605, 171] width 11 height 31
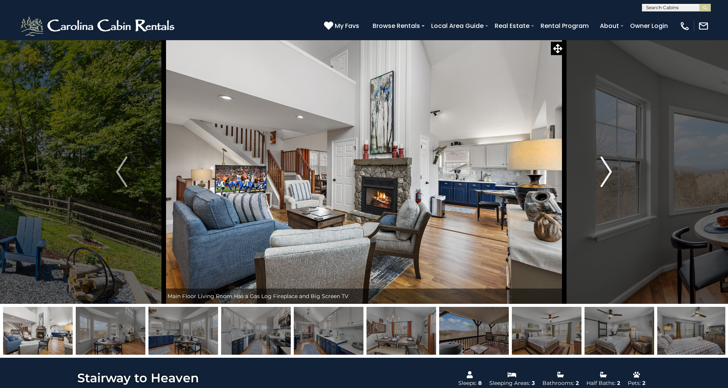
click at [610, 171] on img "Next" at bounding box center [605, 171] width 11 height 31
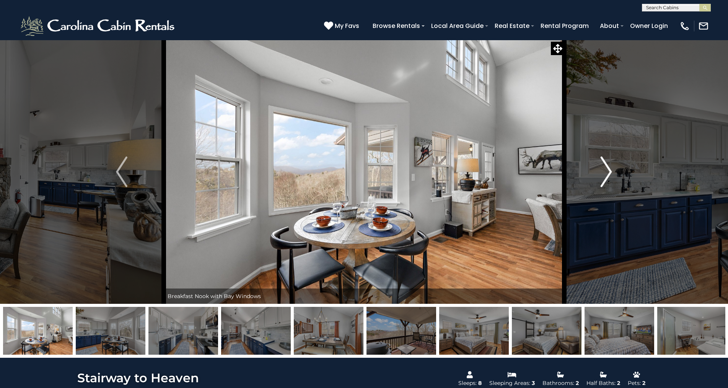
click at [610, 170] on img "Next" at bounding box center [605, 171] width 11 height 31
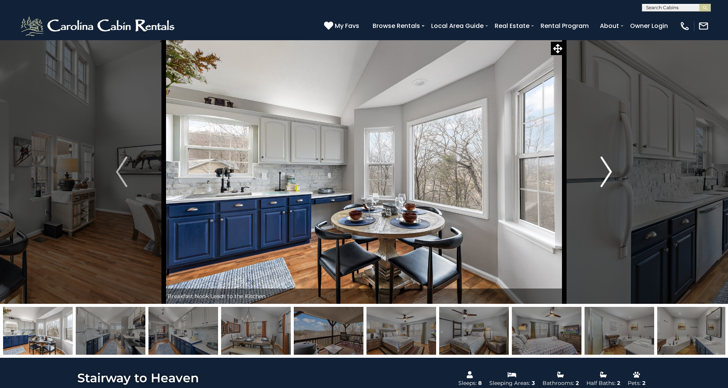
click at [608, 170] on img "Next" at bounding box center [605, 171] width 11 height 31
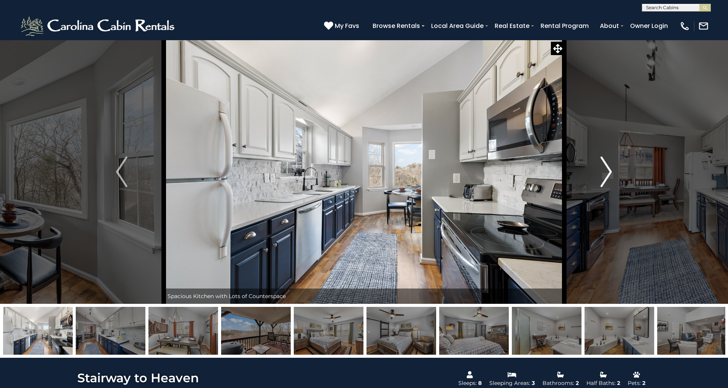
click at [608, 170] on img "Next" at bounding box center [605, 171] width 11 height 31
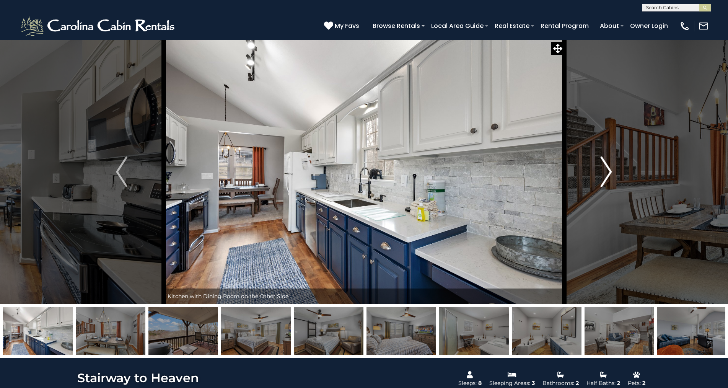
click at [608, 170] on img "Next" at bounding box center [605, 171] width 11 height 31
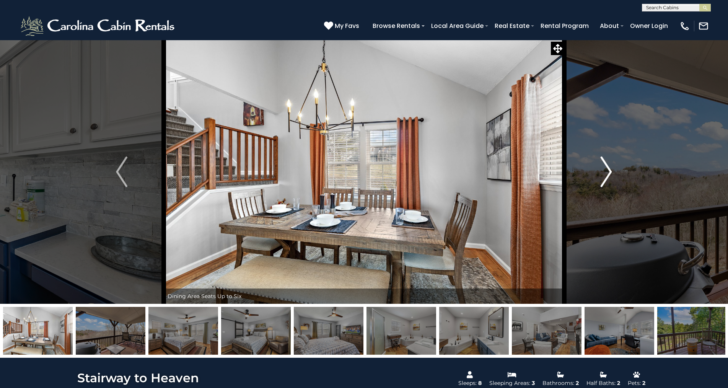
click at [608, 170] on img "Next" at bounding box center [605, 171] width 11 height 31
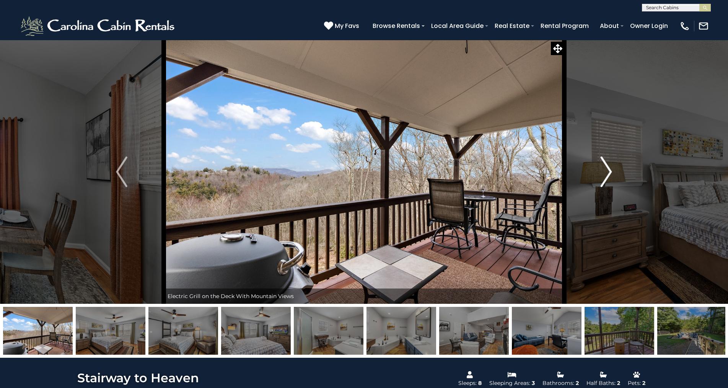
click at [609, 170] on img "Next" at bounding box center [605, 171] width 11 height 31
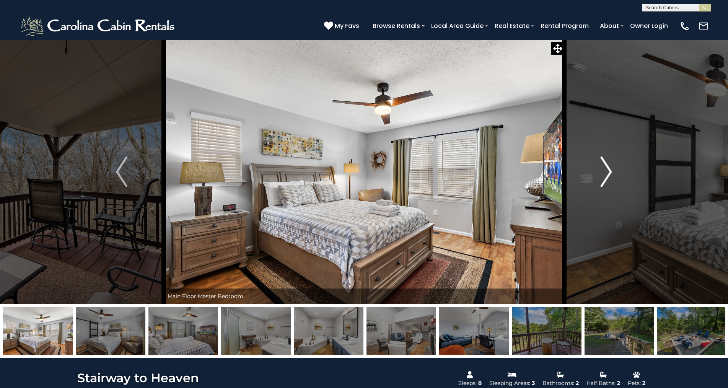
click at [609, 173] on img "Next" at bounding box center [605, 171] width 11 height 31
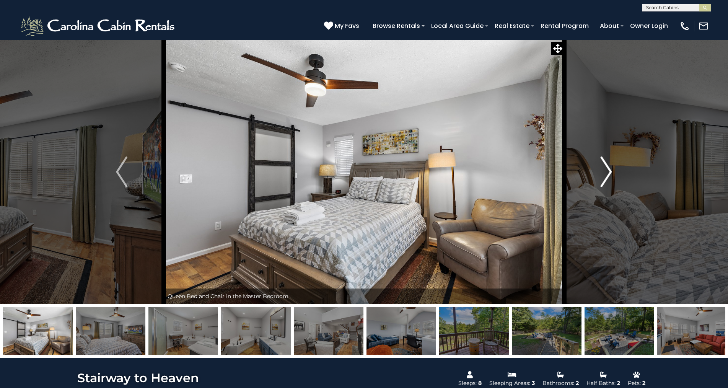
click at [609, 173] on img "Next" at bounding box center [605, 171] width 11 height 31
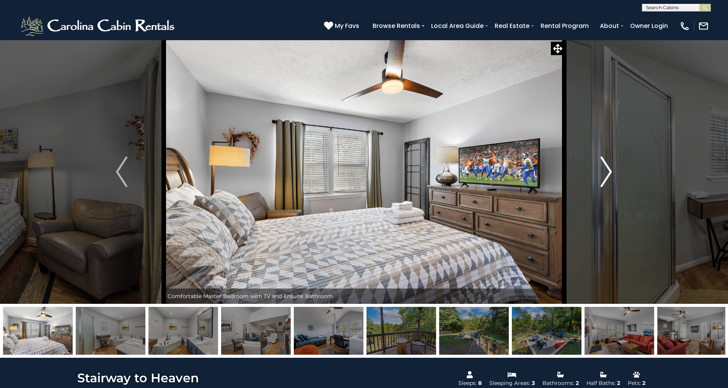
click at [609, 173] on img "Next" at bounding box center [605, 171] width 11 height 31
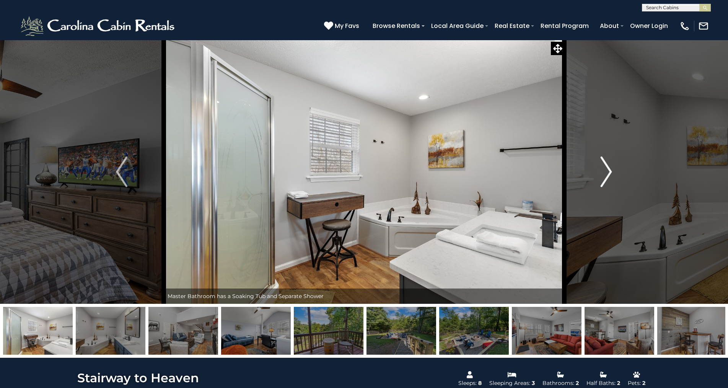
click at [609, 173] on img "Next" at bounding box center [605, 171] width 11 height 31
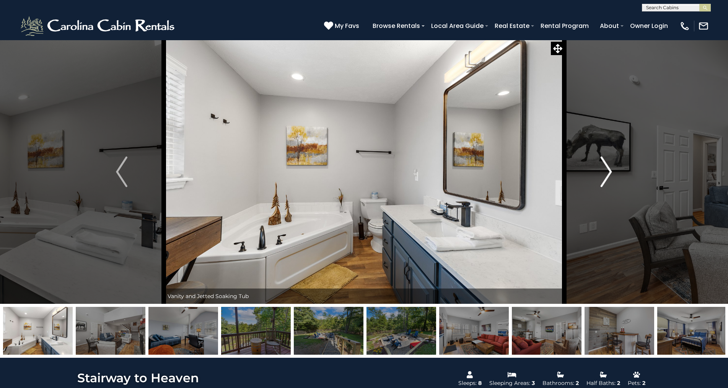
click at [609, 173] on img "Next" at bounding box center [605, 171] width 11 height 31
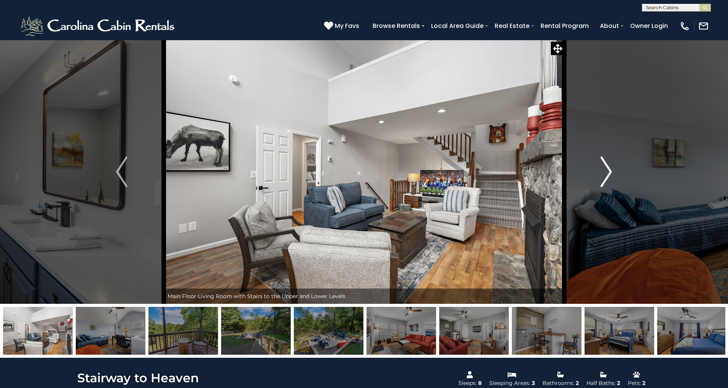
click at [609, 173] on img "Next" at bounding box center [605, 171] width 11 height 31
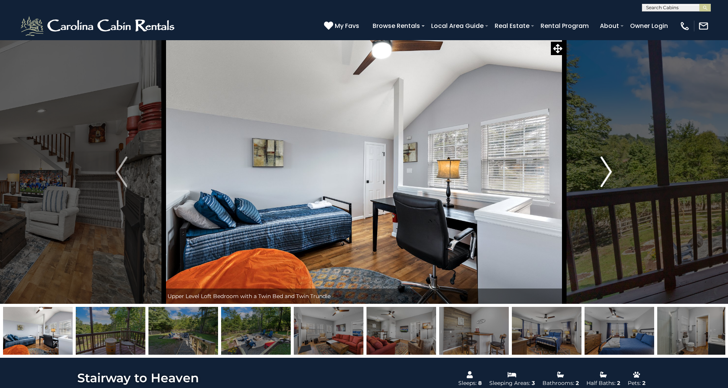
click at [609, 173] on img "Next" at bounding box center [605, 171] width 11 height 31
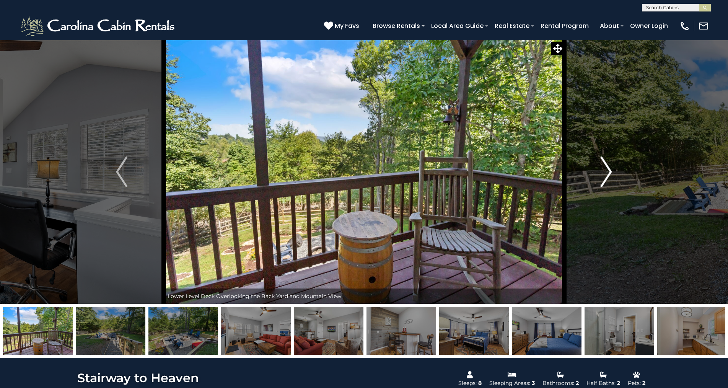
click at [609, 173] on img "Next" at bounding box center [605, 171] width 11 height 31
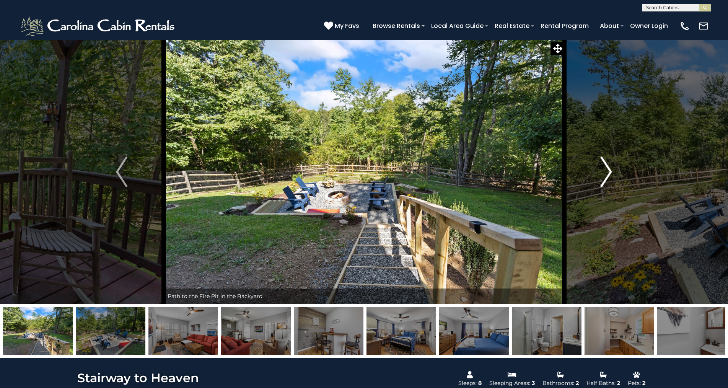
click at [609, 173] on img "Next" at bounding box center [605, 171] width 11 height 31
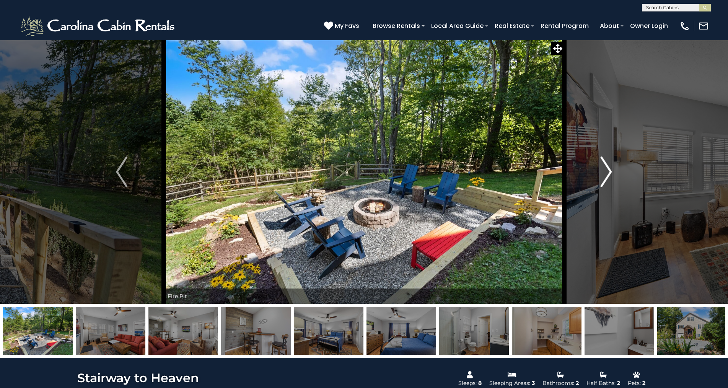
click at [609, 173] on img "Next" at bounding box center [605, 171] width 11 height 31
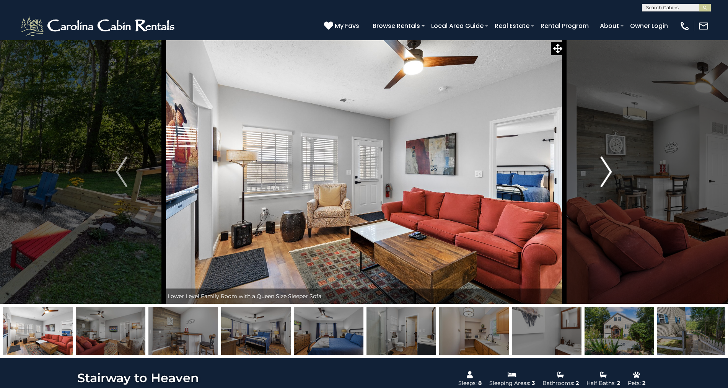
click at [609, 173] on img "Next" at bounding box center [605, 171] width 11 height 31
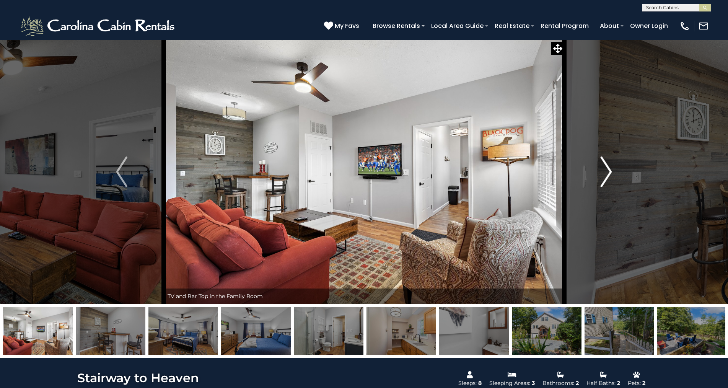
click at [609, 173] on img "Next" at bounding box center [605, 171] width 11 height 31
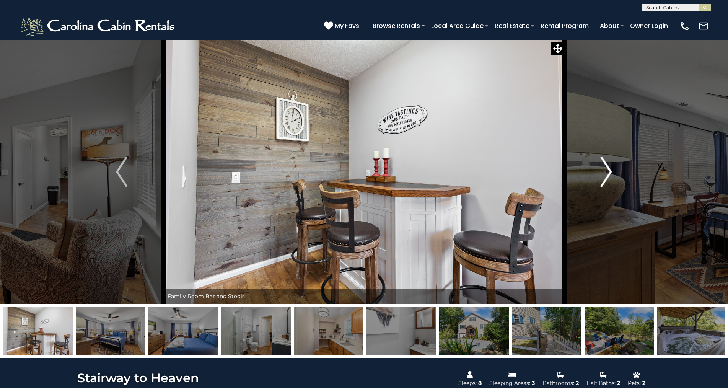
click at [609, 173] on img "Next" at bounding box center [605, 171] width 11 height 31
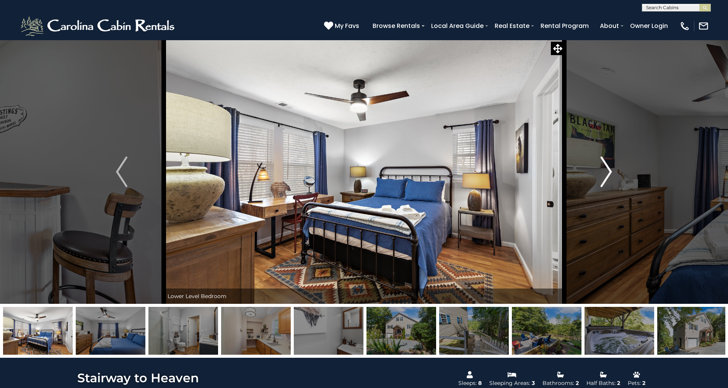
click at [609, 173] on img "Next" at bounding box center [605, 171] width 11 height 31
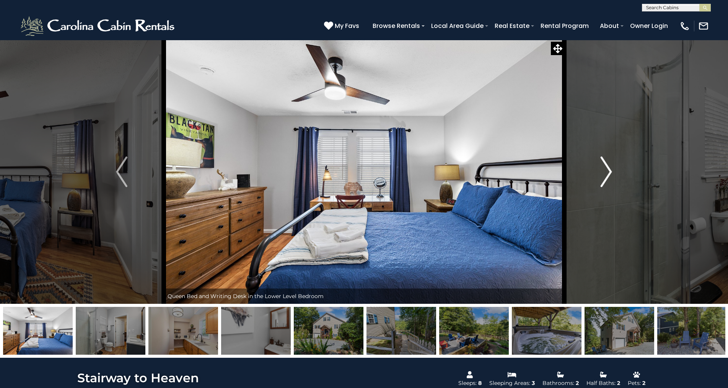
click at [609, 173] on img "Next" at bounding box center [605, 171] width 11 height 31
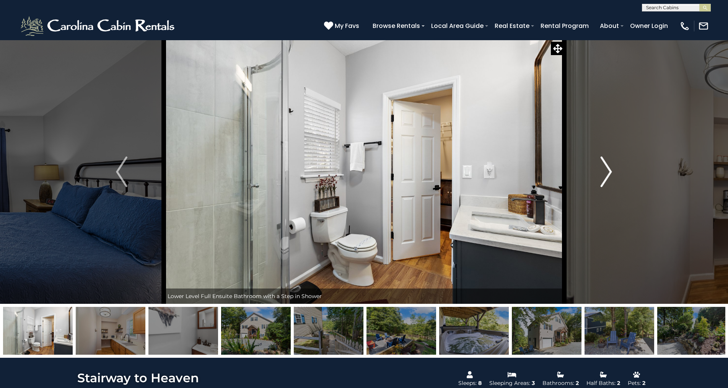
click at [609, 173] on img "Next" at bounding box center [605, 171] width 11 height 31
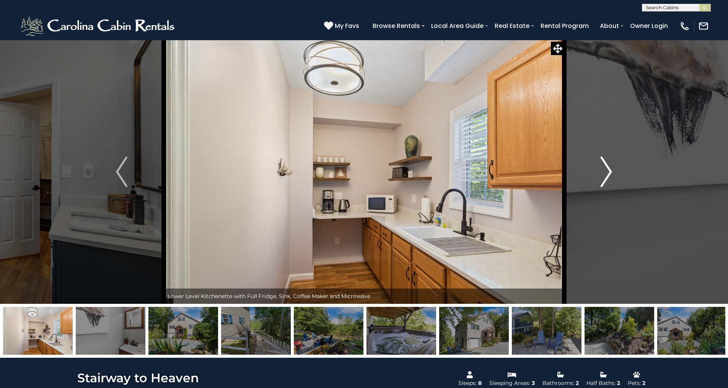
click at [609, 173] on img "Next" at bounding box center [605, 171] width 11 height 31
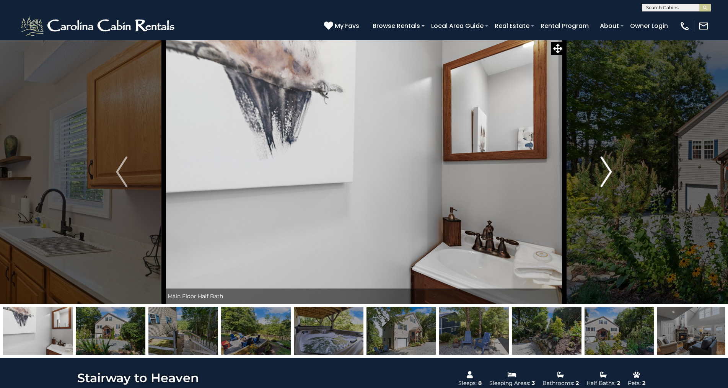
click at [609, 173] on img "Next" at bounding box center [605, 171] width 11 height 31
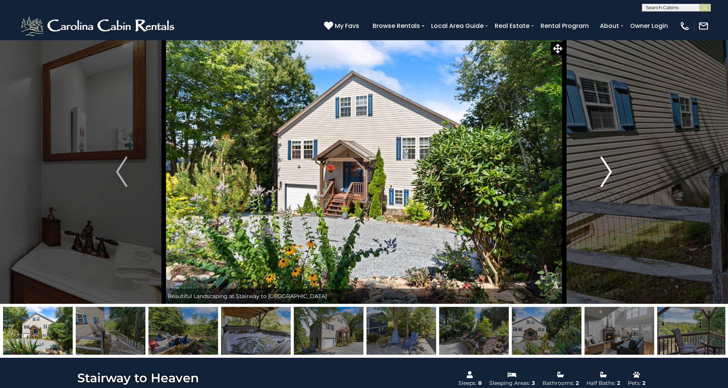
click at [609, 173] on img "Next" at bounding box center [605, 171] width 11 height 31
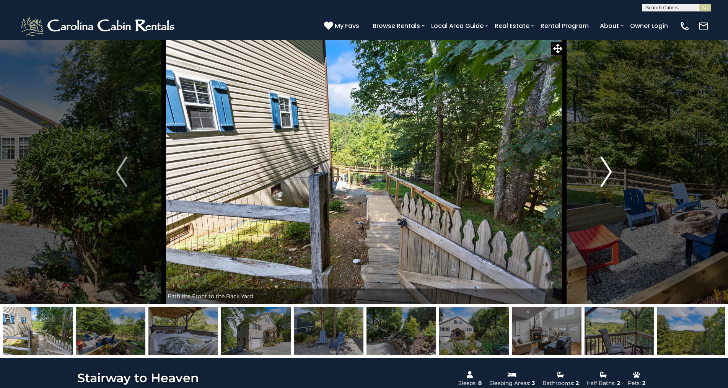
click at [609, 173] on img "Next" at bounding box center [605, 171] width 11 height 31
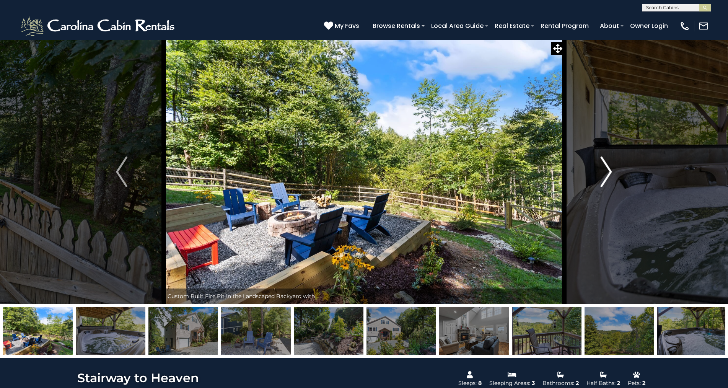
click at [609, 173] on img "Next" at bounding box center [605, 171] width 11 height 31
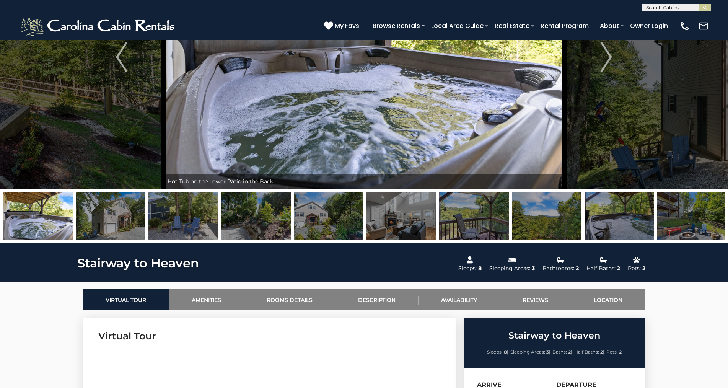
scroll to position [229, 0]
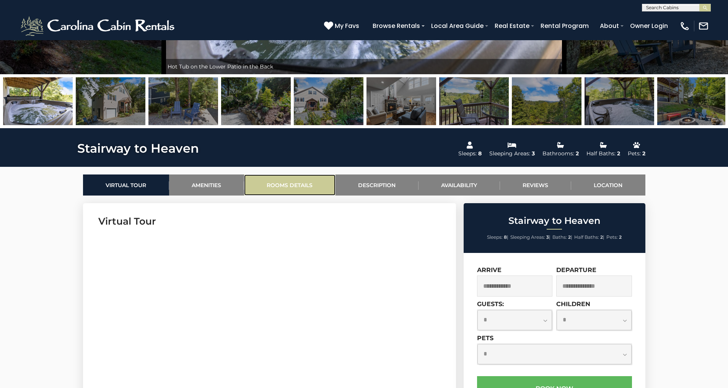
click at [301, 185] on link "Rooms Details" at bounding box center [289, 184] width 91 height 21
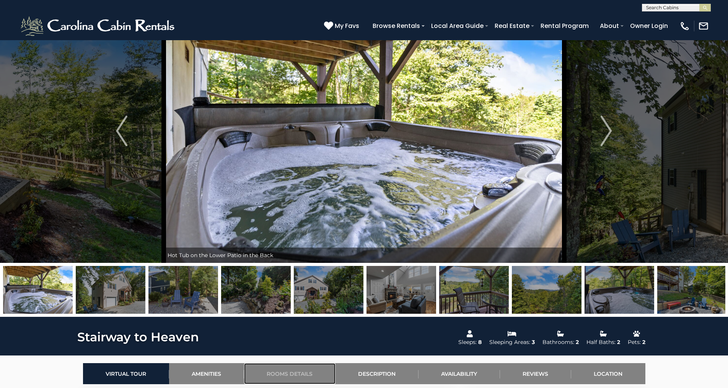
scroll to position [19, 0]
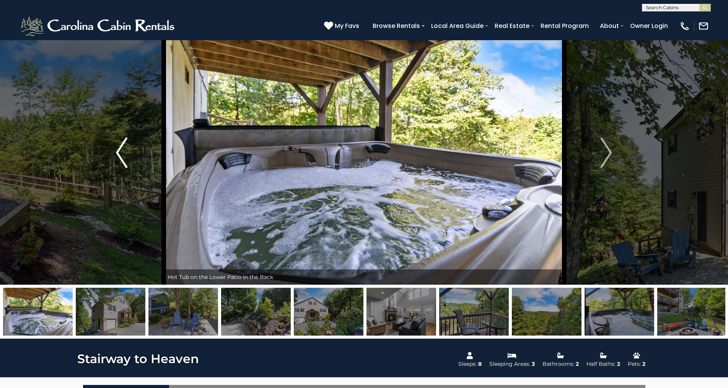
click at [116, 149] on img "Previous" at bounding box center [121, 152] width 11 height 31
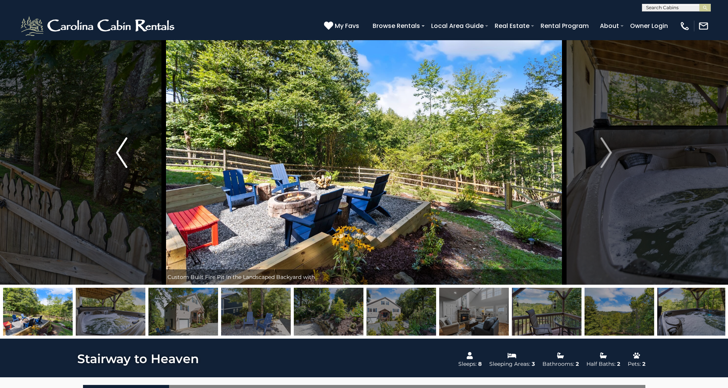
click at [116, 149] on img "Previous" at bounding box center [121, 152] width 11 height 31
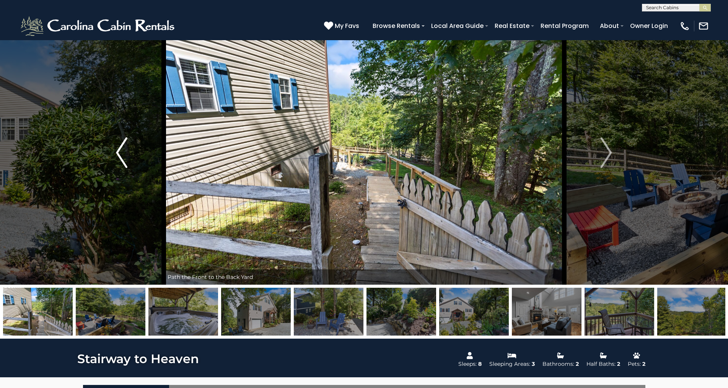
click at [116, 150] on img "Previous" at bounding box center [121, 152] width 11 height 31
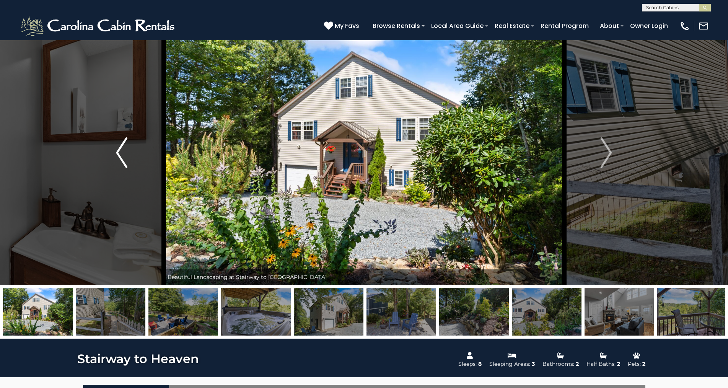
click at [119, 151] on img "Previous" at bounding box center [121, 152] width 11 height 31
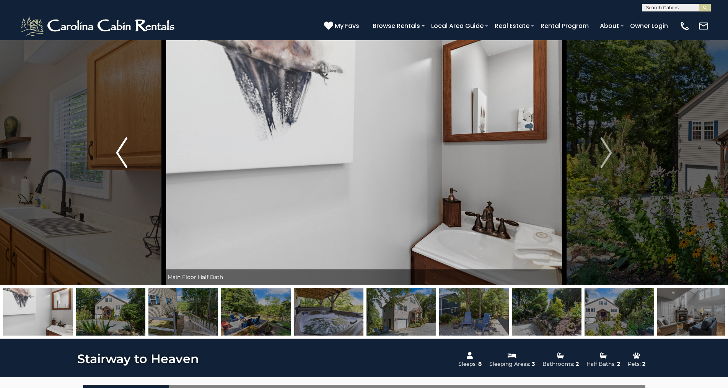
click at [119, 151] on img "Previous" at bounding box center [121, 152] width 11 height 31
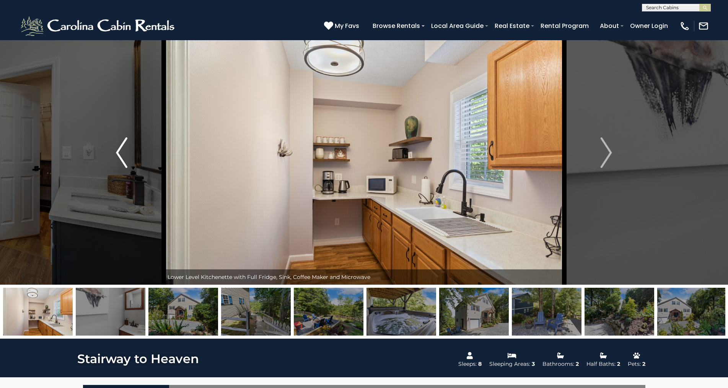
click at [119, 151] on img "Previous" at bounding box center [121, 152] width 11 height 31
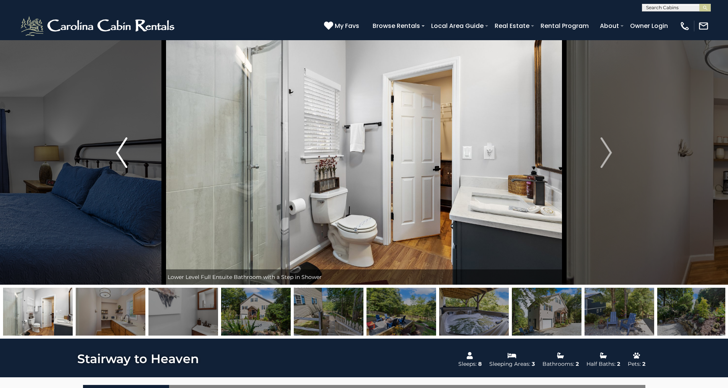
click at [119, 152] on img "Previous" at bounding box center [121, 152] width 11 height 31
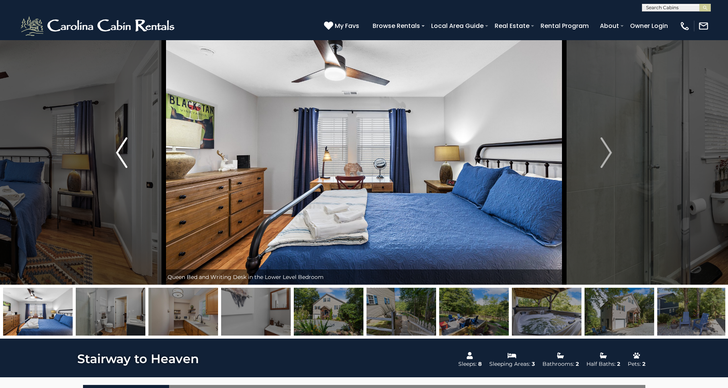
click at [119, 152] on img "Previous" at bounding box center [121, 152] width 11 height 31
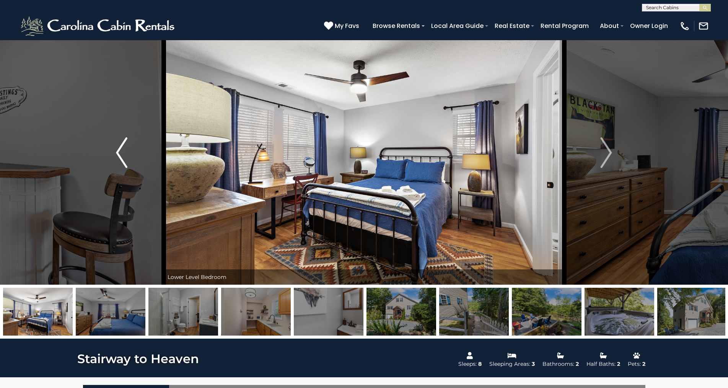
click at [119, 152] on img "Previous" at bounding box center [121, 152] width 11 height 31
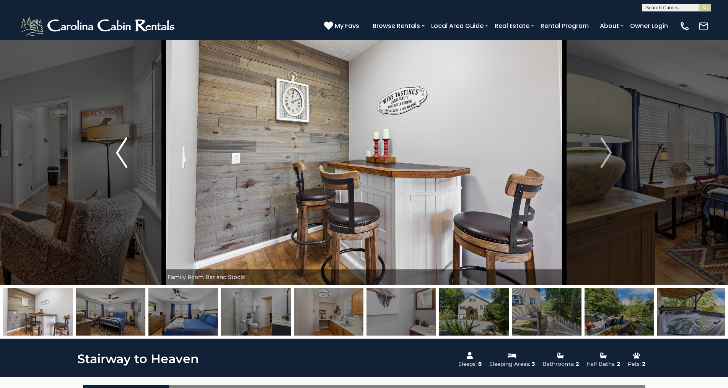
click at [119, 152] on img "Previous" at bounding box center [121, 152] width 11 height 31
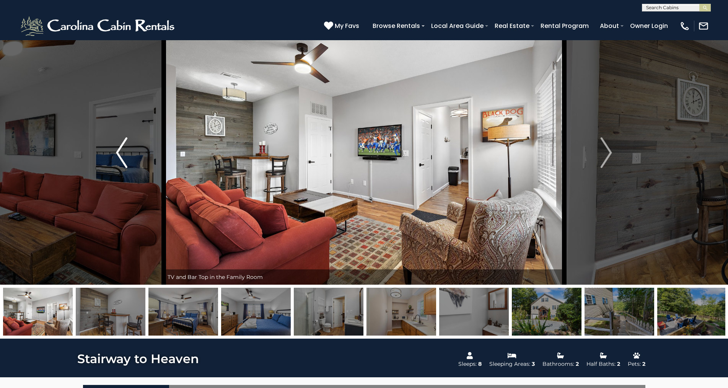
click at [119, 152] on img "Previous" at bounding box center [121, 152] width 11 height 31
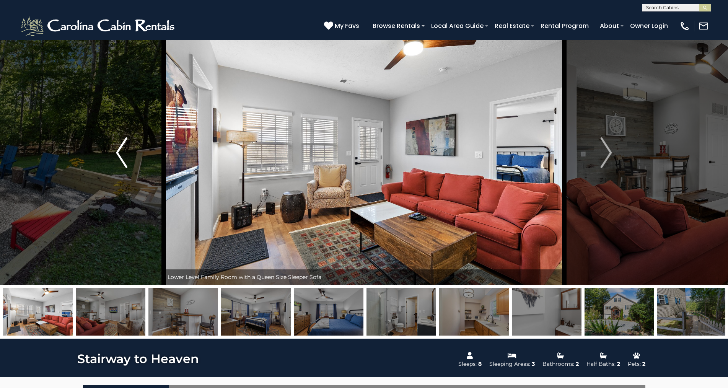
click at [119, 152] on img "Previous" at bounding box center [121, 152] width 11 height 31
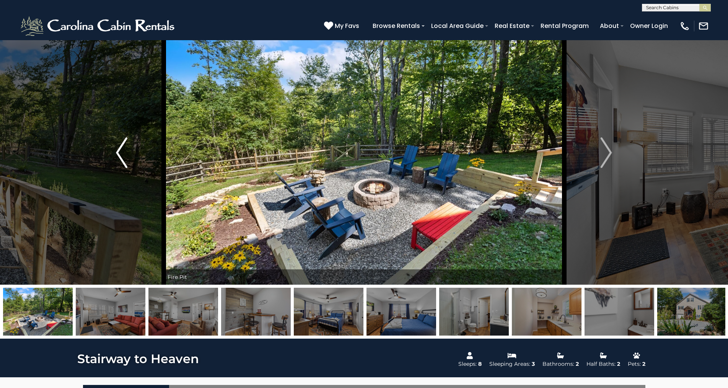
click at [119, 152] on img "Previous" at bounding box center [121, 152] width 11 height 31
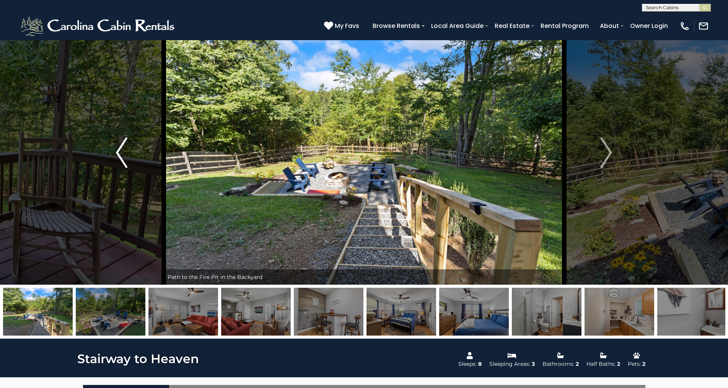
click at [119, 152] on img "Previous" at bounding box center [121, 152] width 11 height 31
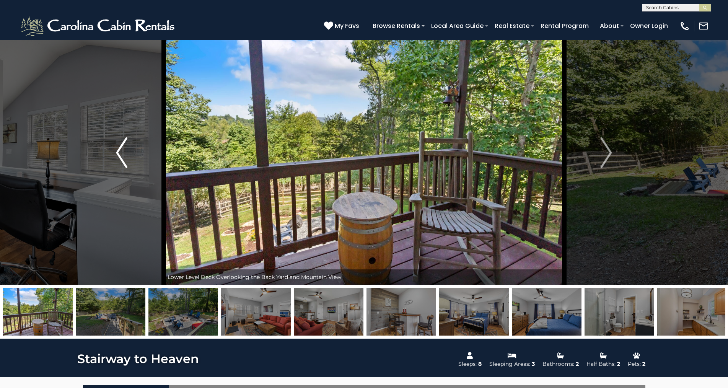
click at [119, 152] on img "Previous" at bounding box center [121, 152] width 11 height 31
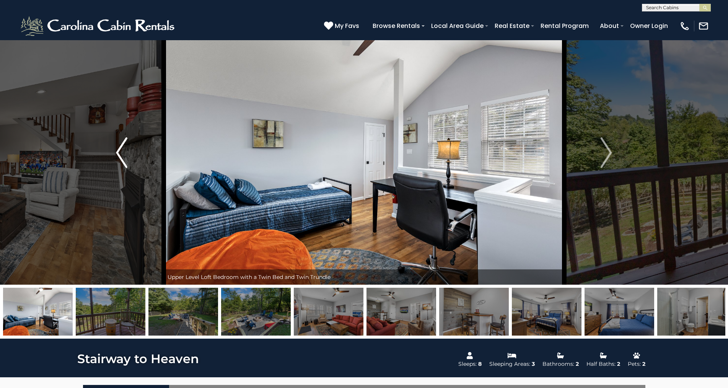
click at [119, 152] on img "Previous" at bounding box center [121, 152] width 11 height 31
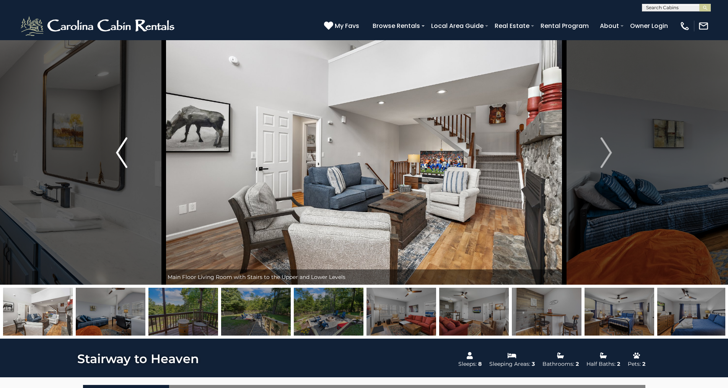
click at [119, 152] on img "Previous" at bounding box center [121, 152] width 11 height 31
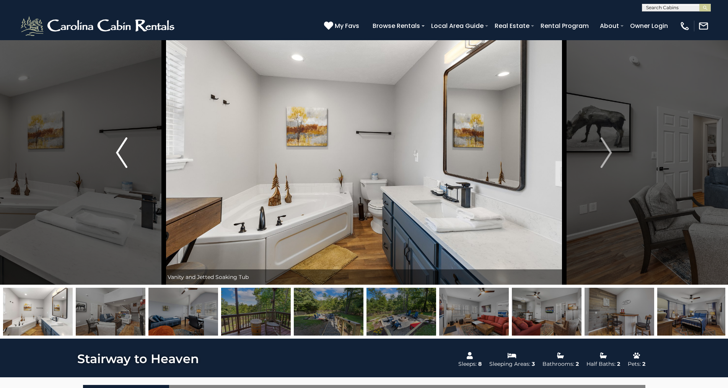
click at [119, 152] on img "Previous" at bounding box center [121, 152] width 11 height 31
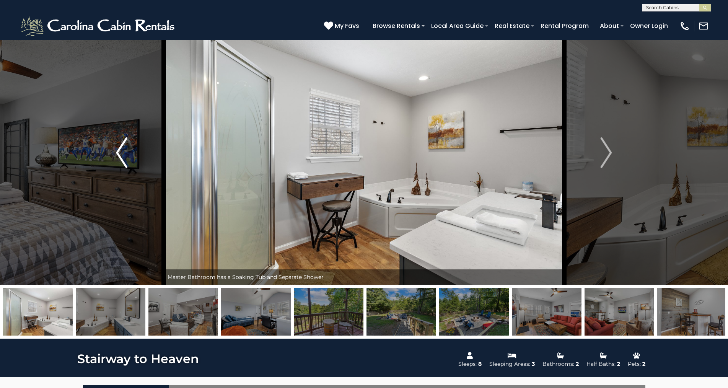
click at [119, 152] on img "Previous" at bounding box center [121, 152] width 11 height 31
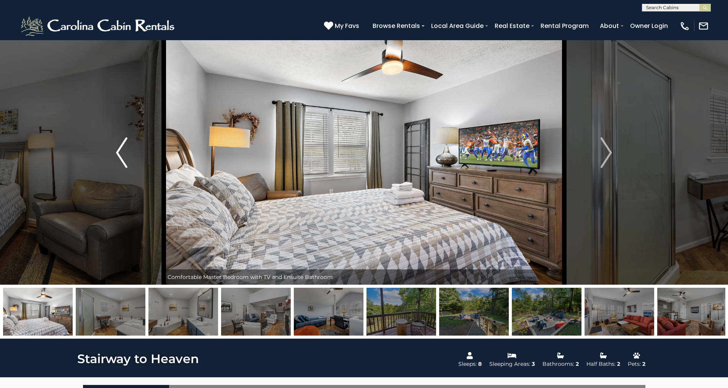
click at [118, 151] on img "Previous" at bounding box center [121, 152] width 11 height 31
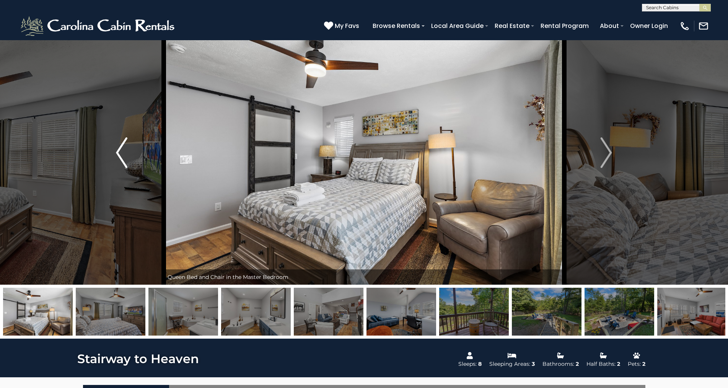
click at [118, 151] on img "Previous" at bounding box center [121, 152] width 11 height 31
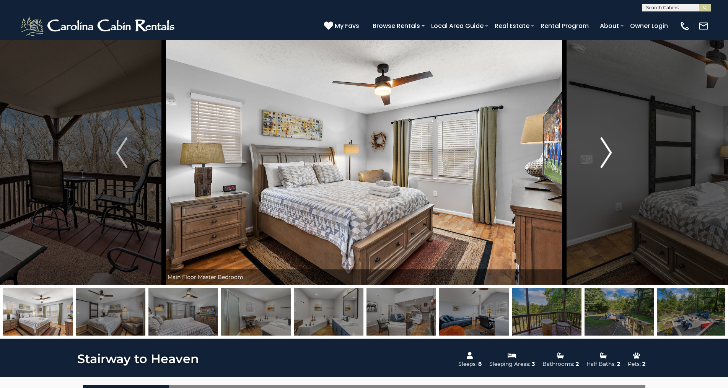
click at [608, 151] on img "Next" at bounding box center [605, 152] width 11 height 31
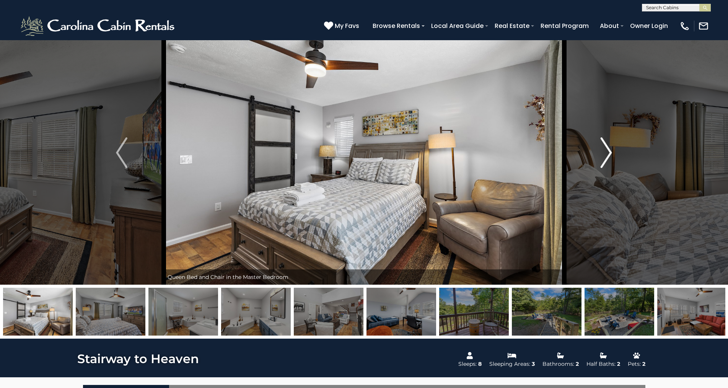
click at [608, 151] on img "Next" at bounding box center [605, 152] width 11 height 31
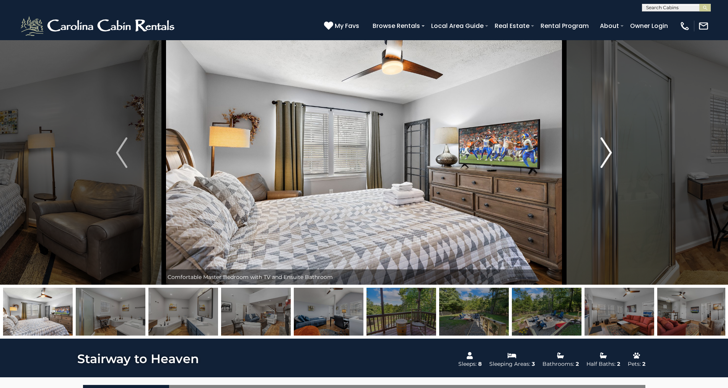
click at [608, 151] on img "Next" at bounding box center [605, 152] width 11 height 31
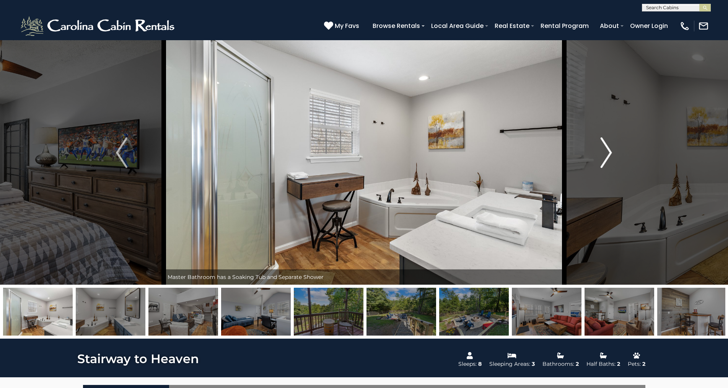
click at [608, 151] on img "Next" at bounding box center [605, 152] width 11 height 31
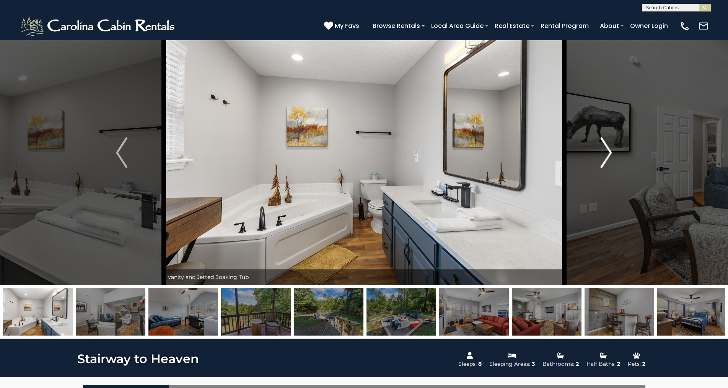
click at [608, 151] on img "Next" at bounding box center [605, 152] width 11 height 31
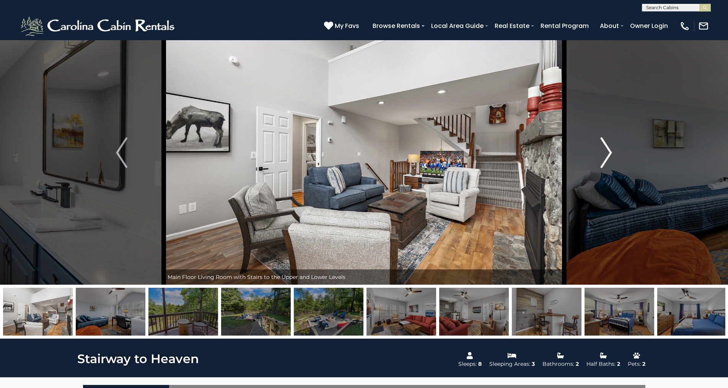
click at [608, 151] on img "Next" at bounding box center [605, 152] width 11 height 31
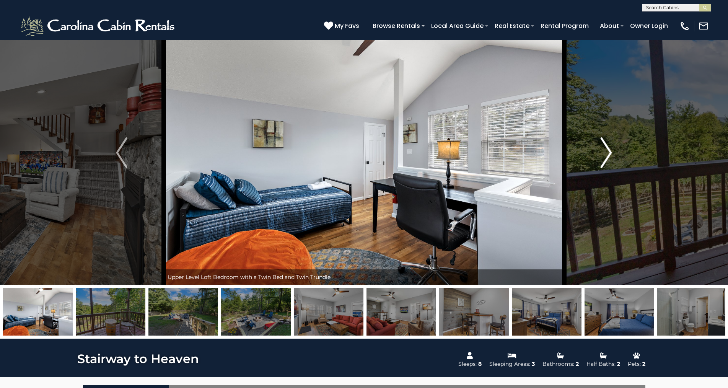
click at [608, 151] on img "Next" at bounding box center [605, 152] width 11 height 31
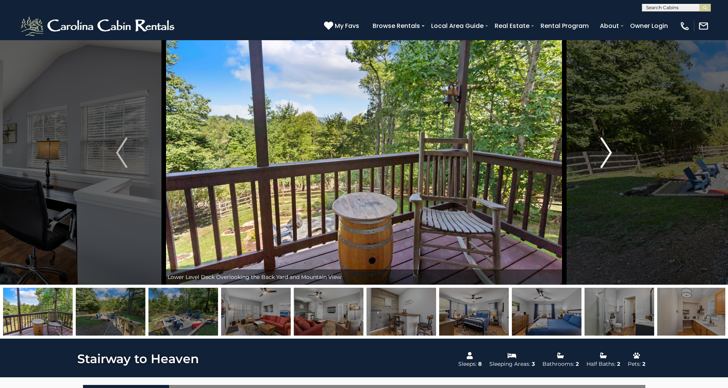
click at [608, 151] on img "Next" at bounding box center [605, 152] width 11 height 31
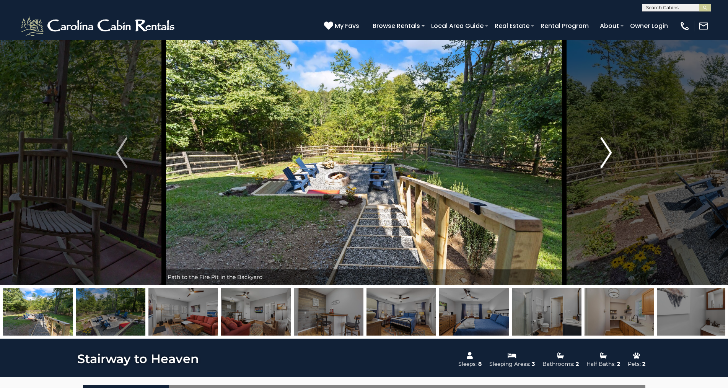
click at [608, 151] on img "Next" at bounding box center [605, 152] width 11 height 31
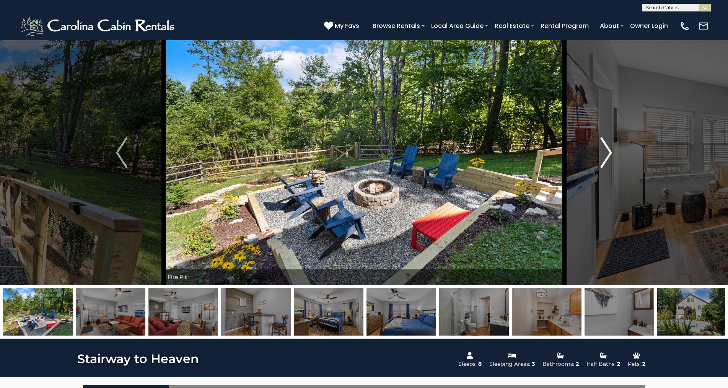
click at [608, 151] on img "Next" at bounding box center [605, 152] width 11 height 31
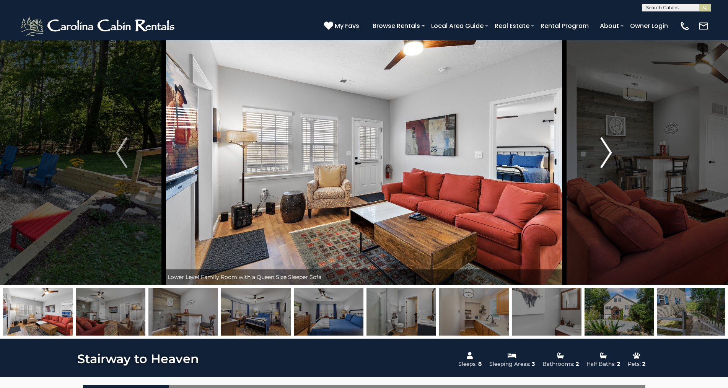
click at [608, 151] on img "Next" at bounding box center [605, 152] width 11 height 31
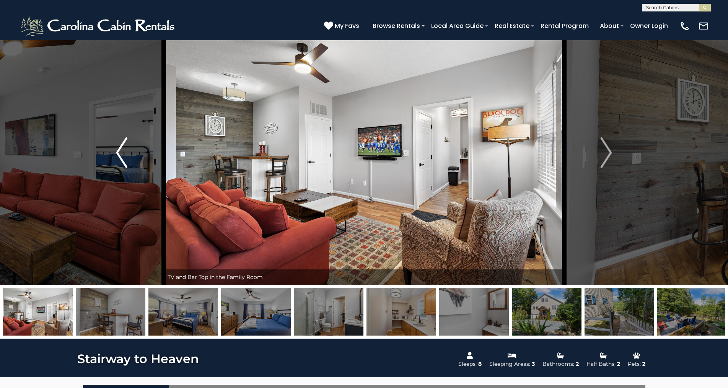
click at [119, 152] on img "Previous" at bounding box center [121, 152] width 11 height 31
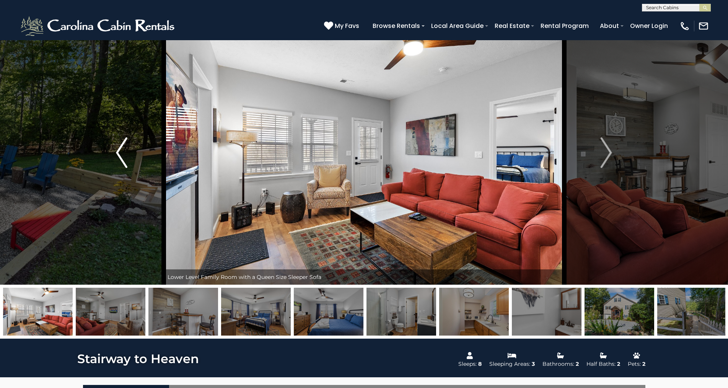
click at [119, 151] on img "Previous" at bounding box center [121, 152] width 11 height 31
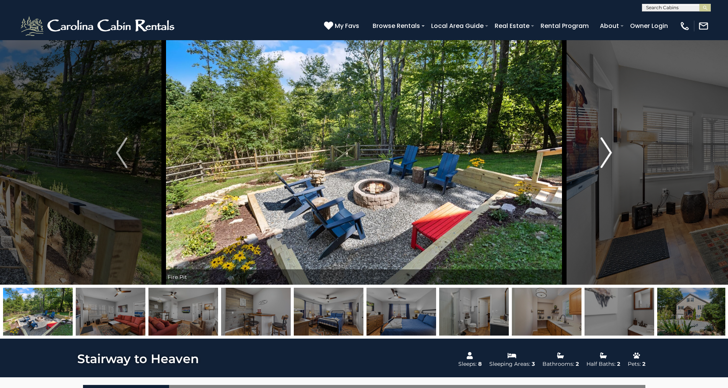
click at [609, 151] on img "Next" at bounding box center [605, 152] width 11 height 31
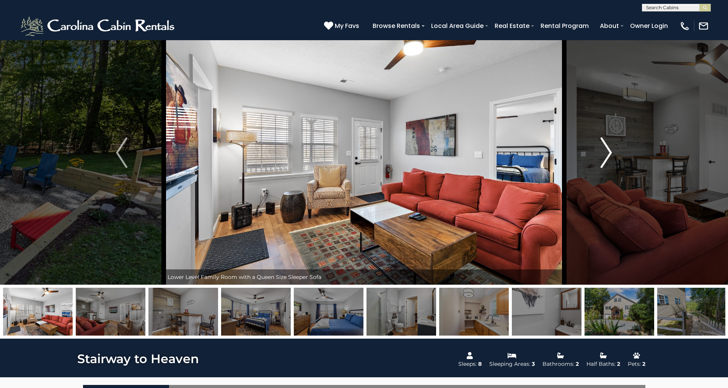
click at [609, 151] on img "Next" at bounding box center [605, 152] width 11 height 31
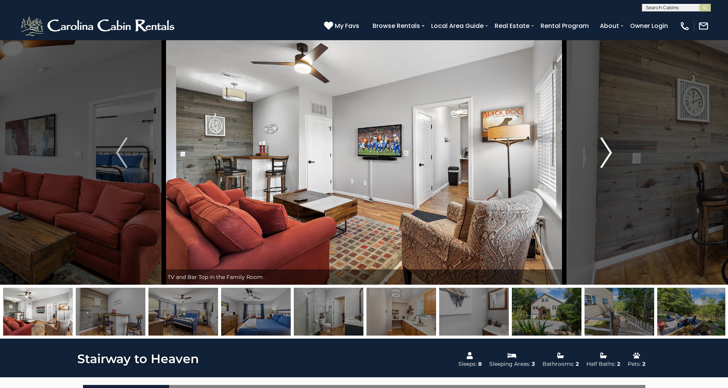
click at [609, 151] on img "Next" at bounding box center [605, 152] width 11 height 31
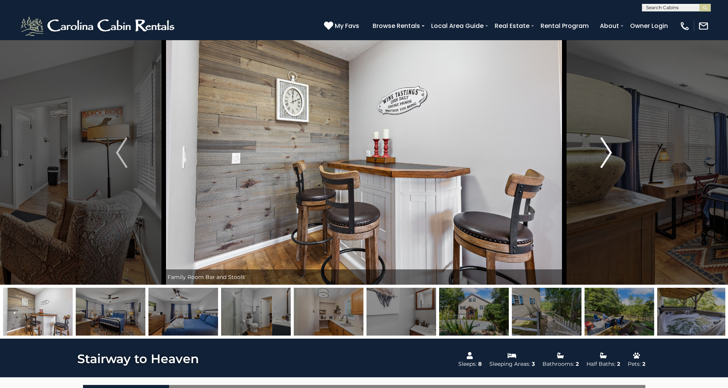
click at [609, 151] on img "Next" at bounding box center [605, 152] width 11 height 31
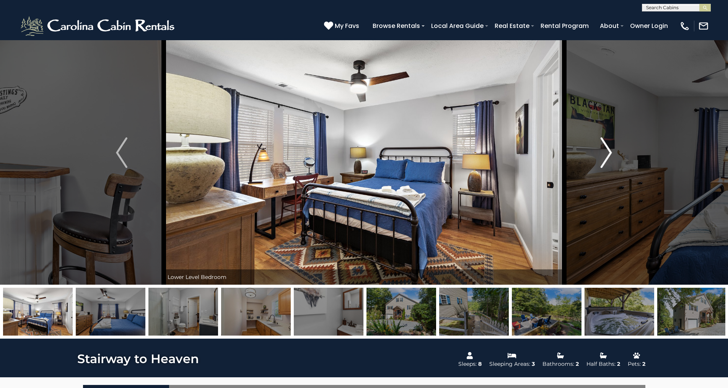
click at [609, 151] on img "Next" at bounding box center [605, 152] width 11 height 31
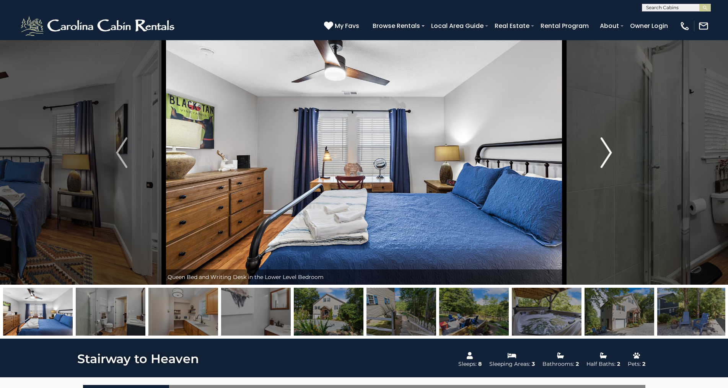
click at [609, 152] on img "Next" at bounding box center [605, 152] width 11 height 31
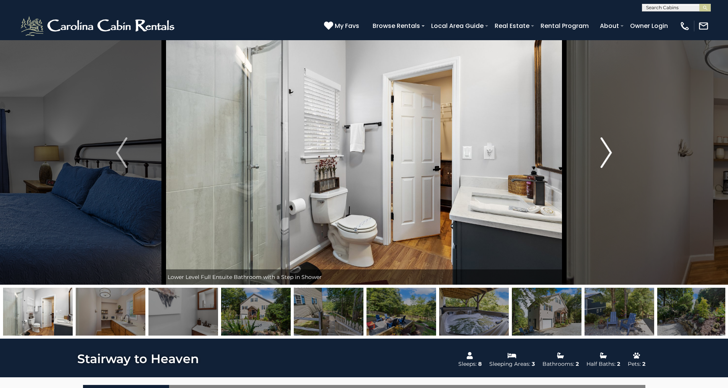
click at [609, 152] on img "Next" at bounding box center [605, 152] width 11 height 31
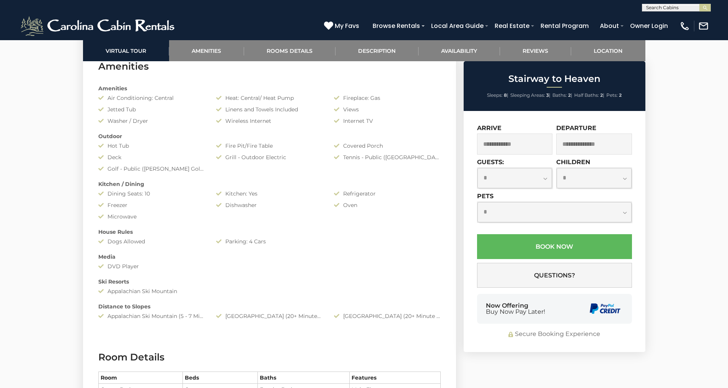
scroll to position [612, 0]
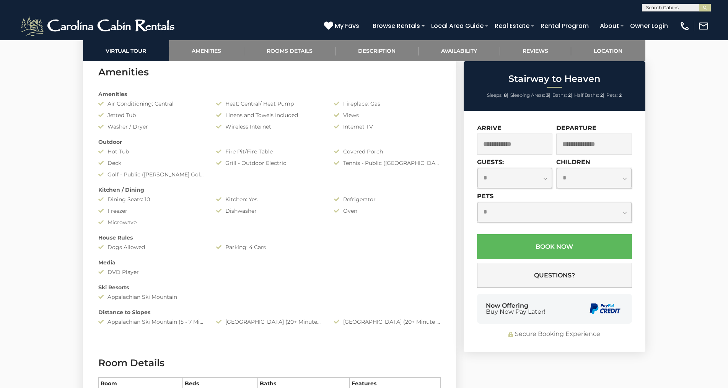
click at [522, 144] on input "text" at bounding box center [515, 143] width 76 height 21
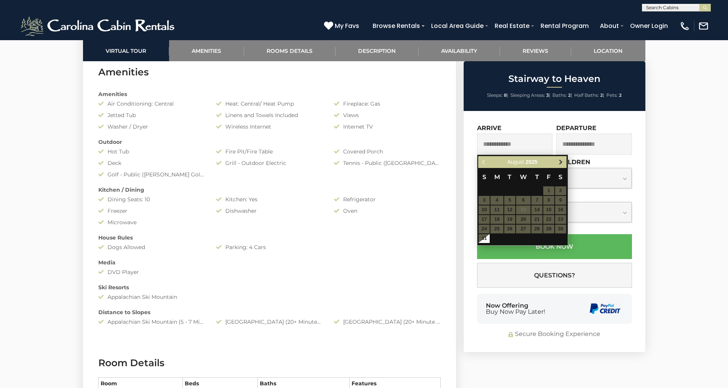
click at [559, 164] on span "Next" at bounding box center [560, 162] width 6 height 6
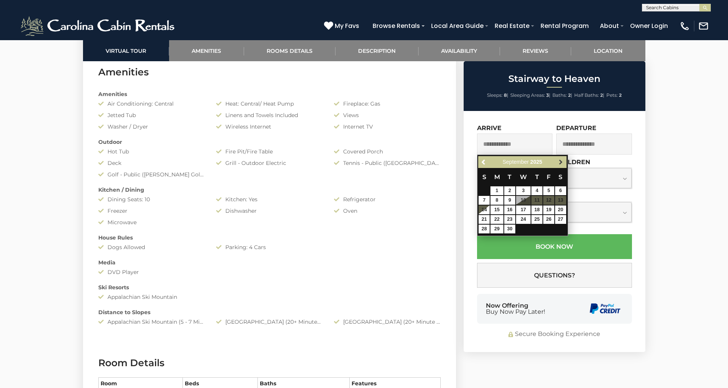
click at [560, 164] on span "Next" at bounding box center [560, 162] width 6 height 6
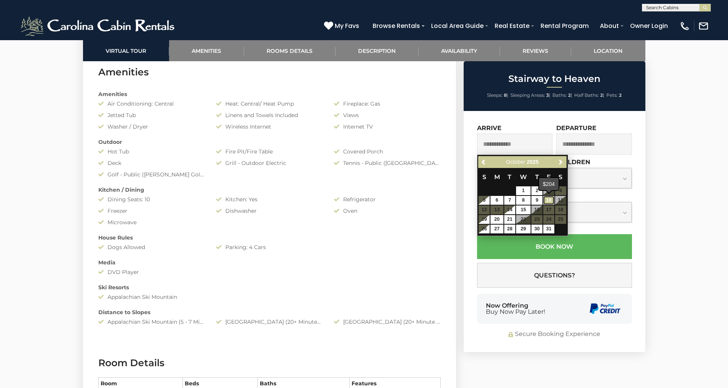
click at [549, 200] on link "10" at bounding box center [548, 200] width 11 height 9
type input "**********"
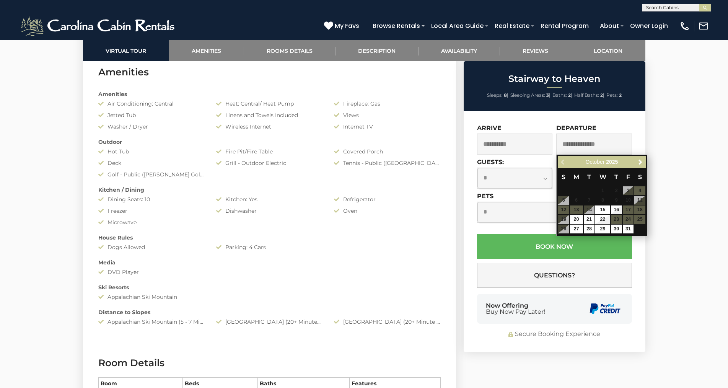
click at [575, 211] on table "S M T W T F S 1 2 3 4 5 6 7 8 9 10 11 12 13 14 15 16 17 18 19 20 21 22 23 24 25…" at bounding box center [601, 201] width 88 height 66
click at [612, 141] on input "text" at bounding box center [594, 143] width 76 height 21
click at [575, 211] on table "S M T W T F S 1 2 3 4 5 6 7 8 9 10 11 12 13 14 15 16 17 18 19 20 21 22 23 24 25…" at bounding box center [601, 201] width 88 height 66
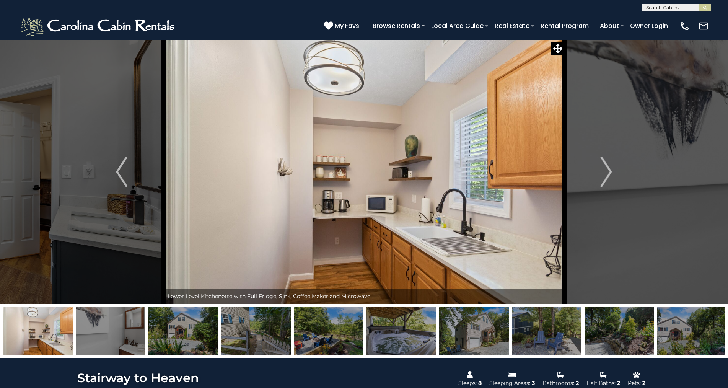
scroll to position [0, 0]
click at [681, 6] on input "text" at bounding box center [675, 9] width 67 height 8
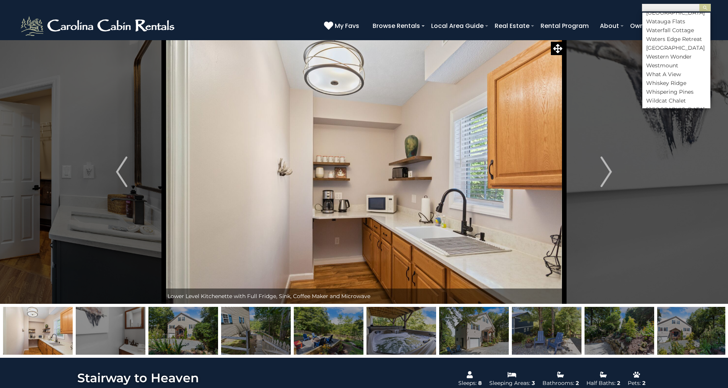
scroll to position [4029, 0]
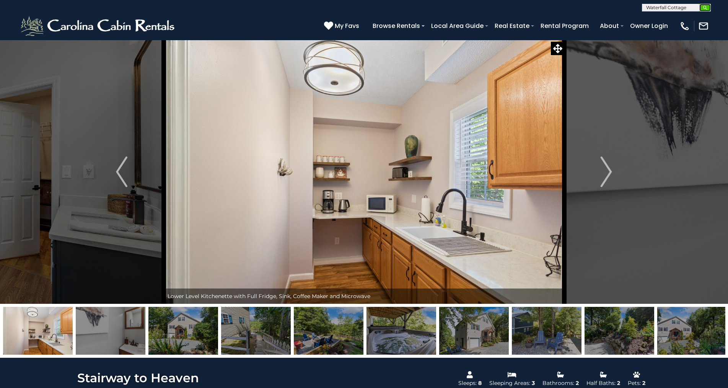
click at [705, 8] on img "submit" at bounding box center [705, 8] width 6 height 6
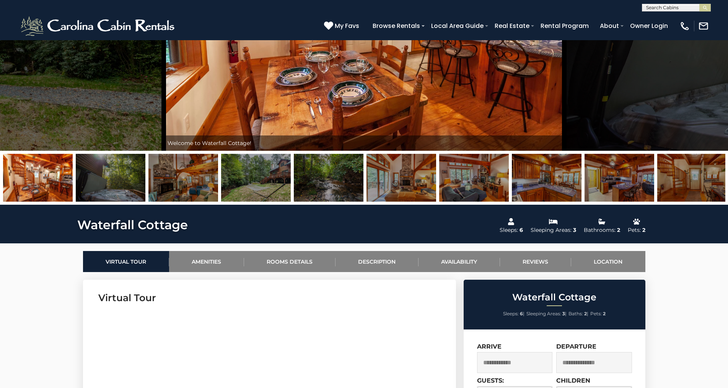
scroll to position [0, 0]
click at [680, 7] on input "text" at bounding box center [675, 9] width 67 height 8
type input "***"
drag, startPoint x: 666, startPoint y: 18, endPoint x: 731, endPoint y: 4, distance: 66.8
click at [666, 17] on li "Fir River Cabin" at bounding box center [676, 18] width 68 height 7
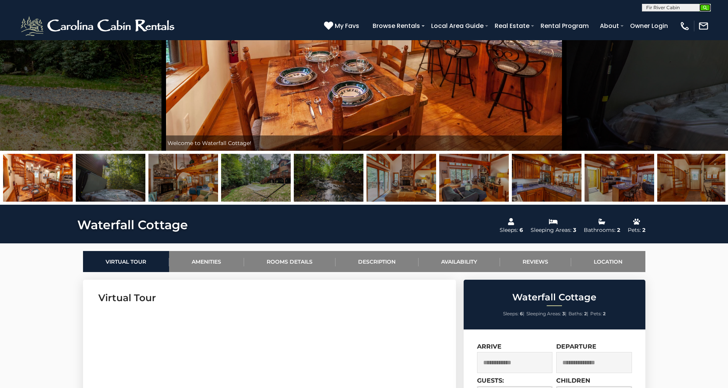
click at [704, 8] on img "submit" at bounding box center [705, 8] width 6 height 6
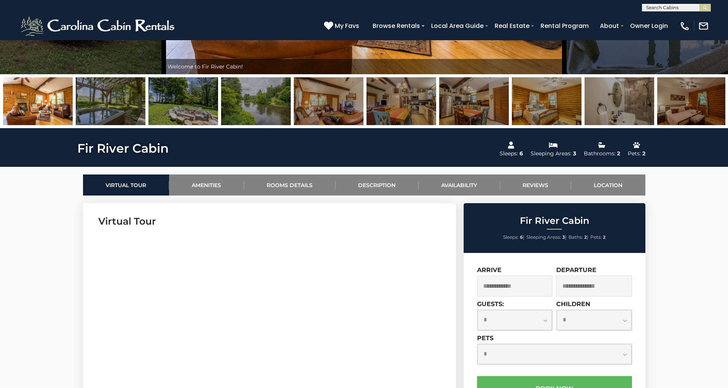
scroll to position [0, 0]
click at [680, 5] on input "text" at bounding box center [675, 9] width 67 height 8
type input "******"
click at [704, 6] on img "submit" at bounding box center [705, 8] width 6 height 6
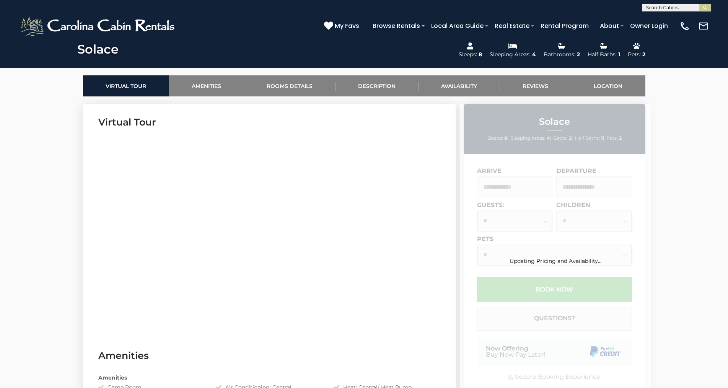
scroll to position [306, 0]
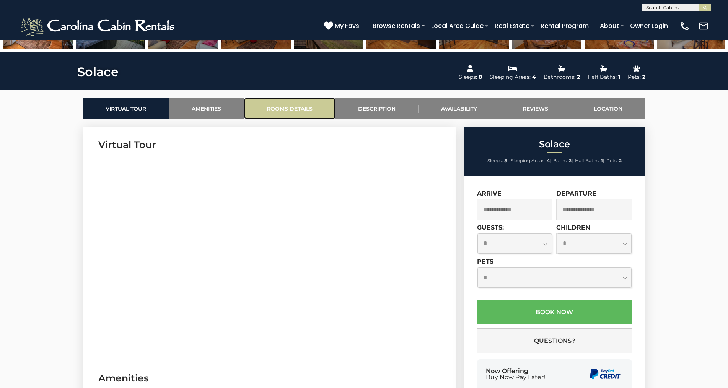
click at [299, 107] on link "Rooms Details" at bounding box center [289, 108] width 91 height 21
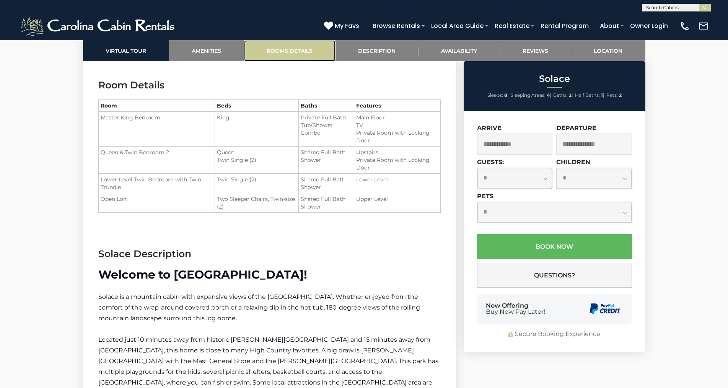
scroll to position [876, 0]
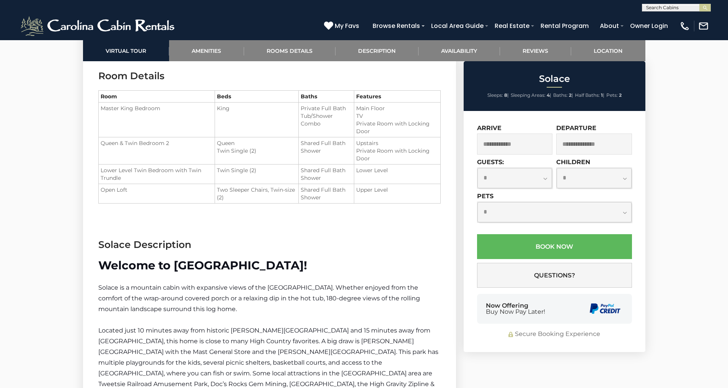
click at [518, 145] on input "text" at bounding box center [515, 143] width 76 height 21
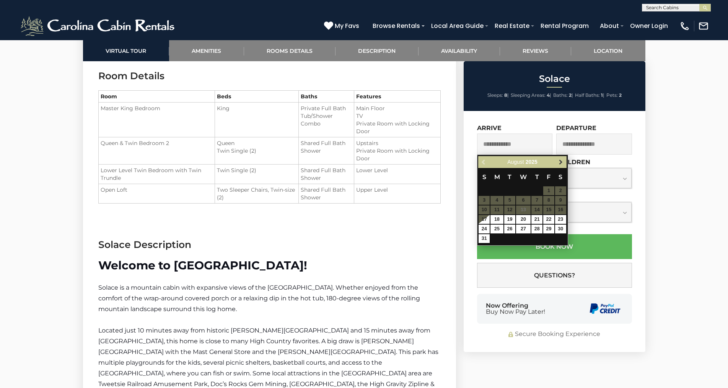
click at [559, 162] on span "Next" at bounding box center [560, 162] width 6 height 6
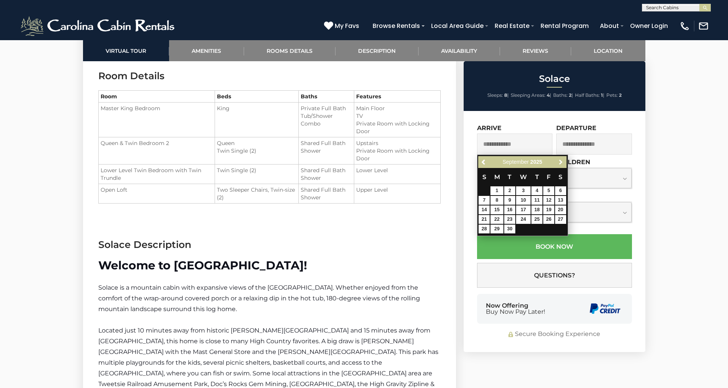
click at [559, 162] on span "Next" at bounding box center [560, 162] width 6 height 6
click at [548, 200] on link "10" at bounding box center [548, 200] width 11 height 9
type input "**********"
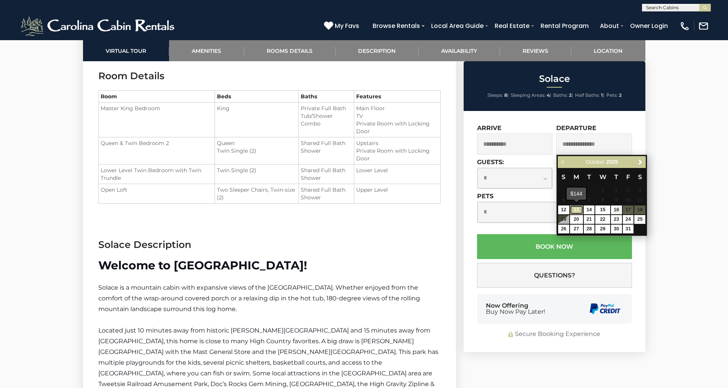
click at [577, 210] on link "13" at bounding box center [576, 209] width 13 height 9
type input "**********"
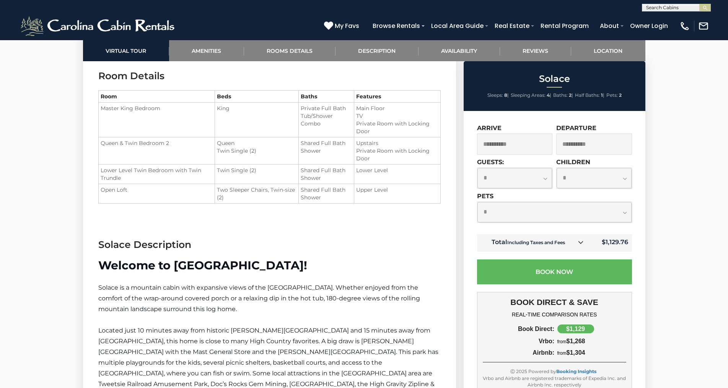
click at [545, 179] on select "**********" at bounding box center [514, 178] width 75 height 20
select select "*"
click at [477, 168] on select "**********" at bounding box center [514, 178] width 75 height 20
click at [624, 213] on select "**********" at bounding box center [554, 212] width 154 height 20
select select "*"
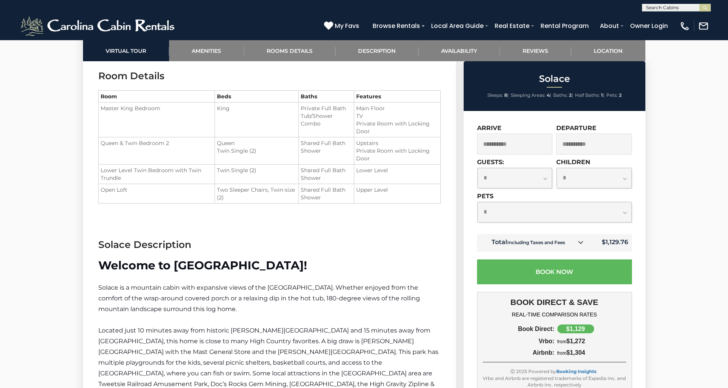
click at [477, 202] on select "**********" at bounding box center [554, 212] width 154 height 20
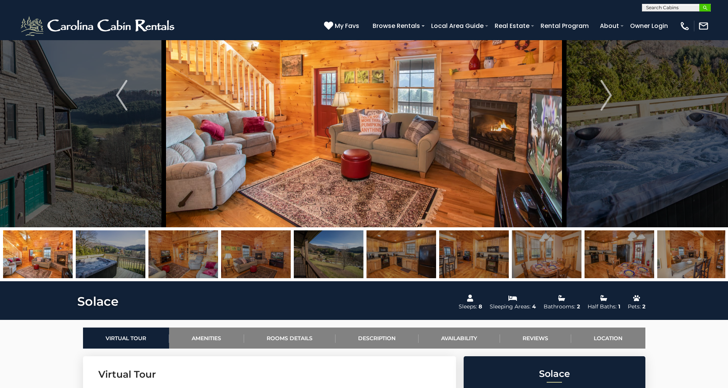
scroll to position [0, 0]
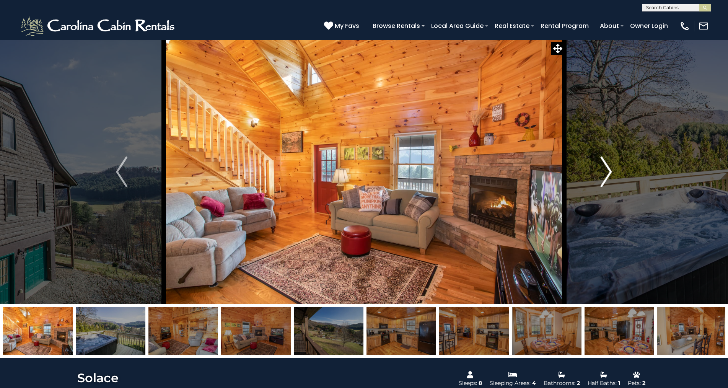
click at [609, 174] on img "Next" at bounding box center [605, 171] width 11 height 31
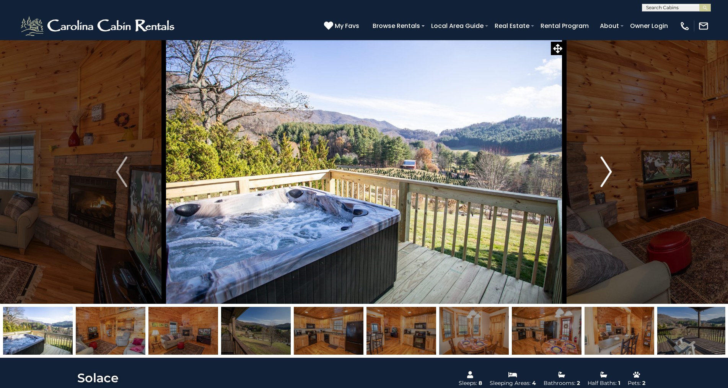
click at [609, 174] on img "Next" at bounding box center [605, 171] width 11 height 31
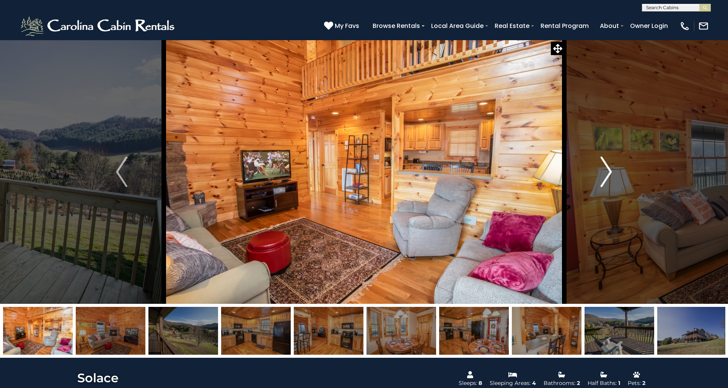
click at [609, 174] on img "Next" at bounding box center [605, 171] width 11 height 31
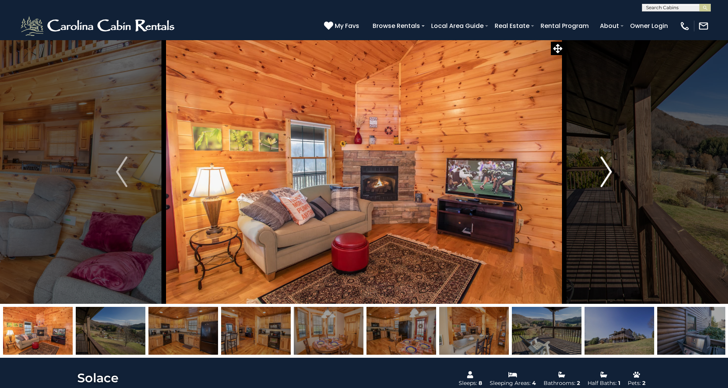
click at [609, 174] on img "Next" at bounding box center [605, 171] width 11 height 31
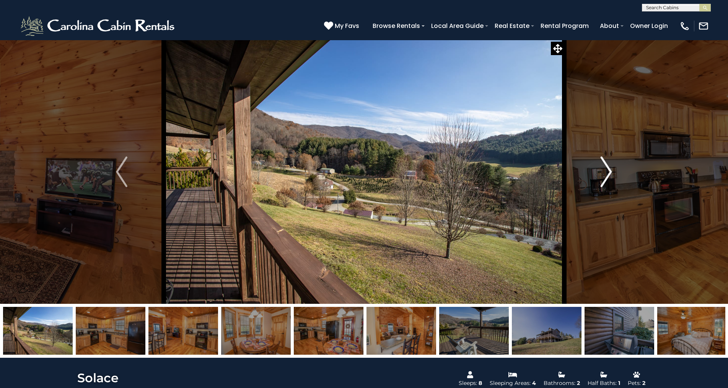
click at [609, 174] on img "Next" at bounding box center [605, 171] width 11 height 31
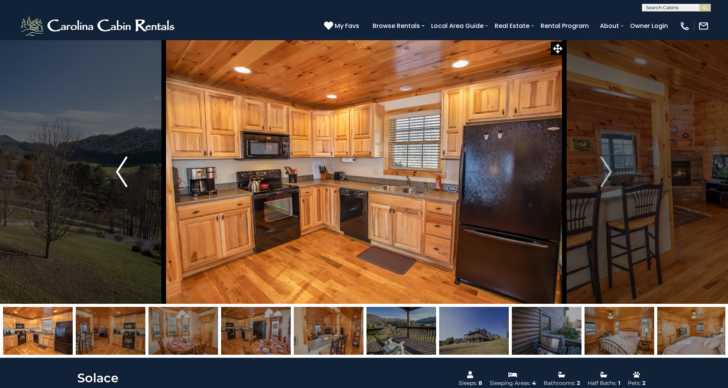
click at [117, 169] on img "Previous" at bounding box center [121, 171] width 11 height 31
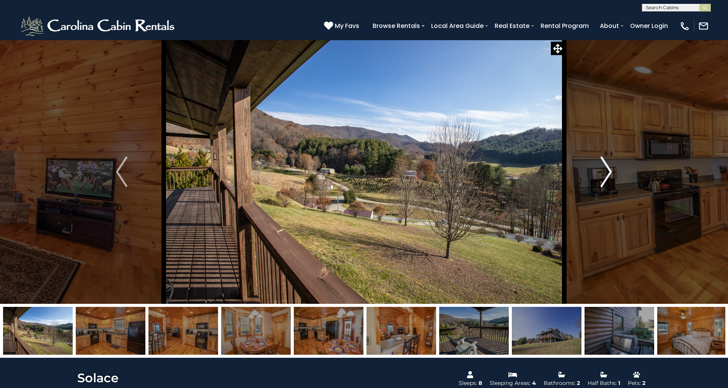
click at [611, 172] on img "Next" at bounding box center [605, 171] width 11 height 31
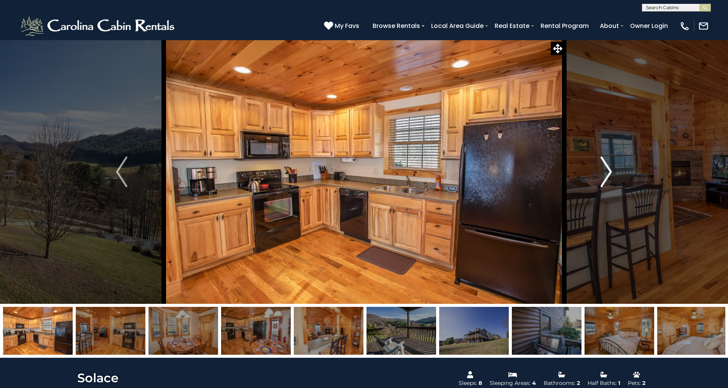
click at [611, 172] on img "Next" at bounding box center [605, 171] width 11 height 31
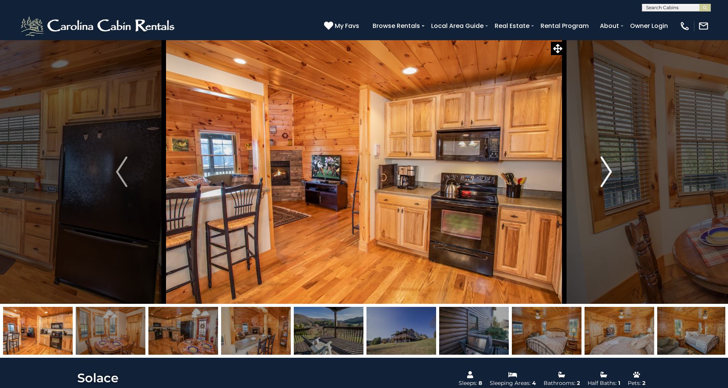
click at [611, 172] on img "Next" at bounding box center [605, 171] width 11 height 31
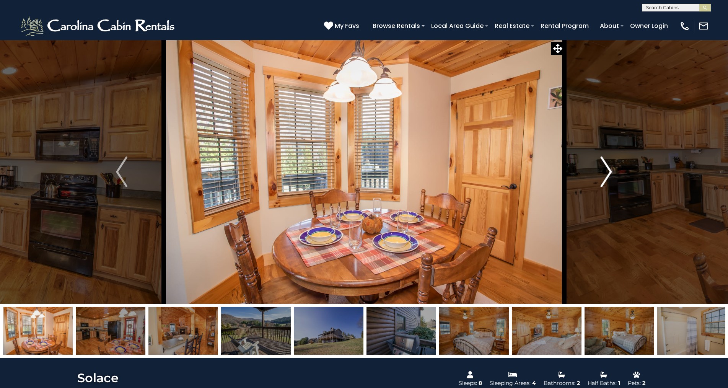
click at [611, 172] on img "Next" at bounding box center [605, 171] width 11 height 31
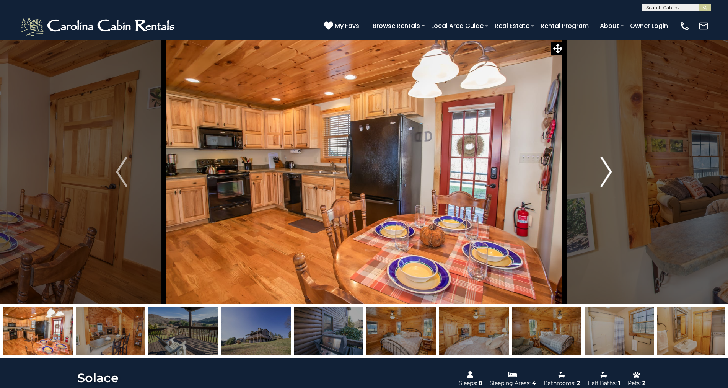
click at [611, 172] on img "Next" at bounding box center [605, 171] width 11 height 31
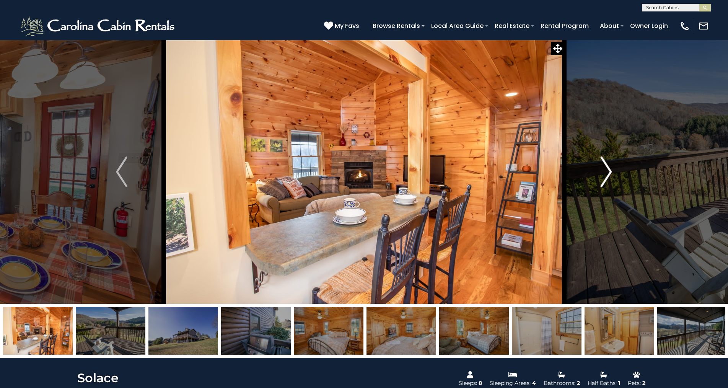
click at [611, 172] on img "Next" at bounding box center [605, 171] width 11 height 31
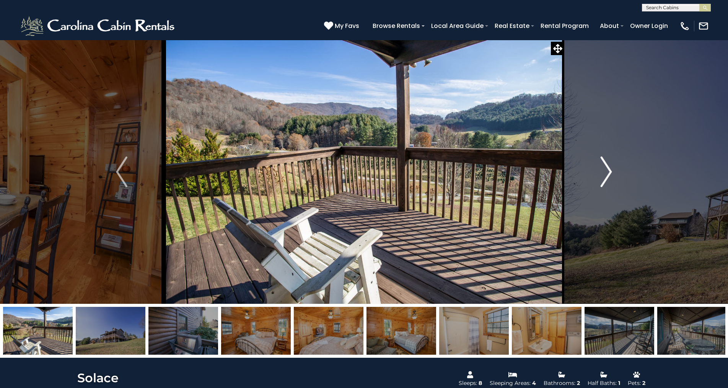
click at [611, 172] on img "Next" at bounding box center [605, 171] width 11 height 31
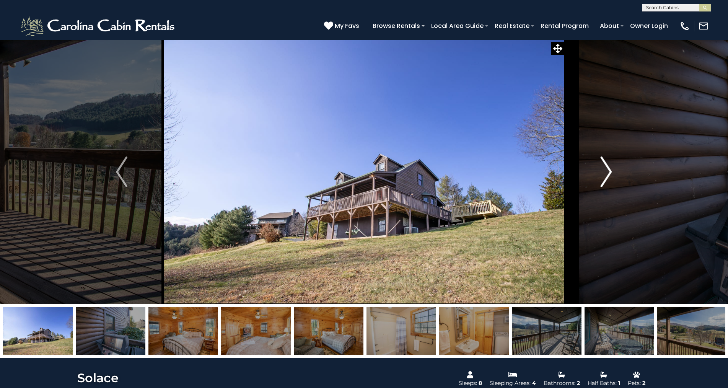
click at [611, 172] on img "Next" at bounding box center [605, 171] width 11 height 31
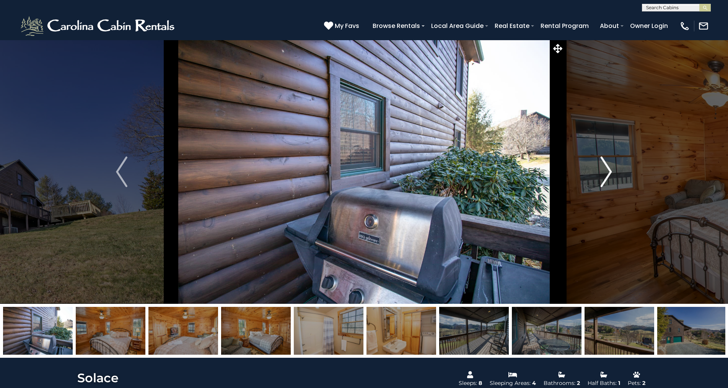
click at [611, 172] on img "Next" at bounding box center [605, 171] width 11 height 31
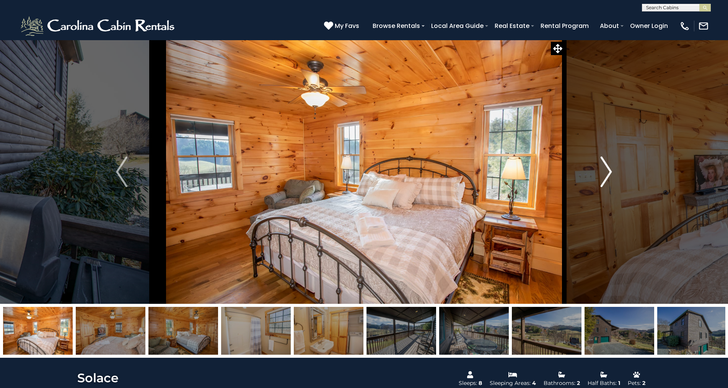
click at [611, 172] on img "Next" at bounding box center [605, 171] width 11 height 31
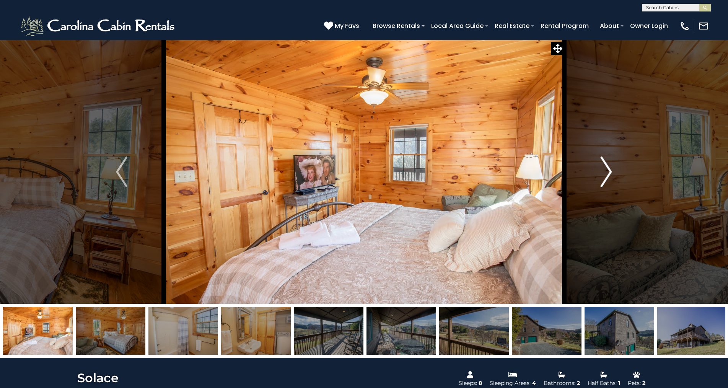
click at [611, 172] on img "Next" at bounding box center [605, 171] width 11 height 31
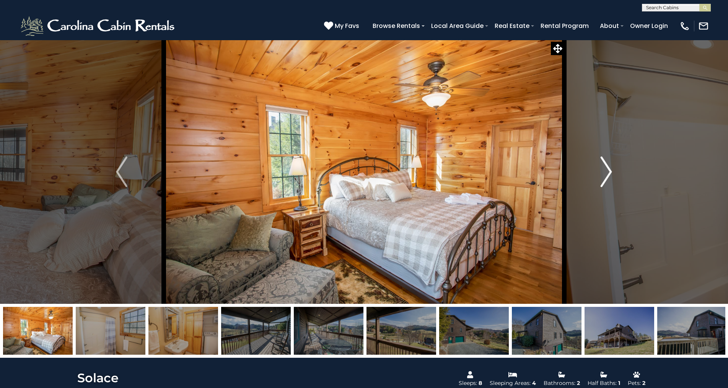
click at [611, 172] on img "Next" at bounding box center [605, 171] width 11 height 31
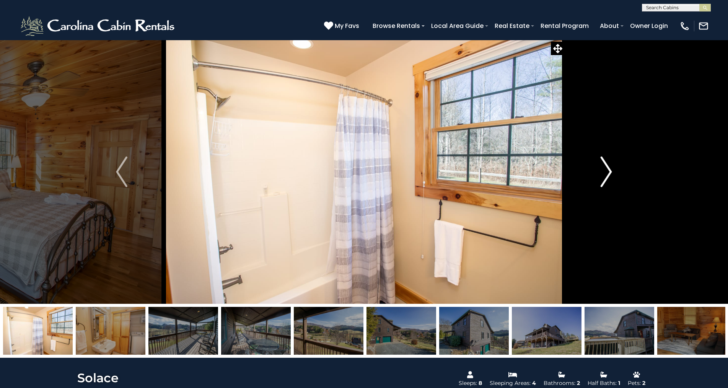
click at [611, 172] on img "Next" at bounding box center [605, 171] width 11 height 31
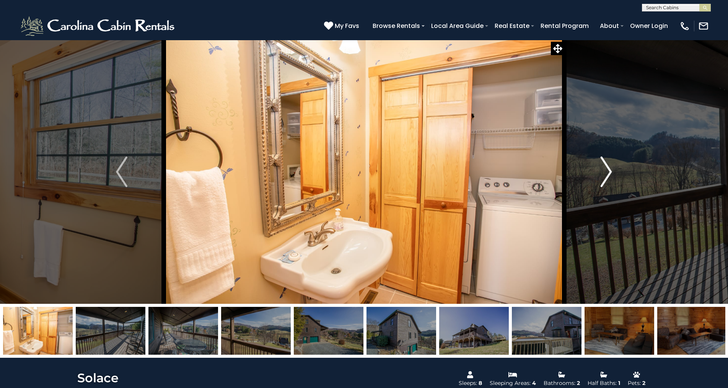
click at [611, 172] on img "Next" at bounding box center [605, 171] width 11 height 31
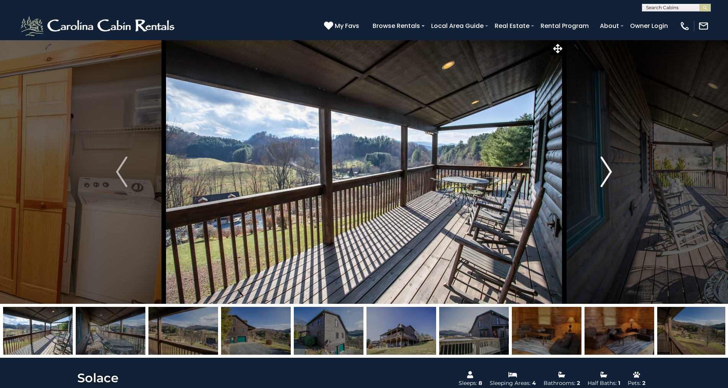
click at [611, 172] on img "Next" at bounding box center [605, 171] width 11 height 31
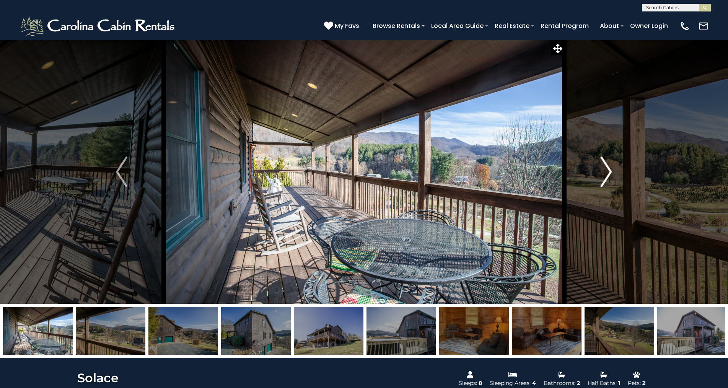
click at [611, 172] on img "Next" at bounding box center [605, 171] width 11 height 31
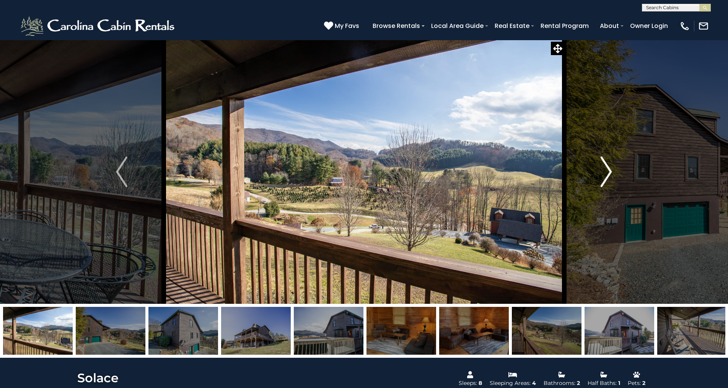
click at [611, 172] on img "Next" at bounding box center [605, 171] width 11 height 31
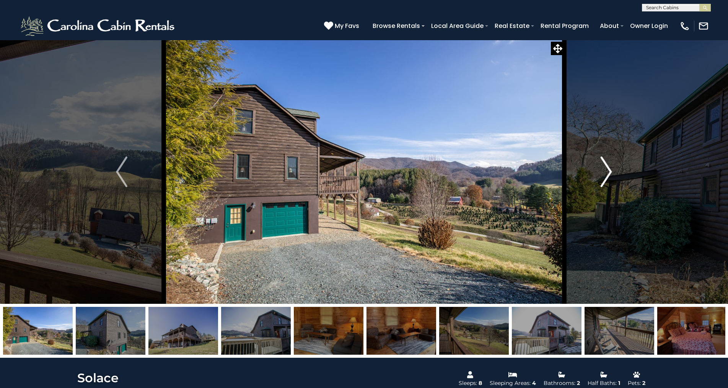
click at [611, 172] on img "Next" at bounding box center [605, 171] width 11 height 31
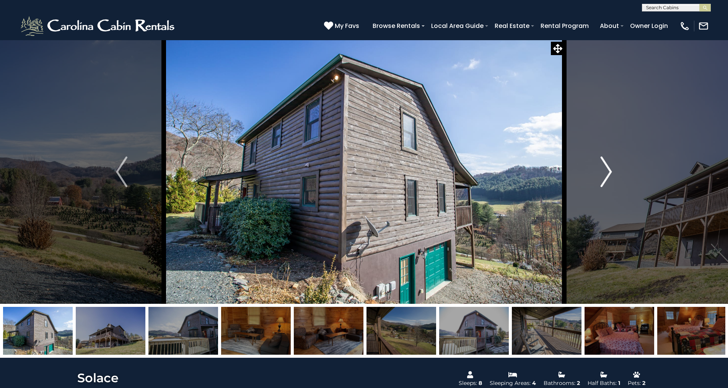
click at [611, 172] on img "Next" at bounding box center [605, 171] width 11 height 31
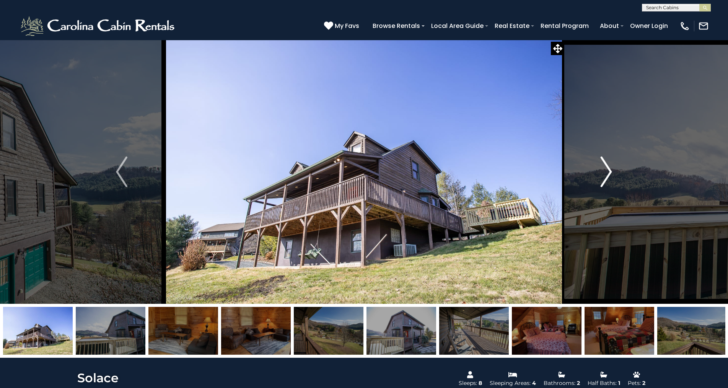
click at [611, 172] on img "Next" at bounding box center [605, 171] width 11 height 31
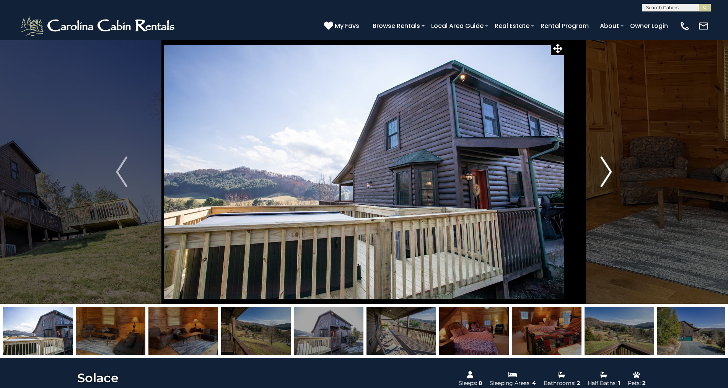
click at [611, 172] on img "Next" at bounding box center [605, 171] width 11 height 31
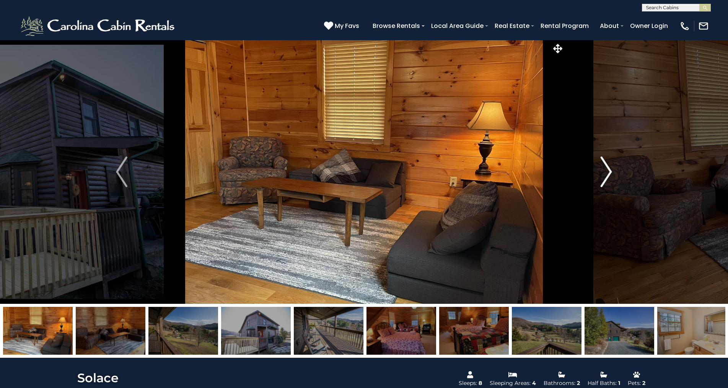
click at [611, 172] on img "Next" at bounding box center [605, 171] width 11 height 31
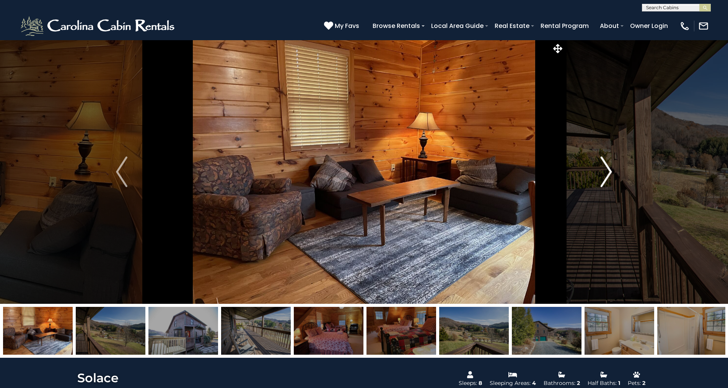
click at [611, 172] on img "Next" at bounding box center [605, 171] width 11 height 31
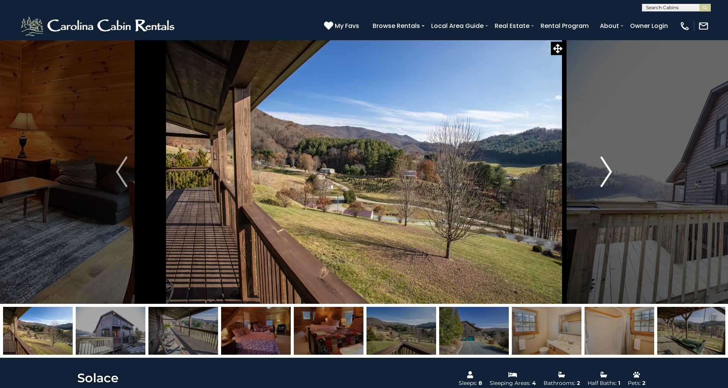
click at [611, 172] on img "Next" at bounding box center [605, 171] width 11 height 31
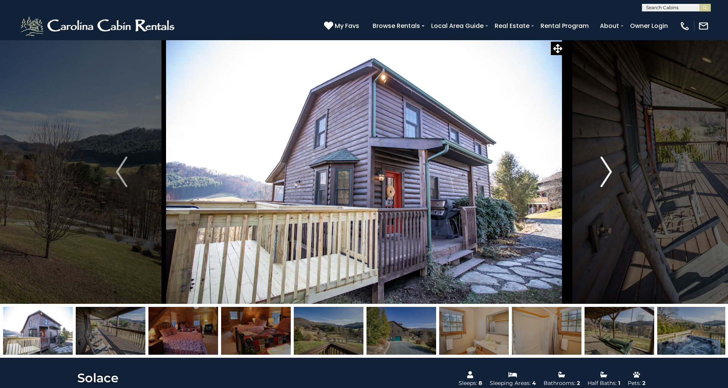
click at [613, 172] on button "Next" at bounding box center [606, 172] width 84 height 264
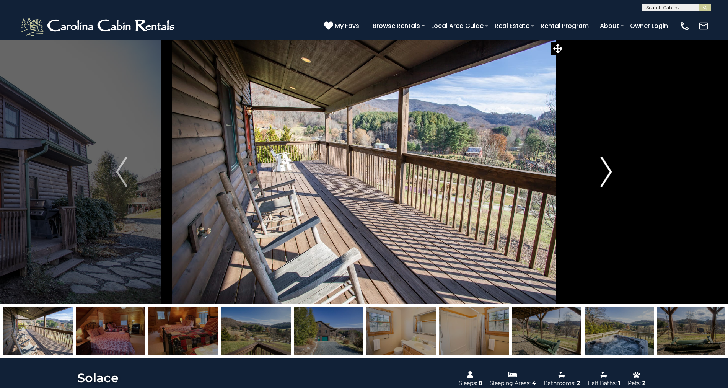
click at [615, 172] on button "Next" at bounding box center [606, 172] width 84 height 264
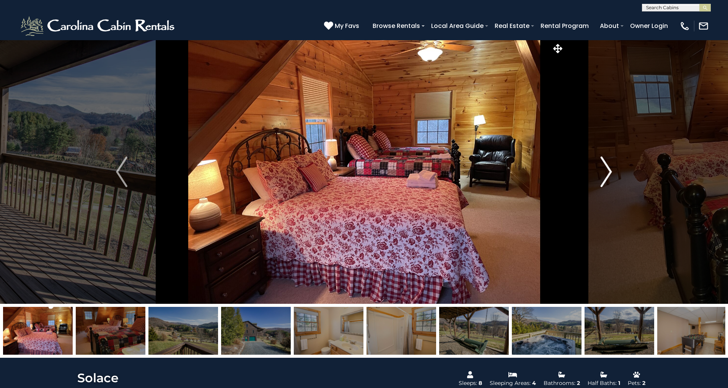
click at [611, 174] on img "Next" at bounding box center [605, 171] width 11 height 31
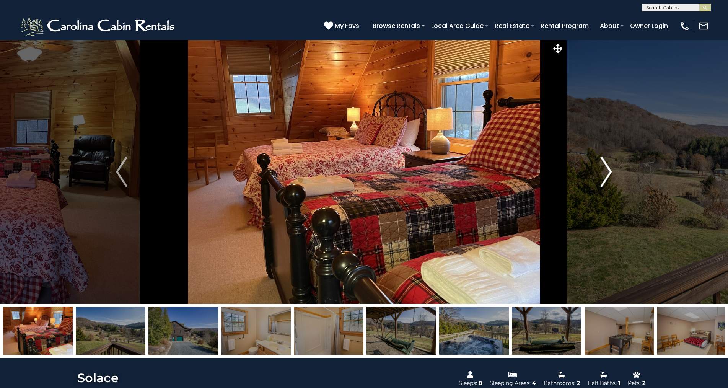
click at [612, 175] on button "Next" at bounding box center [606, 172] width 84 height 264
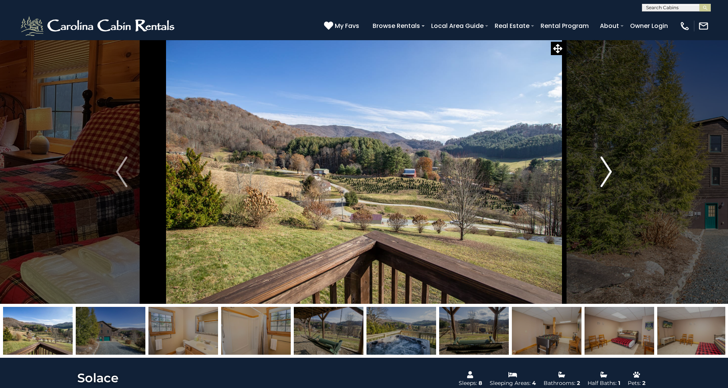
click at [612, 175] on button "Next" at bounding box center [606, 172] width 84 height 264
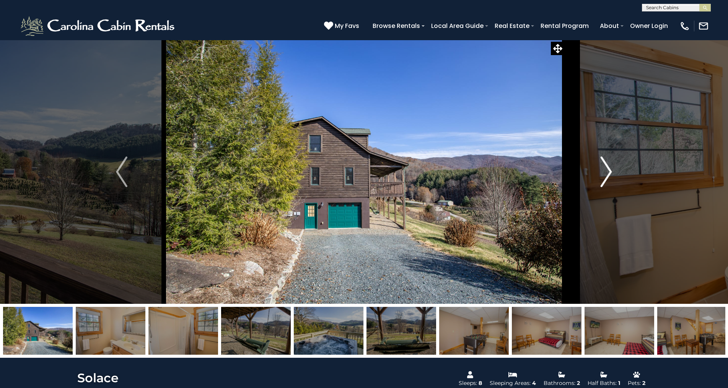
click at [612, 175] on button "Next" at bounding box center [606, 172] width 84 height 264
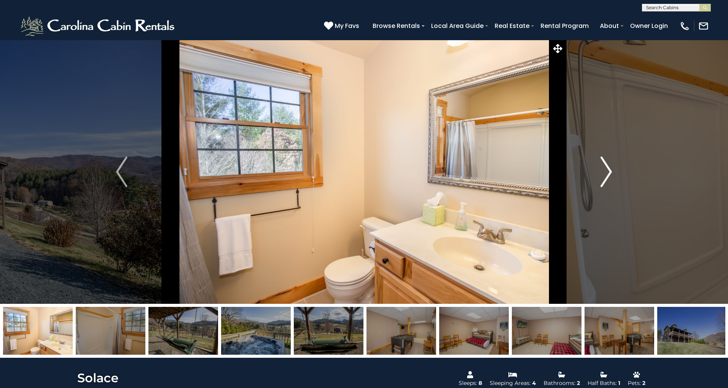
click at [613, 175] on button "Next" at bounding box center [606, 172] width 84 height 264
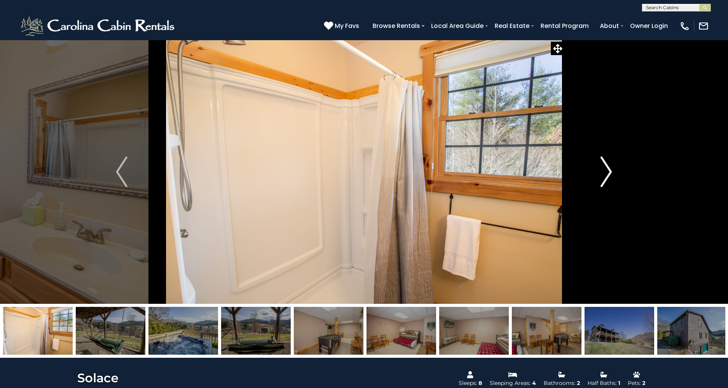
click at [613, 175] on button "Next" at bounding box center [606, 172] width 84 height 264
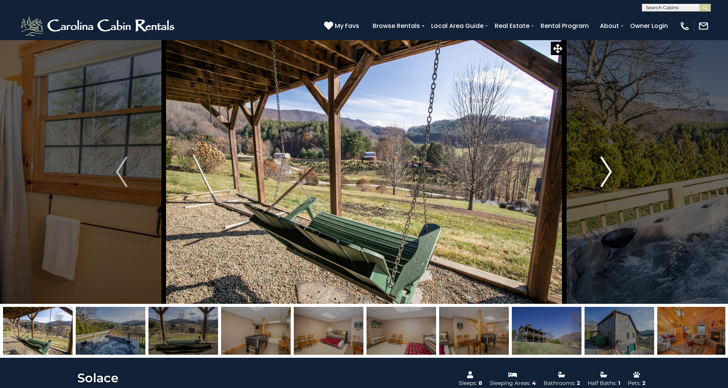
click at [613, 175] on button "Next" at bounding box center [606, 172] width 84 height 264
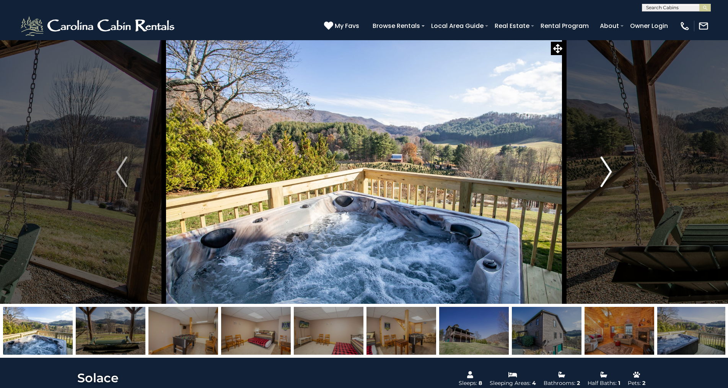
click at [613, 175] on button "Next" at bounding box center [606, 172] width 84 height 264
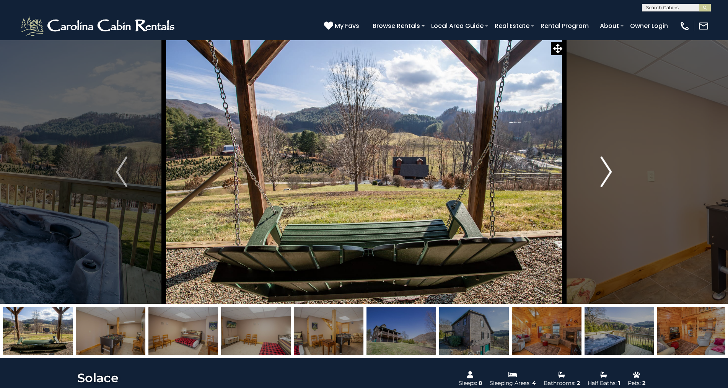
click at [614, 175] on button "Next" at bounding box center [606, 172] width 84 height 264
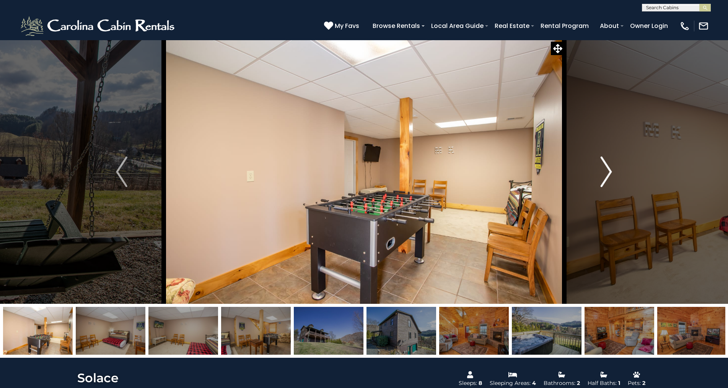
click at [614, 175] on button "Next" at bounding box center [606, 172] width 84 height 264
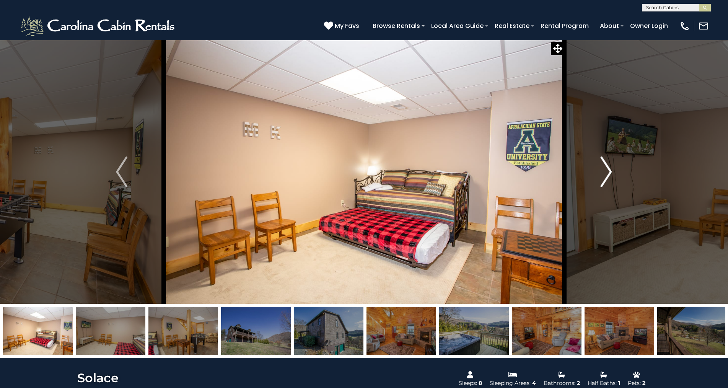
click at [614, 175] on button "Next" at bounding box center [606, 172] width 84 height 264
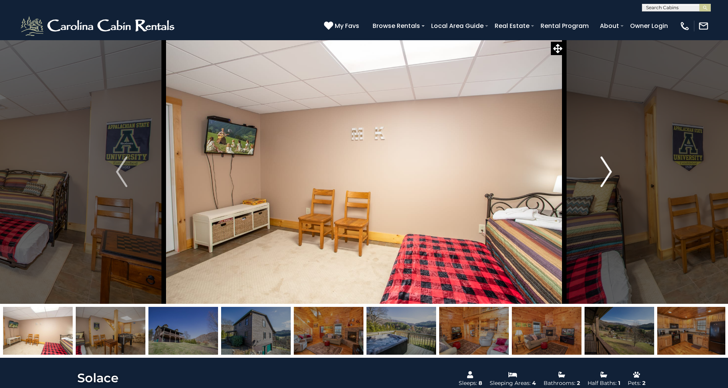
click at [614, 175] on button "Next" at bounding box center [606, 172] width 84 height 264
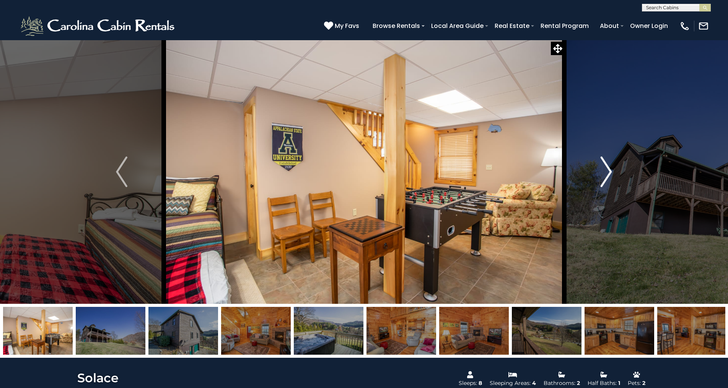
click at [614, 176] on button "Next" at bounding box center [606, 172] width 84 height 264
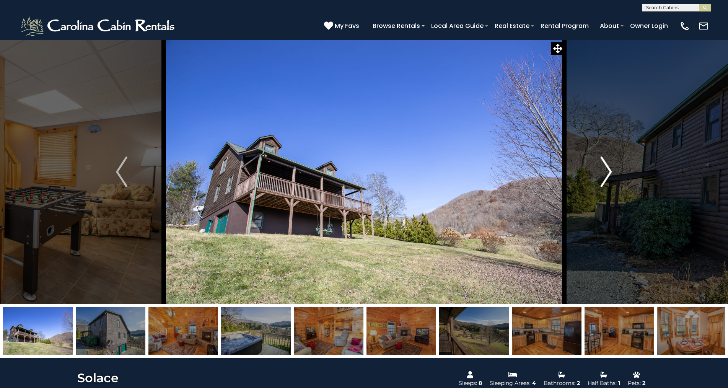
click at [614, 176] on button "Next" at bounding box center [606, 172] width 84 height 264
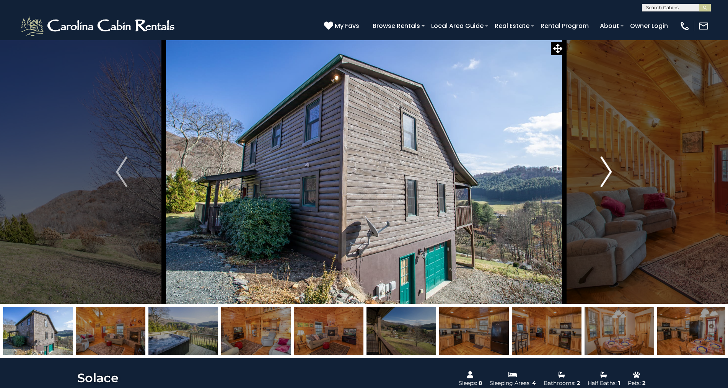
click at [611, 177] on img "Next" at bounding box center [605, 171] width 11 height 31
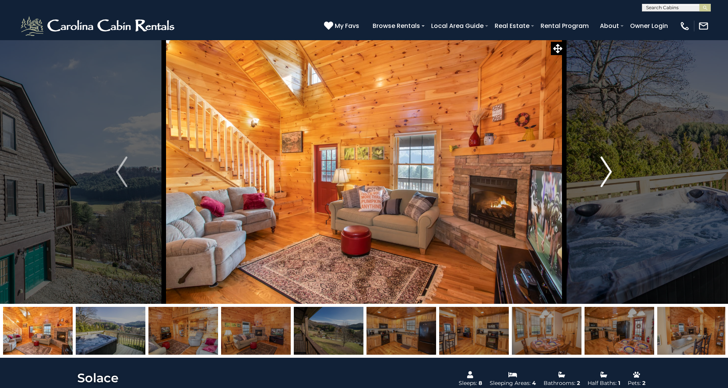
click at [611, 177] on img "Next" at bounding box center [605, 171] width 11 height 31
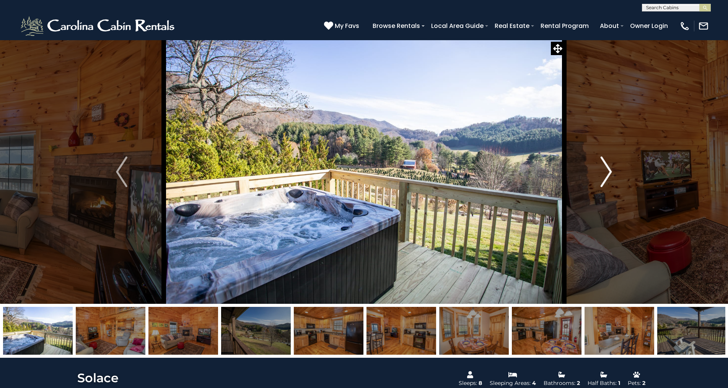
click at [611, 177] on img "Next" at bounding box center [605, 171] width 11 height 31
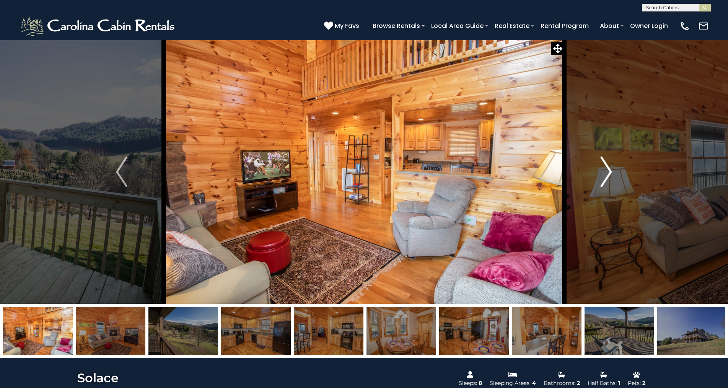
click at [611, 177] on img "Next" at bounding box center [605, 171] width 11 height 31
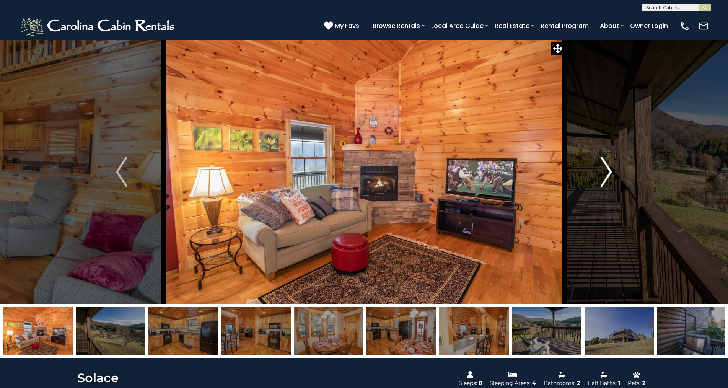
click at [611, 177] on img "Next" at bounding box center [605, 171] width 11 height 31
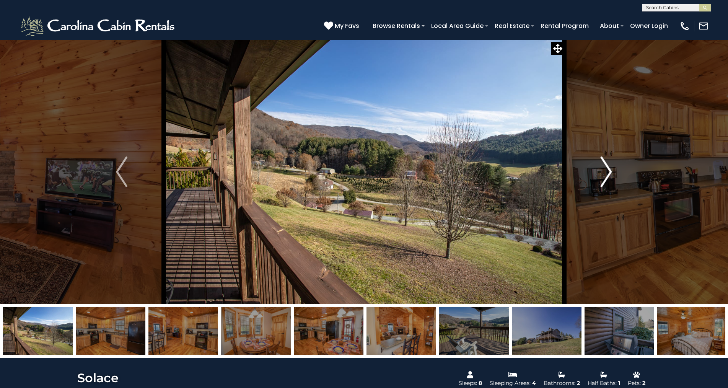
click at [603, 173] on img "Next" at bounding box center [605, 171] width 11 height 31
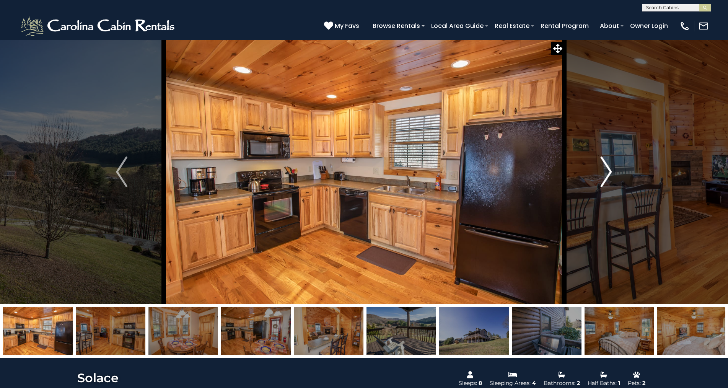
click at [603, 173] on img "Next" at bounding box center [605, 171] width 11 height 31
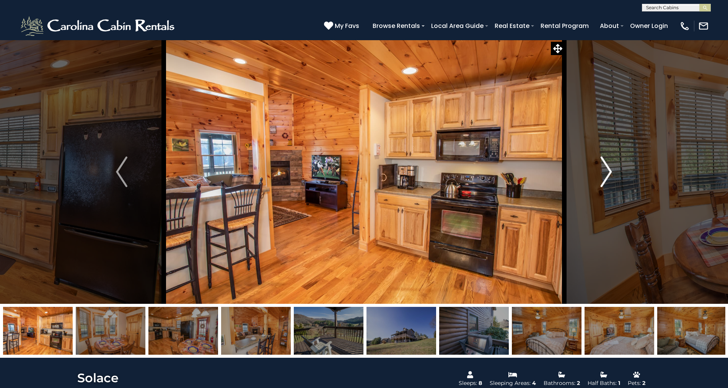
click at [603, 173] on img "Next" at bounding box center [605, 171] width 11 height 31
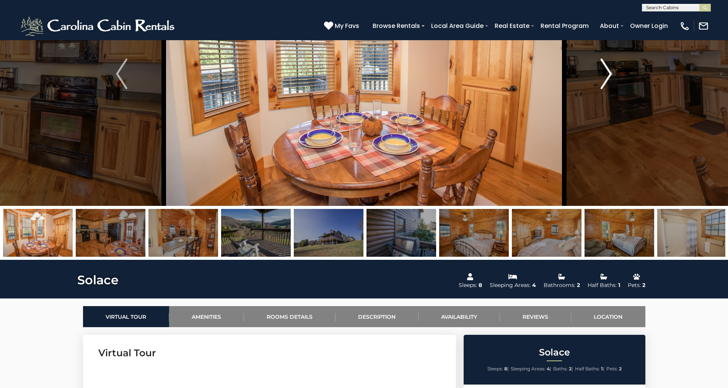
scroll to position [115, 0]
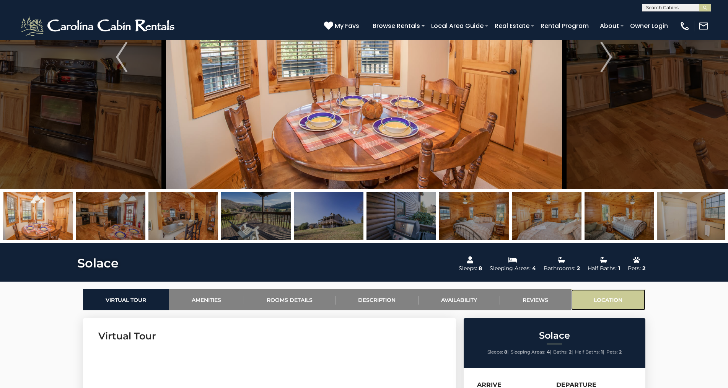
click at [605, 301] on link "Location" at bounding box center [608, 299] width 74 height 21
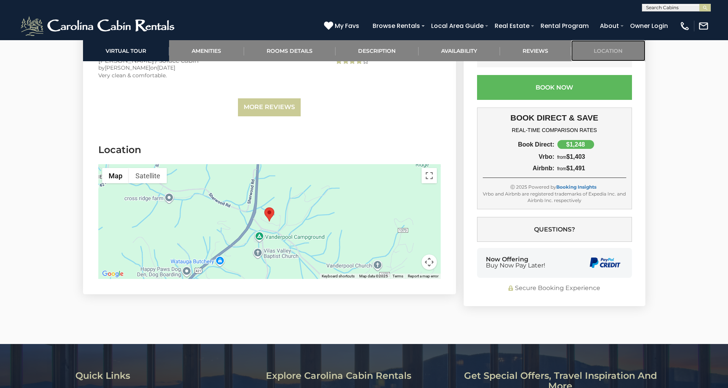
scroll to position [1812, 0]
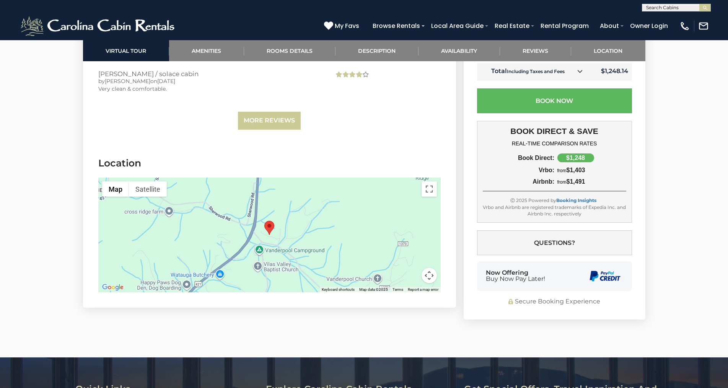
click at [270, 223] on img "Solace" at bounding box center [269, 228] width 10 height 14
click at [264, 221] on area "Solace" at bounding box center [264, 221] width 0 height 0
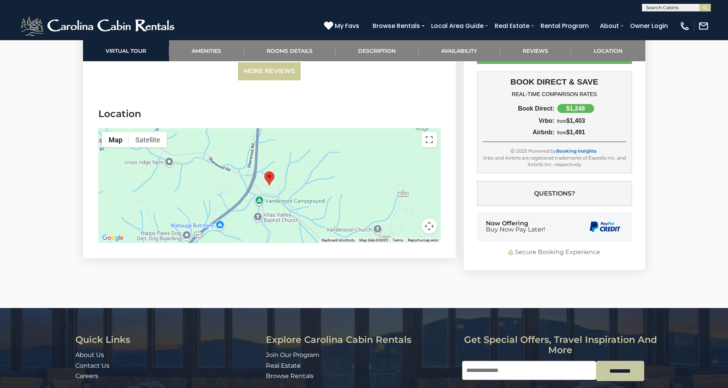
scroll to position [1855, 0]
